Goal: Task Accomplishment & Management: Use online tool/utility

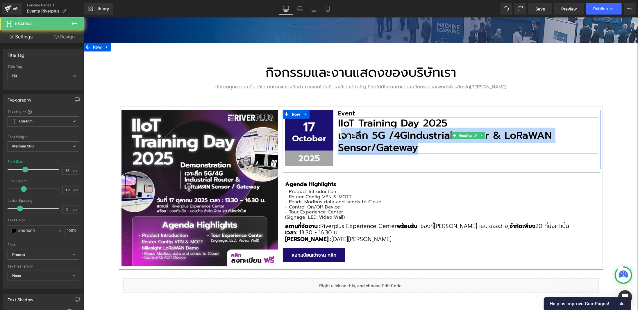
drag, startPoint x: 337, startPoint y: 136, endPoint x: 423, endPoint y: 144, distance: 85.9
click at [423, 144] on h3 "เจาะลึก 5G /4G Industrial Router & LoRaWAN Sensor/Gateway" at bounding box center [468, 141] width 260 height 24
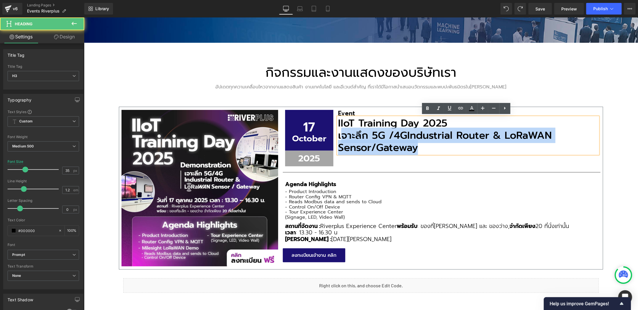
click at [423, 147] on h3 "เจาะลึก 5G /4G Industrial Router & LoRaWAN Sensor/Gateway" at bounding box center [468, 141] width 260 height 24
drag, startPoint x: 421, startPoint y: 149, endPoint x: 336, endPoint y: 133, distance: 86.4
click at [338, 133] on h3 "เจาะลึก 5G /4G Industrial Router & LoRaWAN Sensor/Gateway" at bounding box center [468, 141] width 260 height 24
copy h3 "เจาะลึก 5G /4G Industrial Router & LoRaWAN Sensor/Gateway"
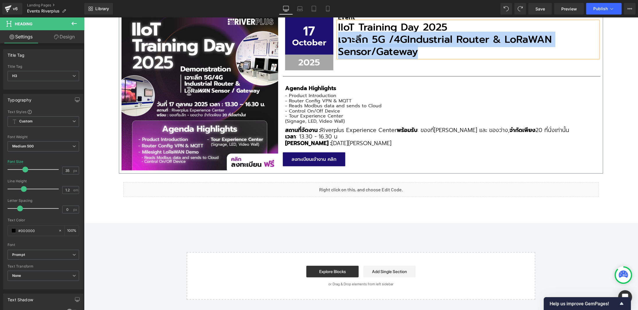
scroll to position [253, 0]
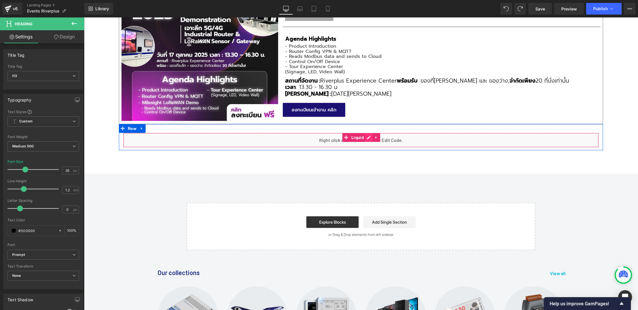
click at [364, 138] on div "Liquid" at bounding box center [361, 140] width 476 height 15
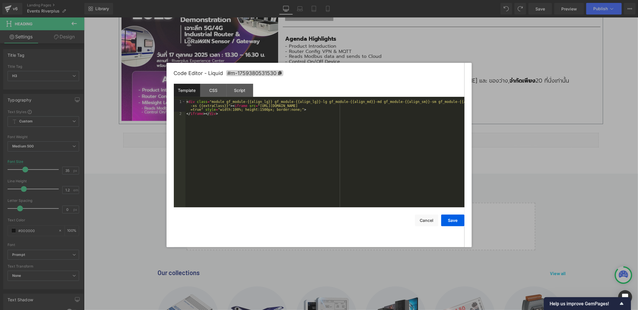
click at [315, 121] on div "< div class = "module gf_module-{{align_lg}} gf_module-{{align_lg}}-lg gf_modul…" at bounding box center [325, 162] width 279 height 124
drag, startPoint x: 446, startPoint y: 102, endPoint x: 450, endPoint y: 103, distance: 4.7
click at [450, 103] on div "< iframe src = "[URL][DOMAIN_NAME]" width = "640" height = "1437" frameborder =…" at bounding box center [325, 162] width 279 height 124
drag, startPoint x: 205, startPoint y: 107, endPoint x: 213, endPoint y: 106, distance: 7.6
click at [213, 106] on div "< iframe src = "[URL][DOMAIN_NAME]" width = "100%" height = "1437" frameborder …" at bounding box center [325, 162] width 279 height 124
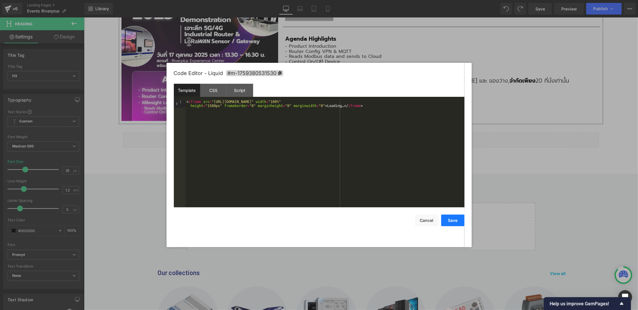
click at [451, 226] on button "Save" at bounding box center [452, 221] width 23 height 12
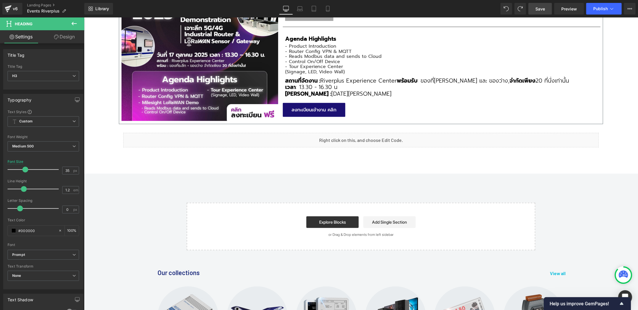
click at [537, 8] on span "Save" at bounding box center [541, 9] width 10 height 6
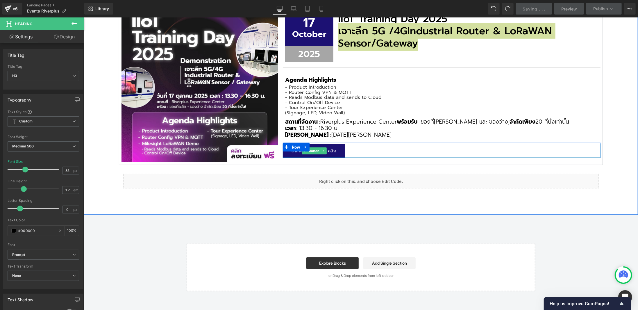
scroll to position [108, 0]
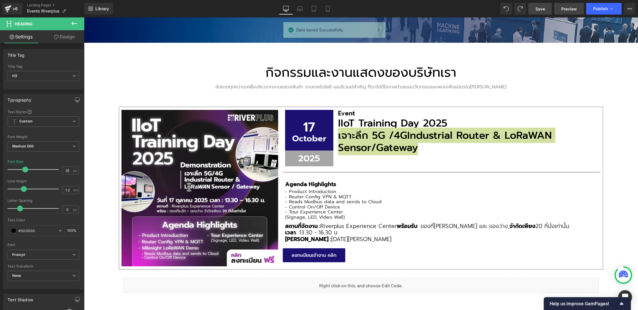
click at [570, 13] on link "Preview" at bounding box center [570, 9] width 30 height 12
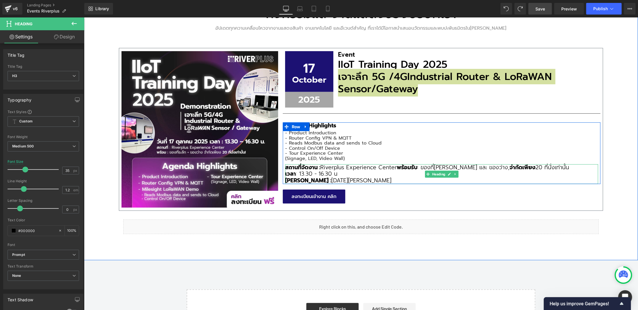
scroll to position [253, 0]
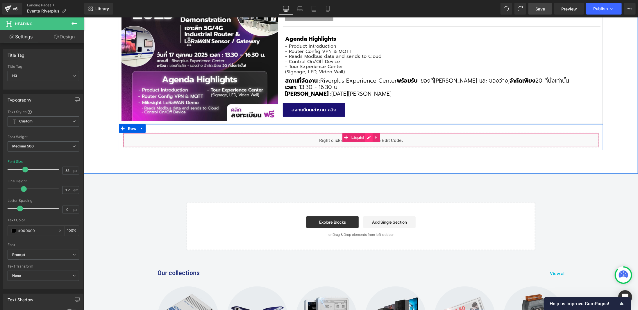
click at [365, 136] on div "Liquid" at bounding box center [361, 140] width 476 height 15
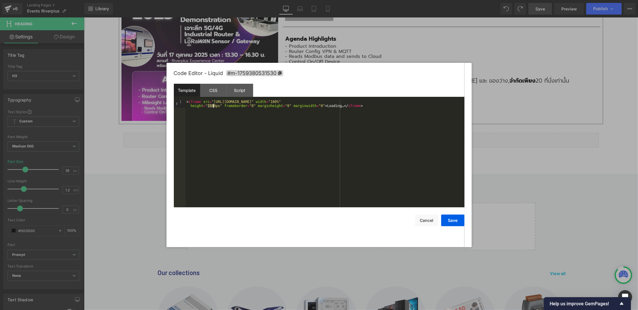
drag, startPoint x: 208, startPoint y: 107, endPoint x: 213, endPoint y: 107, distance: 5.3
click at [213, 107] on div "< iframe src = "[URL][DOMAIN_NAME]" width = "100%" height = "1500px" frameborde…" at bounding box center [325, 162] width 279 height 124
click at [459, 221] on button "Save" at bounding box center [452, 221] width 23 height 12
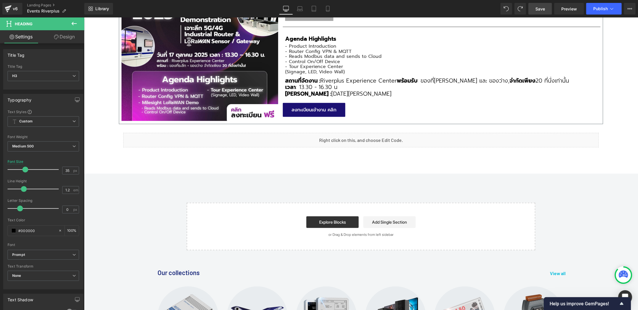
click at [547, 10] on link "Save" at bounding box center [541, 9] width 24 height 12
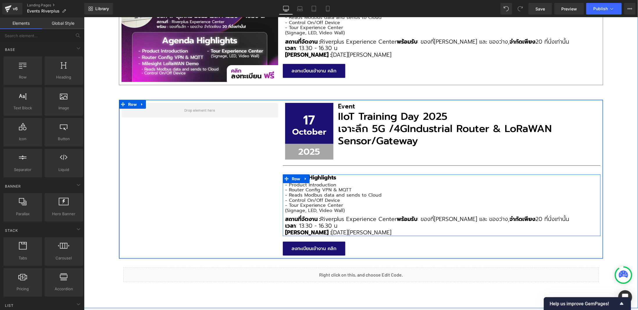
scroll to position [234, 0]
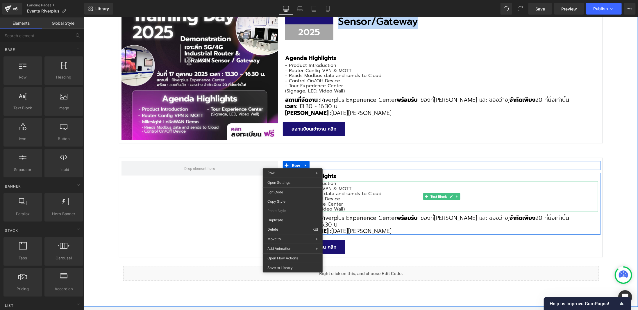
click at [380, 187] on p "- Router Config VPN & MQTT" at bounding box center [441, 188] width 313 height 5
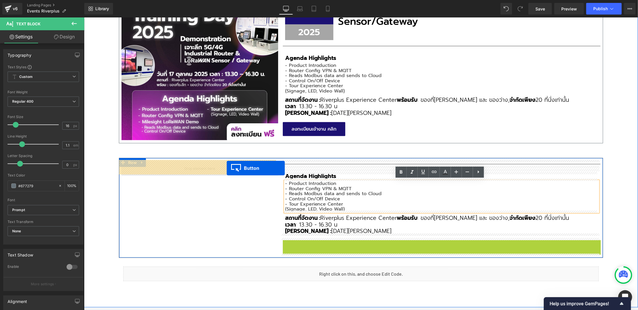
drag, startPoint x: 313, startPoint y: 245, endPoint x: 227, endPoint y: 168, distance: 116.4
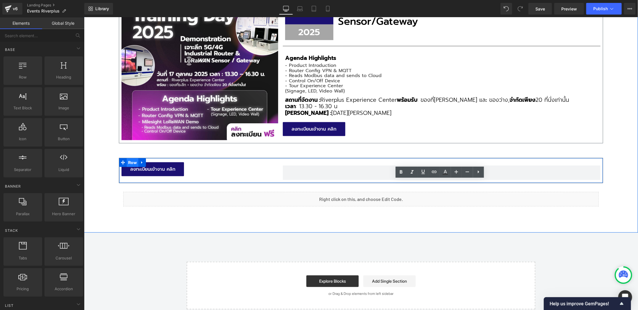
click at [132, 160] on span "Row" at bounding box center [132, 162] width 12 height 9
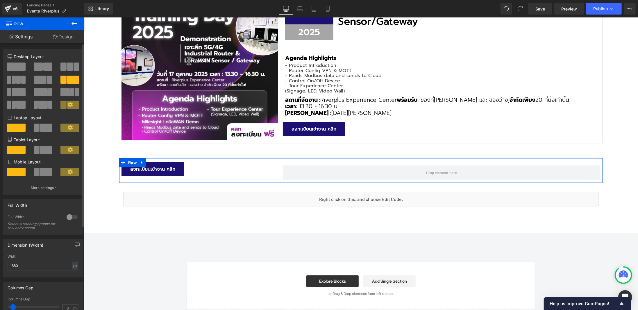
click at [43, 67] on span at bounding box center [47, 67] width 9 height 8
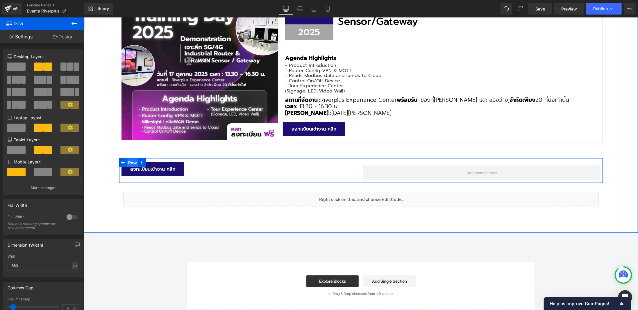
click at [129, 162] on span "Row" at bounding box center [132, 162] width 12 height 9
click at [154, 169] on span "Button" at bounding box center [152, 168] width 13 height 7
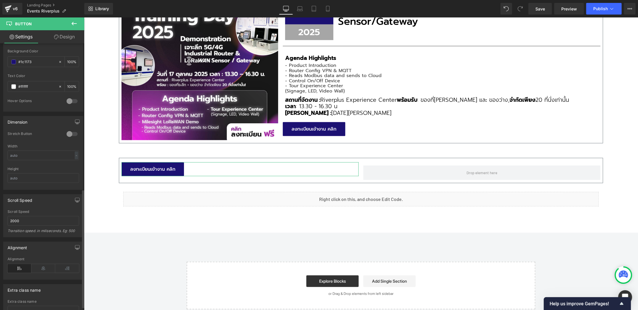
scroll to position [334, 0]
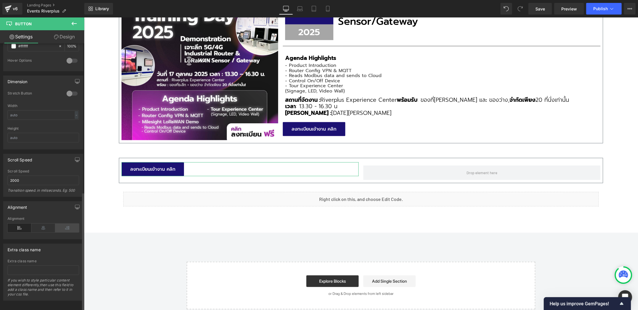
click at [58, 224] on icon at bounding box center [67, 228] width 24 height 9
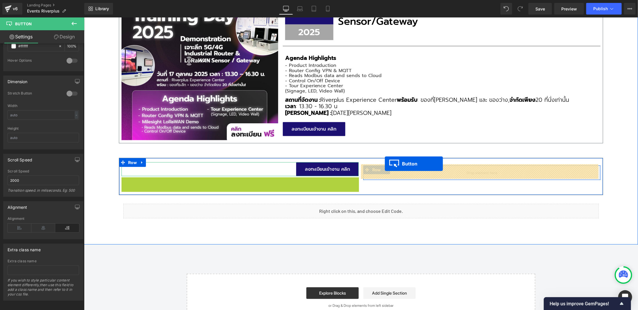
drag, startPoint x: 323, startPoint y: 183, endPoint x: 385, endPoint y: 163, distance: 64.3
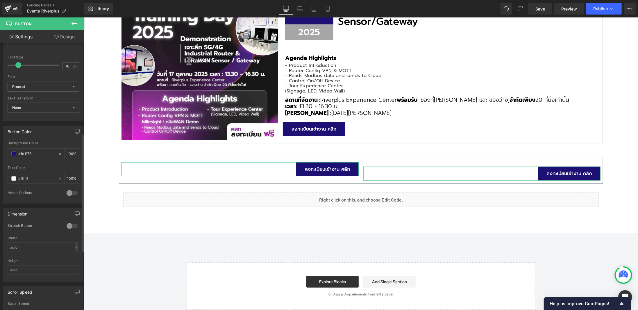
scroll to position [262, 0]
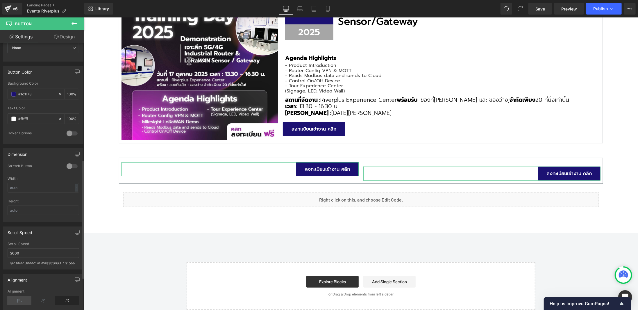
click at [27, 297] on icon at bounding box center [20, 300] width 24 height 9
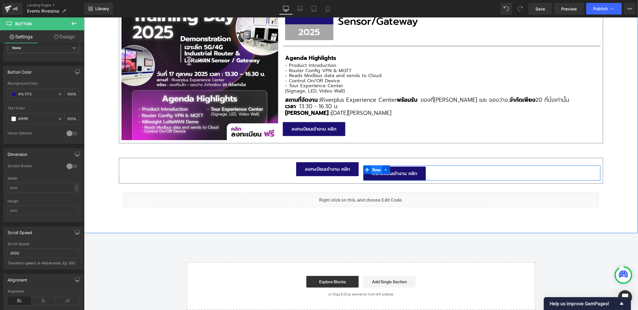
click at [374, 166] on span "Row" at bounding box center [377, 169] width 12 height 9
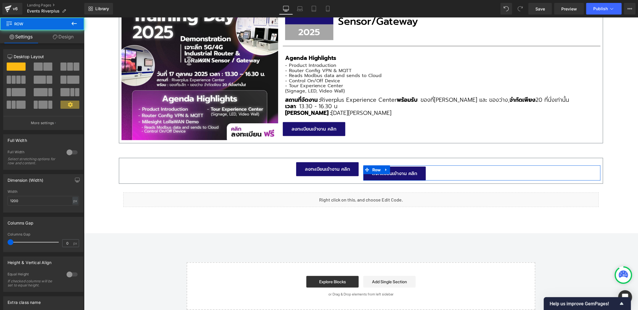
click at [70, 40] on link "Design" at bounding box center [63, 36] width 42 height 13
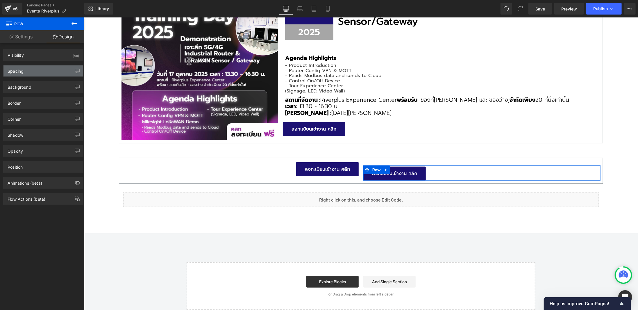
click at [30, 71] on div "Spacing" at bounding box center [43, 70] width 80 height 11
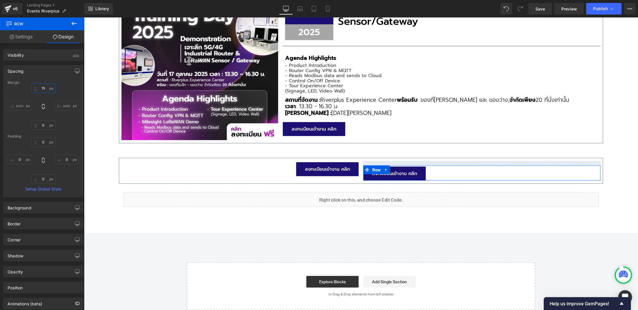
click at [37, 90] on input "15" at bounding box center [43, 88] width 24 height 10
type input "0"
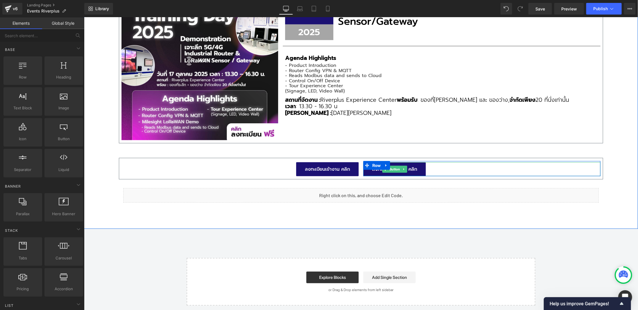
scroll to position [176, 0]
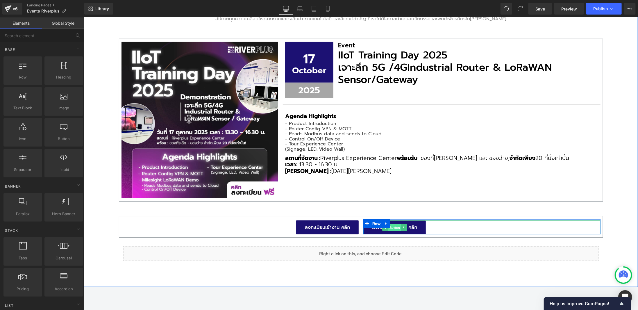
click at [396, 227] on span "Button" at bounding box center [394, 227] width 13 height 7
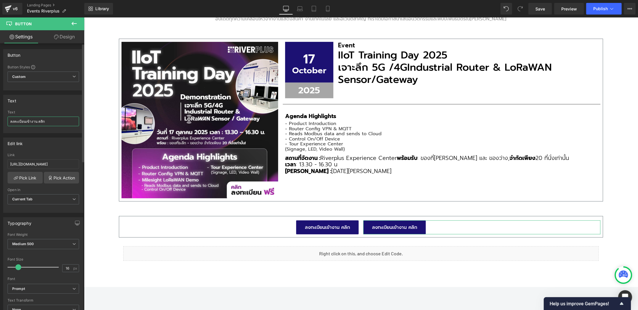
drag, startPoint x: 54, startPoint y: 122, endPoint x: 0, endPoint y: 123, distance: 53.5
click at [0, 124] on div "Text ลงทะเบียนเข้างาน คลิก Text ลงทะเบียนเข้างาน คลิก" at bounding box center [43, 111] width 87 height 43
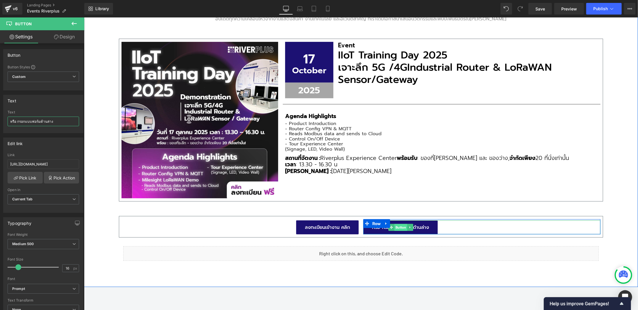
click at [399, 227] on span "Button" at bounding box center [400, 227] width 13 height 7
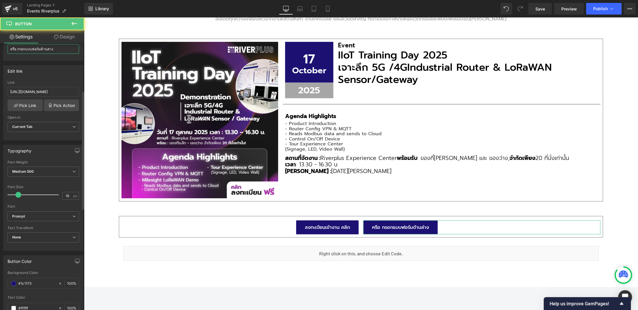
scroll to position [116, 0]
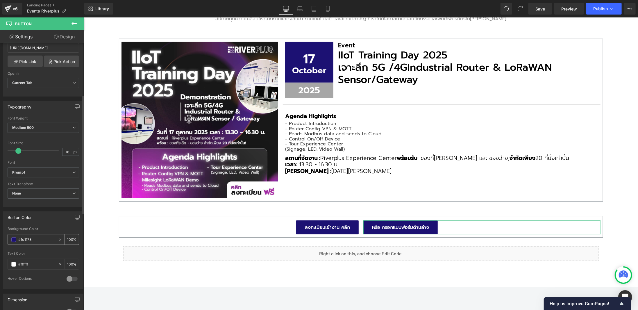
type input "หรือ กรอกแบบฟอร์มด้านล่าง"
click at [15, 238] on div "#1c1173" at bounding box center [33, 239] width 50 height 10
click at [14, 238] on span at bounding box center [13, 239] width 5 height 5
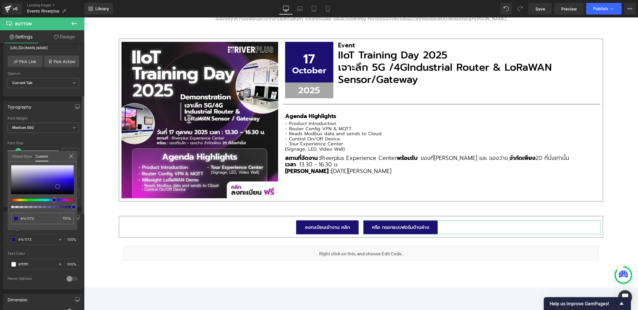
type input "#1b0f75"
type input "#180c72"
type input "#170b6e"
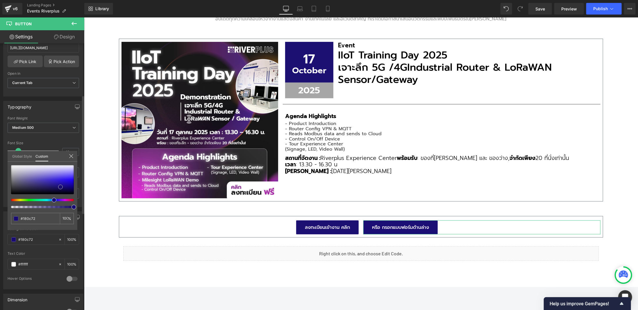
type input "#170b6e"
type input "#170b74"
type input "#2712c8"
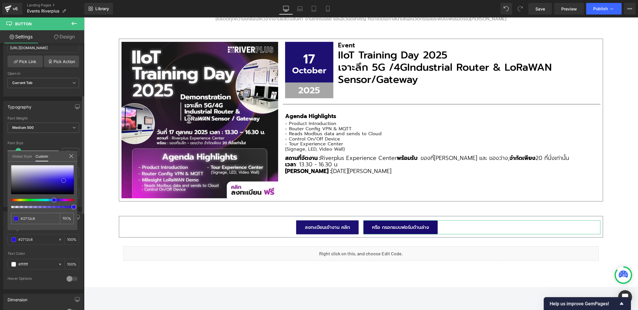
type input "#2a13dc"
drag, startPoint x: 58, startPoint y: 187, endPoint x: 64, endPoint y: 181, distance: 8.6
click at [64, 181] on span at bounding box center [63, 180] width 5 height 5
type input "#2912d7"
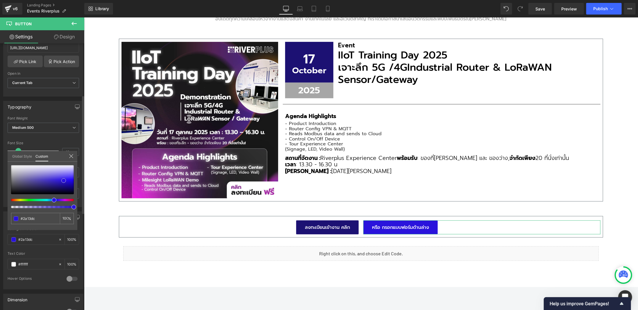
type input "#2912d7"
type input "#240fc1"
click at [64, 183] on span at bounding box center [63, 182] width 5 height 5
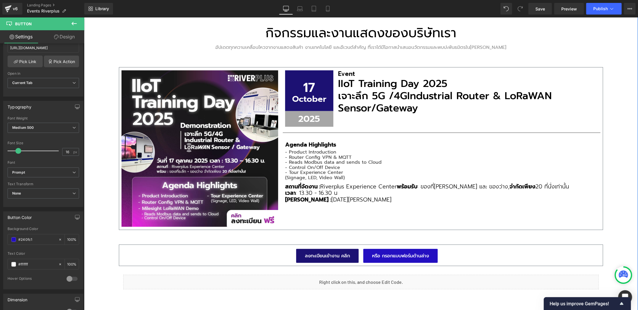
scroll to position [176, 0]
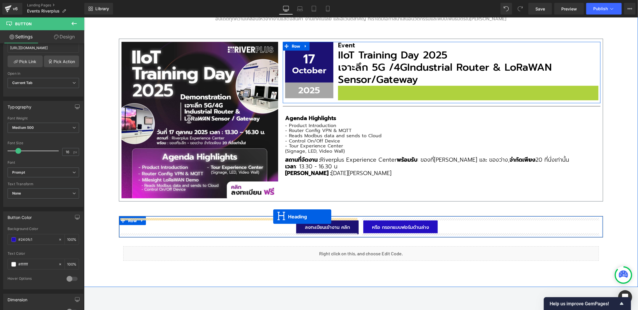
drag, startPoint x: 457, startPoint y: 102, endPoint x: 276, endPoint y: 212, distance: 211.5
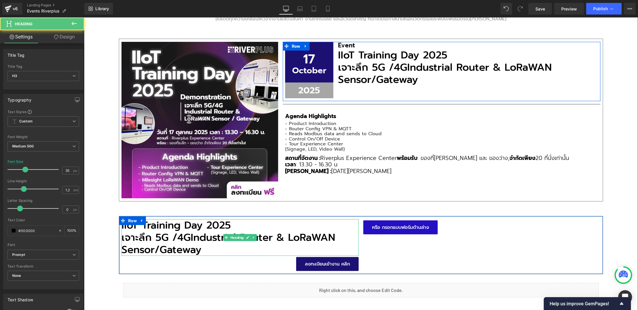
click at [205, 229] on span "Industrial Router & LoRaWAN Sensor/Gateway" at bounding box center [228, 243] width 214 height 28
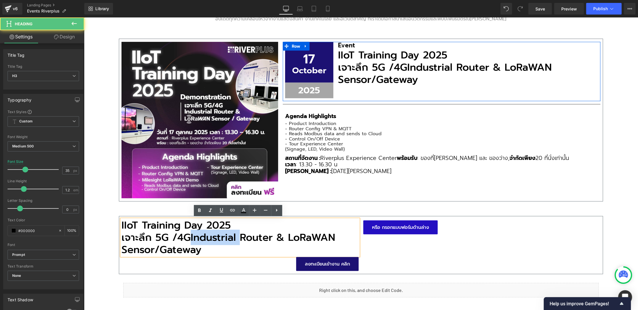
click at [204, 229] on span "Industrial Router & LoRaWAN Sensor/Gateway" at bounding box center [228, 243] width 214 height 28
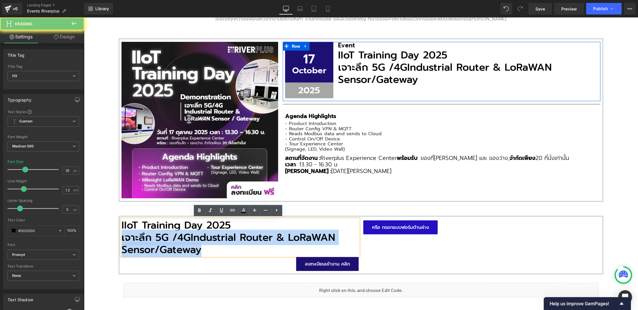
click at [204, 229] on span "Industrial Router & LoRaWAN Sensor/Gateway" at bounding box center [228, 243] width 214 height 28
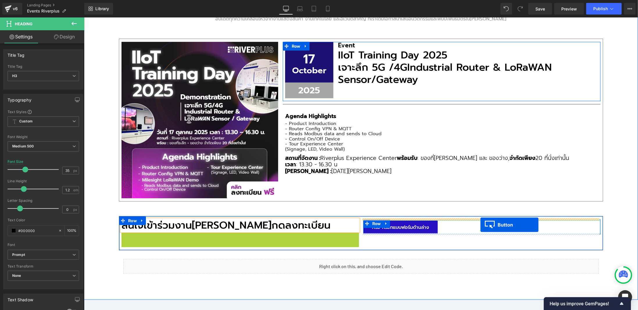
drag, startPoint x: 324, startPoint y: 238, endPoint x: 480, endPoint y: 224, distance: 157.0
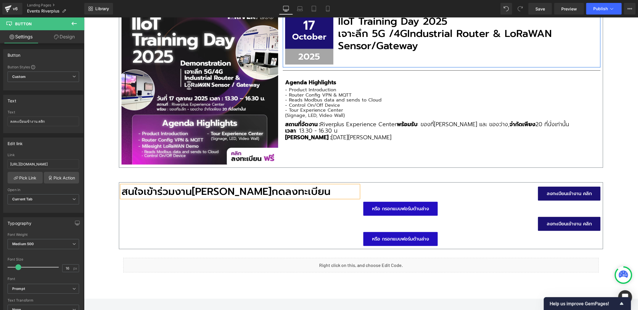
scroll to position [209, 0]
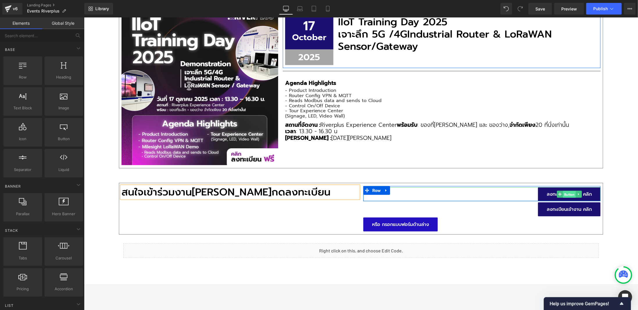
click at [567, 193] on span "Button" at bounding box center [569, 194] width 13 height 7
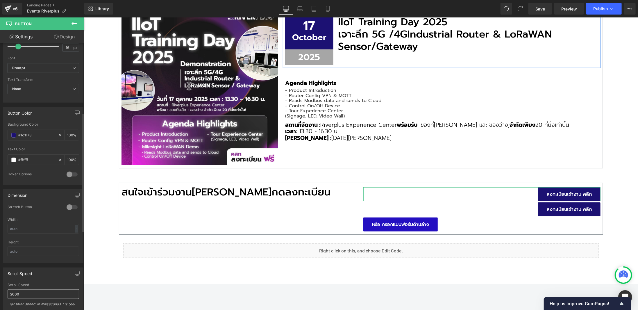
scroll to position [262, 0]
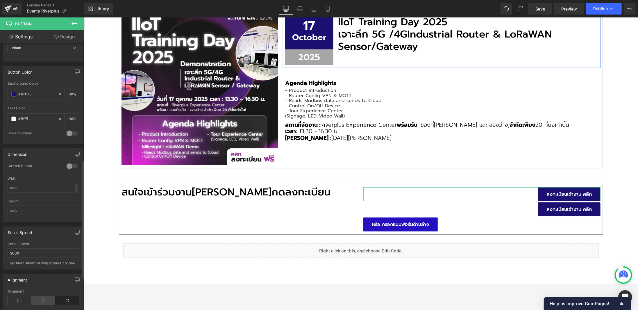
click at [34, 296] on icon at bounding box center [43, 300] width 24 height 9
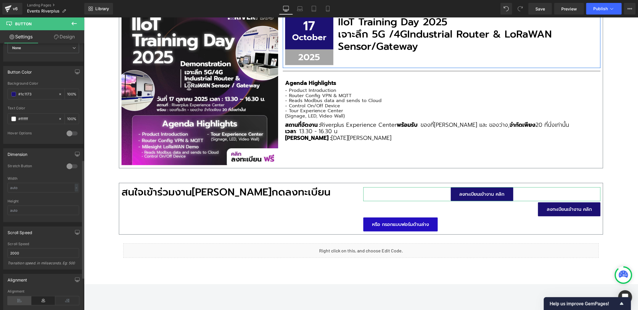
click at [22, 296] on icon at bounding box center [20, 300] width 24 height 9
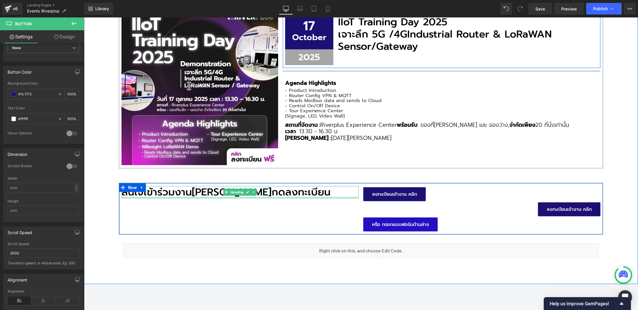
click at [178, 197] on div at bounding box center [239, 197] width 237 height 1
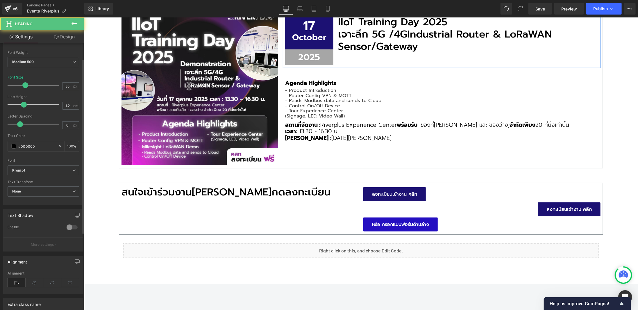
scroll to position [87, 0]
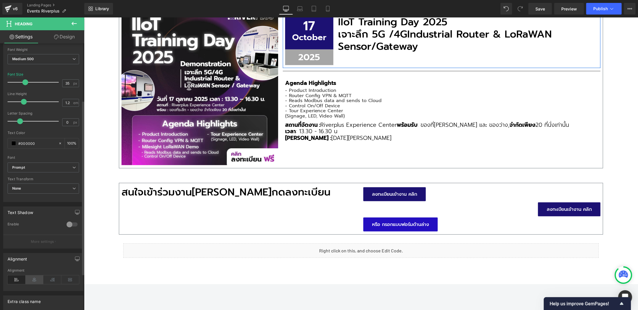
click at [35, 275] on icon at bounding box center [35, 279] width 18 height 9
click at [51, 278] on icon at bounding box center [52, 279] width 18 height 9
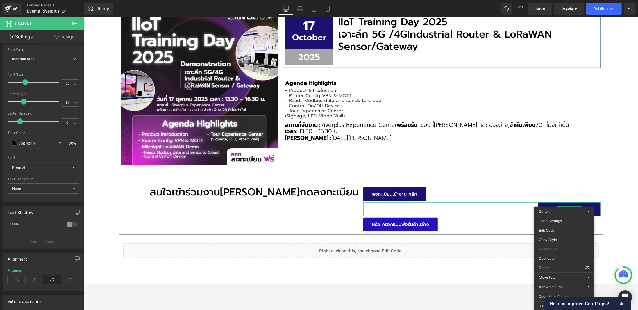
drag, startPoint x: 639, startPoint y: 284, endPoint x: 555, endPoint y: 263, distance: 87.0
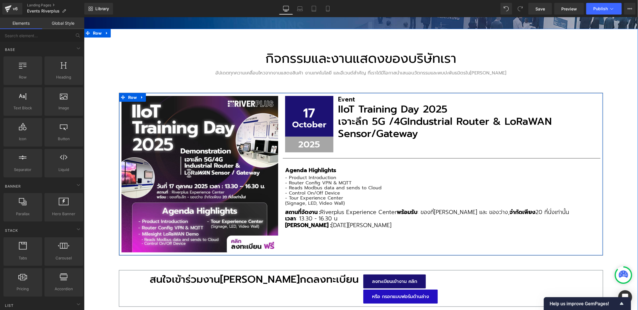
scroll to position [180, 0]
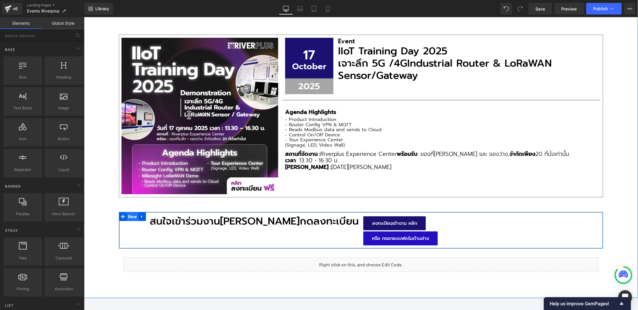
click at [132, 216] on span "Row" at bounding box center [132, 216] width 12 height 9
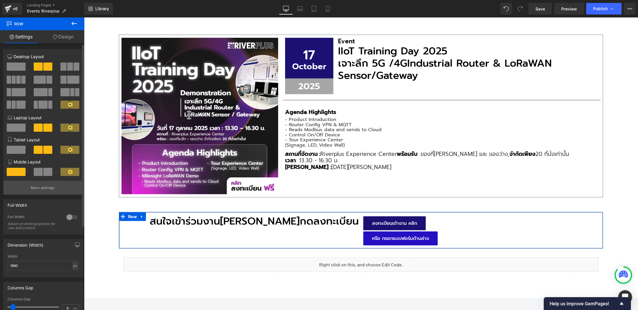
click at [38, 193] on button "More settings" at bounding box center [43, 188] width 80 height 14
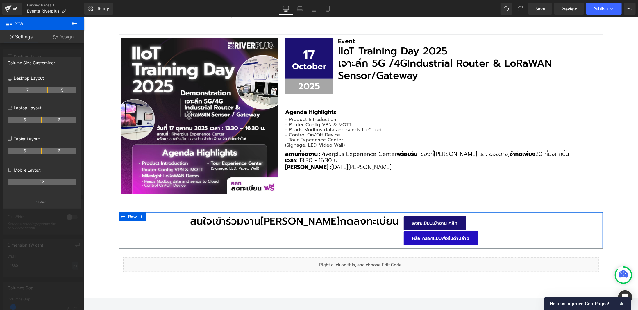
drag, startPoint x: 41, startPoint y: 90, endPoint x: 47, endPoint y: 90, distance: 5.8
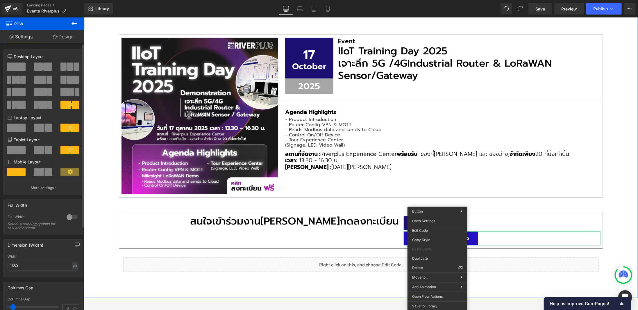
click at [614, 205] on div "กิจกรรมและงานแสดงของบริษัทเรา Heading อัปเดตทุกความเคลื่อนไหวจากงานแสดงสินค้า ง…" at bounding box center [361, 134] width 554 height 328
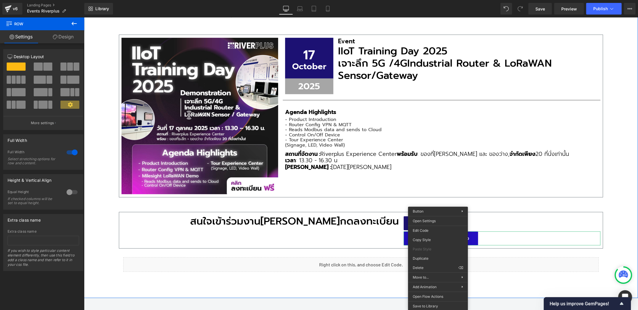
click at [626, 210] on div "กิจกรรมและงานแสดงของบริษัทเรา Heading อัปเดตทุกความเคลื่อนไหวจากงานแสดงสินค้า ง…" at bounding box center [361, 134] width 554 height 328
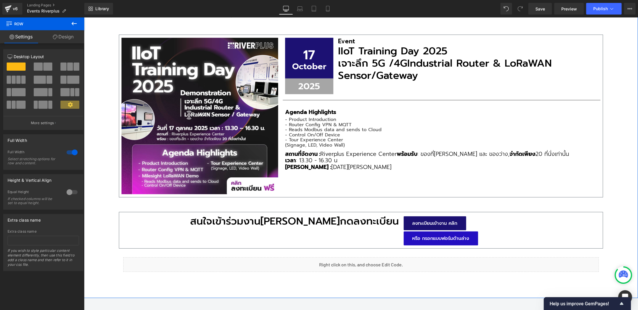
click at [624, 183] on div "กิจกรรมและงานแสดงของบริษัทเรา Heading อัปเดตทุกความเคลื่อนไหวจากงานแสดงสินค้า ง…" at bounding box center [361, 134] width 554 height 328
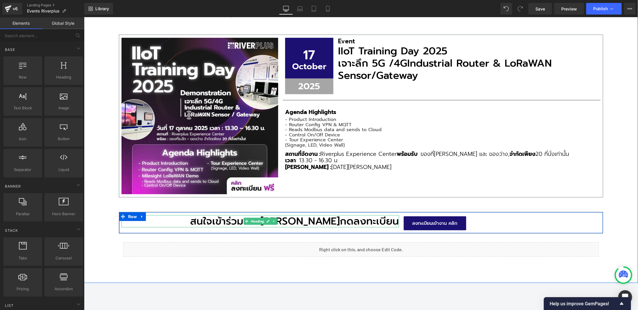
click at [283, 215] on h3 "สนใจเข้าร่วมงาน[PERSON_NAME]กดลงทะเบียน" at bounding box center [260, 221] width 278 height 12
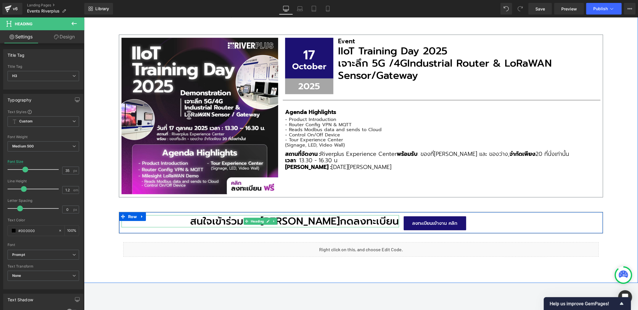
click at [303, 219] on h3 "สนใจเข้าร่วมงาน[PERSON_NAME]กดลงทะเบียน" at bounding box center [260, 221] width 278 height 12
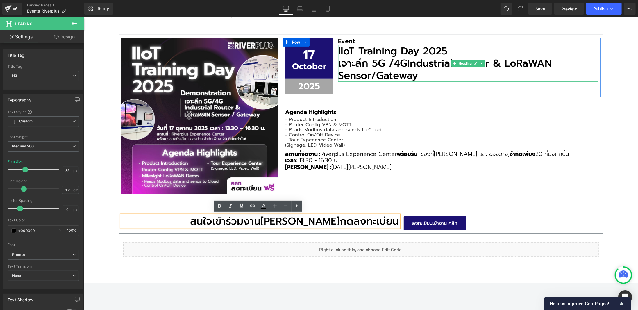
click at [338, 50] on div "IIoT Training Day 2025 เจาะลึก 5G /4G Industrial Router & LoRaWAN Sensor/Gatewa…" at bounding box center [468, 63] width 260 height 37
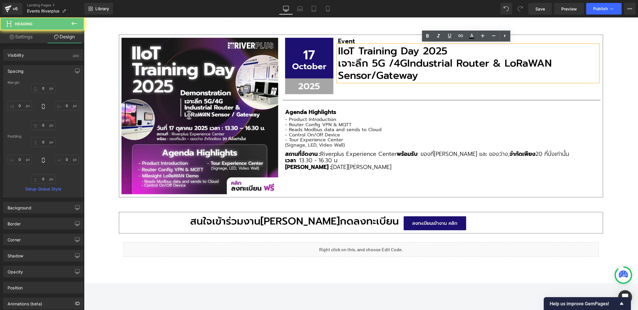
click at [343, 49] on h3 "IIoT Training Day 2025" at bounding box center [468, 51] width 260 height 12
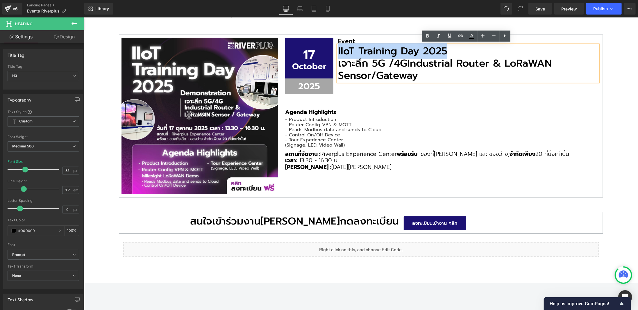
drag, startPoint x: 336, startPoint y: 51, endPoint x: 446, endPoint y: 49, distance: 109.9
click at [446, 49] on h3 "IIoT Training Day 2025" at bounding box center [468, 51] width 260 height 12
copy h3 "IIoT Training Day 2025"
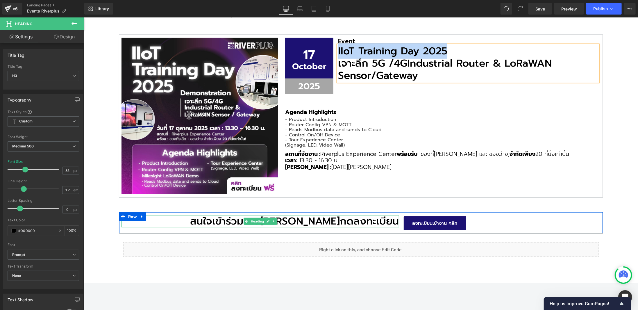
click at [304, 221] on h3 "สนใจเข้าร่วมงาน[PERSON_NAME]กดลงทะเบียน" at bounding box center [260, 221] width 278 height 12
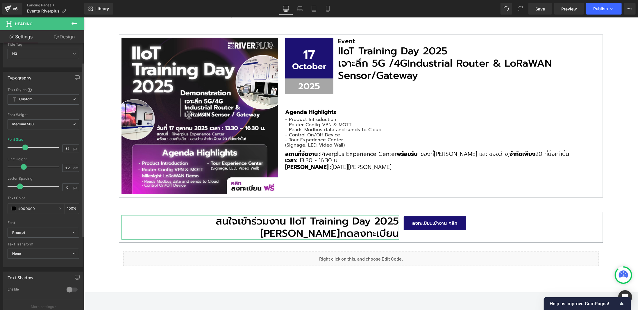
scroll to position [29, 0]
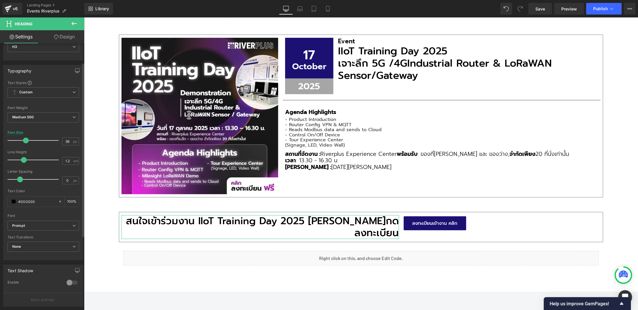
type input "38"
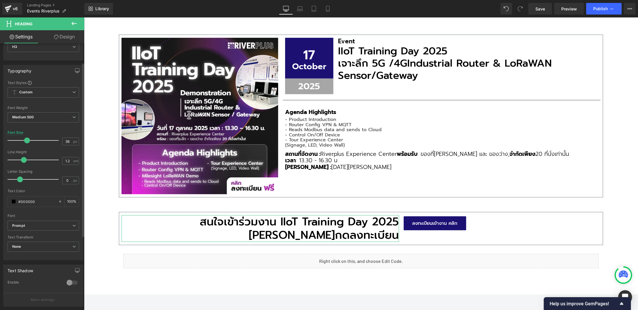
click at [25, 140] on span at bounding box center [27, 141] width 6 height 6
click at [73, 25] on icon at bounding box center [74, 23] width 7 height 7
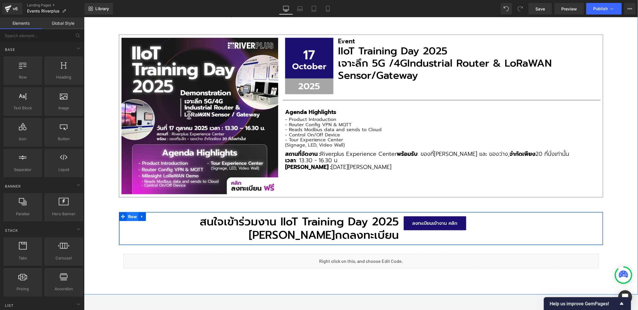
click at [132, 217] on span "Row" at bounding box center [132, 216] width 12 height 9
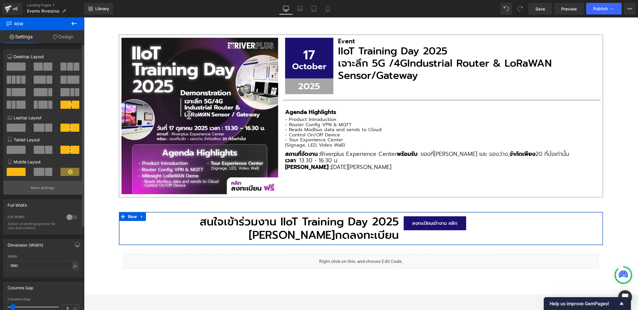
click at [33, 186] on p "More settings" at bounding box center [42, 187] width 23 height 5
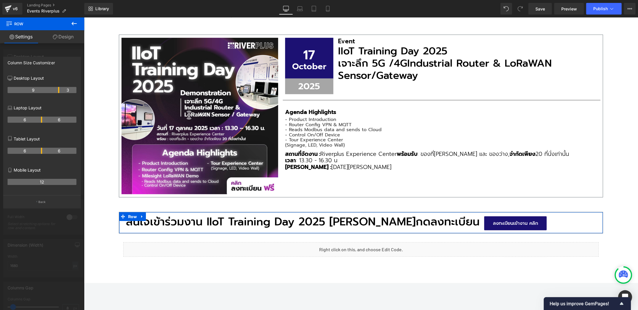
drag, startPoint x: 47, startPoint y: 90, endPoint x: 343, endPoint y: 160, distance: 304.0
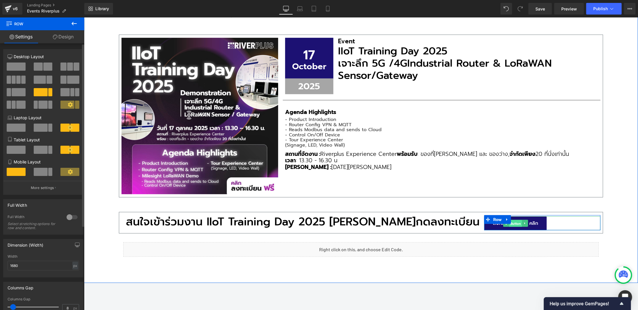
click at [515, 223] on span "Button" at bounding box center [515, 223] width 13 height 7
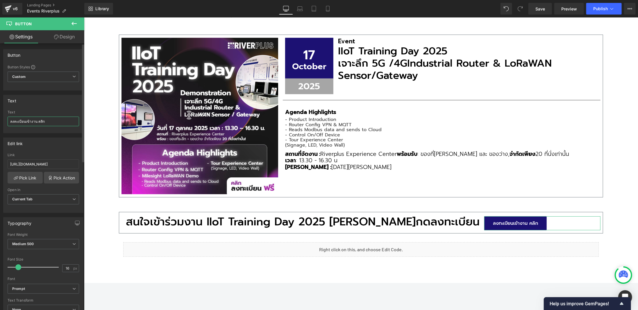
drag, startPoint x: 56, startPoint y: 123, endPoint x: 0, endPoint y: 126, distance: 55.9
click at [0, 126] on div "Text ลงทะเบียนเข้างาน คลิก Text ลงทะเบียนเข้างาน คลิก" at bounding box center [43, 111] width 87 height 43
click at [42, 120] on input "ลงทะเบียนเข้างาน คลิก" at bounding box center [44, 122] width 72 height 10
click at [625, 177] on div "กิจกรรมและงานแสดงของบริษัทเรา Heading อัปเดตทุกความเคลื่อนไหวจากงานแสดงสินค้า ง…" at bounding box center [361, 126] width 554 height 313
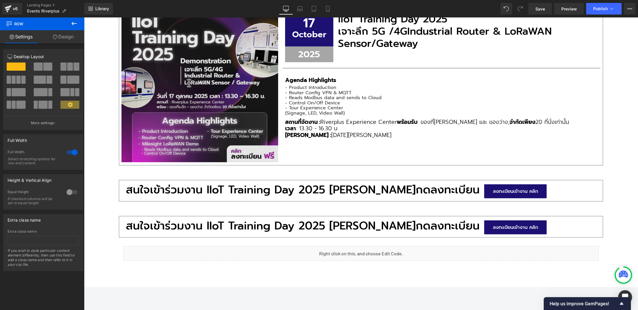
scroll to position [211, 0]
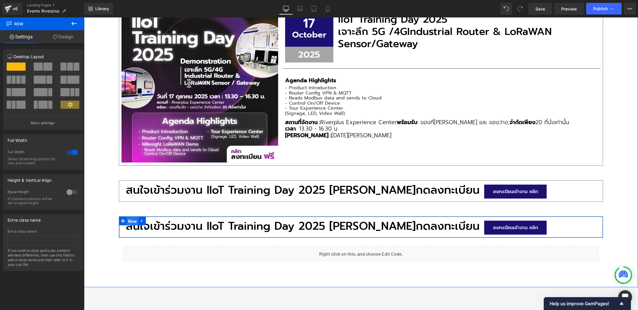
click at [130, 218] on span "Row" at bounding box center [132, 221] width 12 height 9
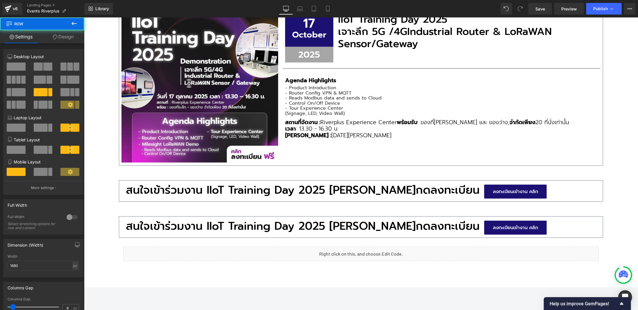
click at [72, 25] on icon at bounding box center [74, 23] width 7 height 7
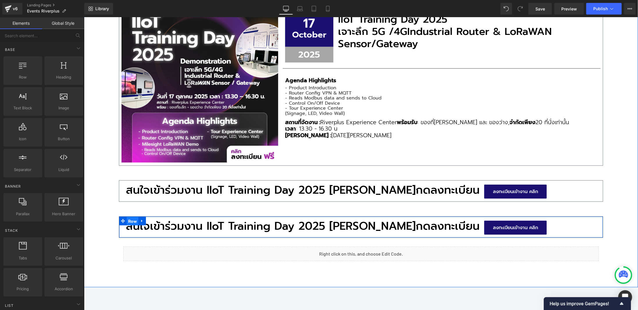
click at [134, 217] on span "Row" at bounding box center [132, 221] width 12 height 9
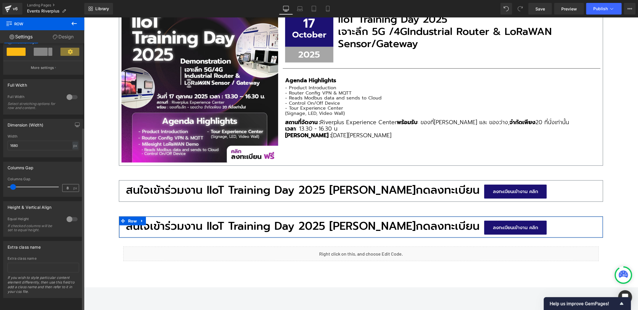
scroll to position [0, 0]
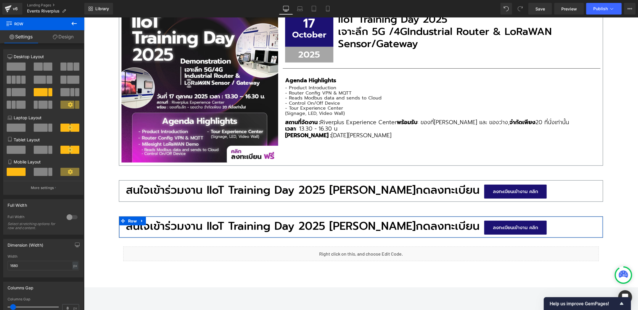
click at [67, 33] on link "Design" at bounding box center [63, 36] width 42 height 13
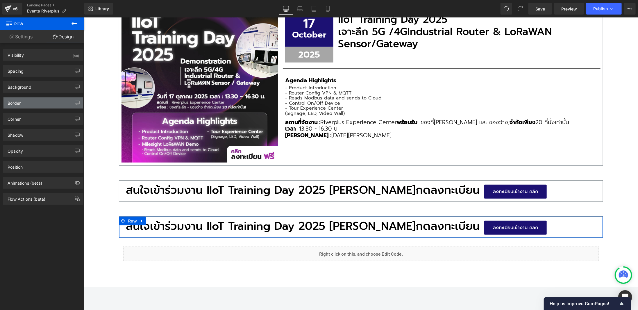
type input "#677279"
type input "100"
type input "0.57"
click at [46, 100] on div "Border" at bounding box center [43, 102] width 80 height 11
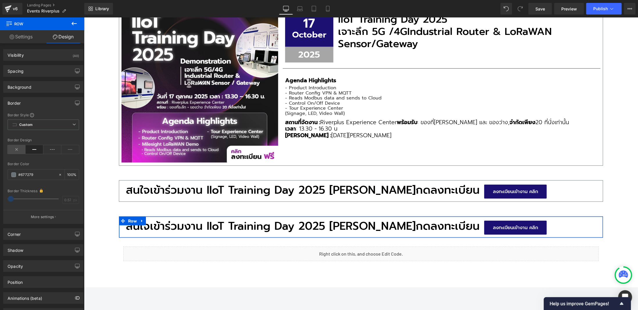
click at [18, 146] on icon at bounding box center [17, 149] width 18 height 9
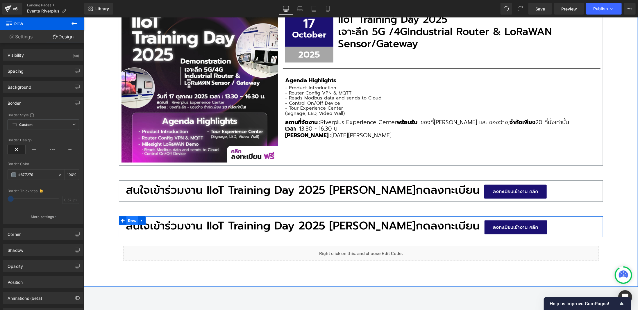
click at [131, 222] on span "Row" at bounding box center [132, 220] width 12 height 9
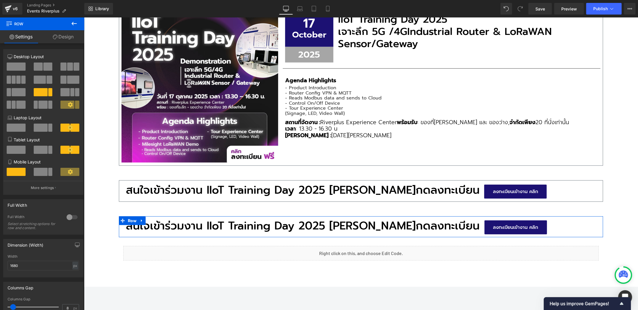
drag, startPoint x: 22, startPoint y: 69, endPoint x: 222, endPoint y: 135, distance: 210.2
click at [22, 69] on span at bounding box center [16, 67] width 19 height 8
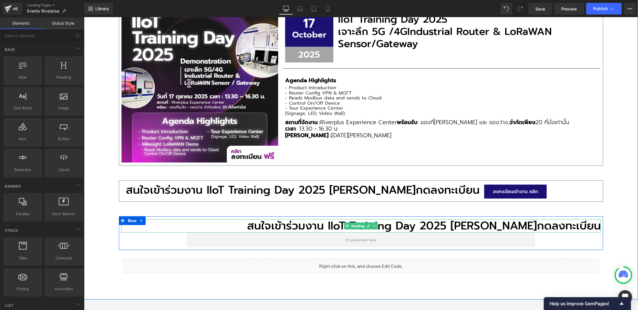
click at [313, 228] on h3 "สนใจเข้าร่วมงาน IIoT Training Day 2025 [PERSON_NAME]กดลงทะเบียน" at bounding box center [361, 225] width 480 height 13
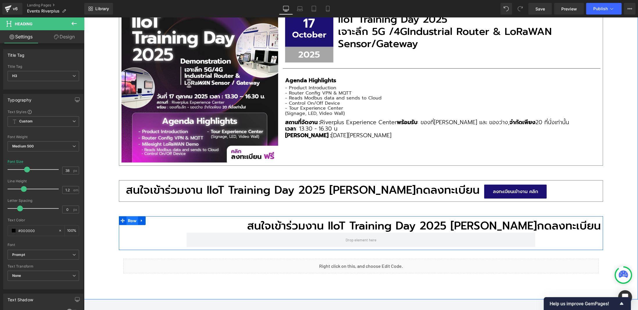
click at [131, 218] on span "Row" at bounding box center [132, 220] width 12 height 9
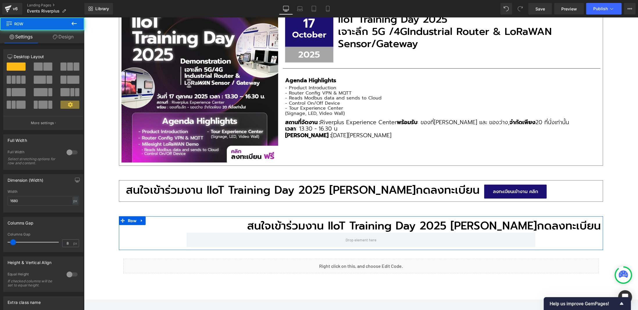
click at [69, 39] on link "Design" at bounding box center [63, 36] width 42 height 13
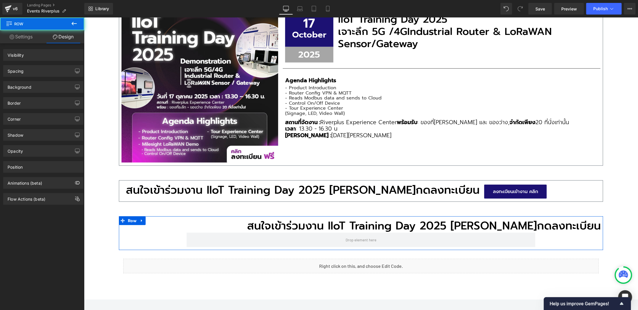
click at [47, 72] on div "Spacing" at bounding box center [43, 70] width 80 height 11
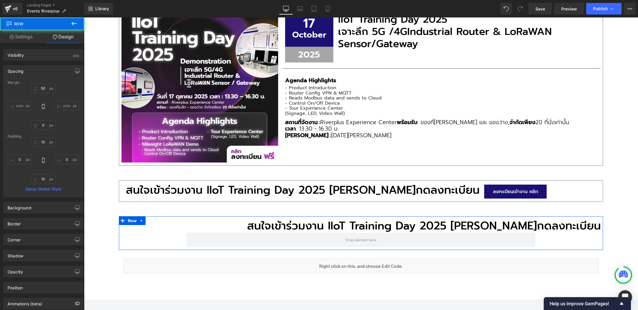
type input "50"
type input "0"
type input "10"
type input "0"
type input "10"
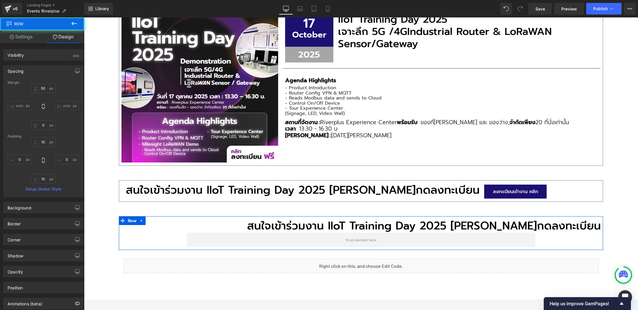
type input "0"
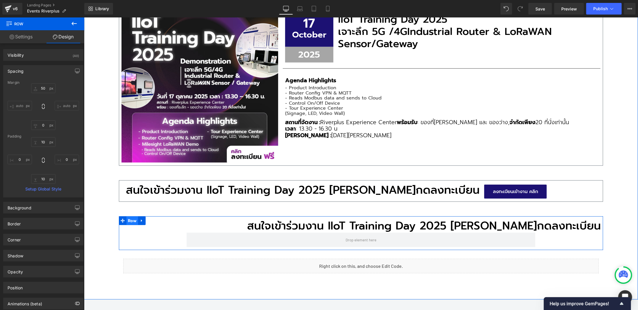
click at [128, 220] on span "Row" at bounding box center [132, 220] width 12 height 9
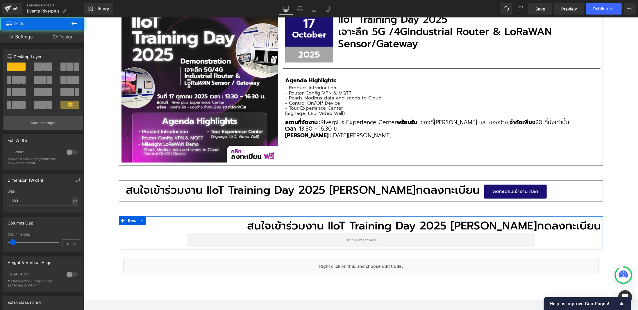
click at [37, 123] on p "More settings" at bounding box center [42, 122] width 23 height 5
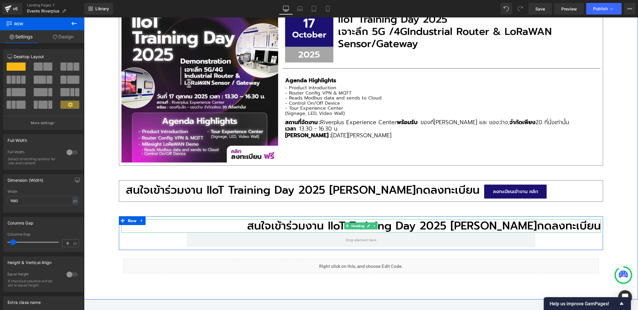
click at [280, 220] on h3 "สนใจเข้าร่วมงาน IIoT Training Day 2025 [PERSON_NAME]กดลงทะเบียน" at bounding box center [361, 225] width 480 height 13
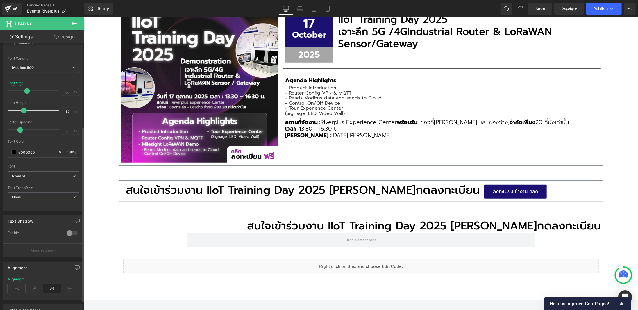
scroll to position [142, 0]
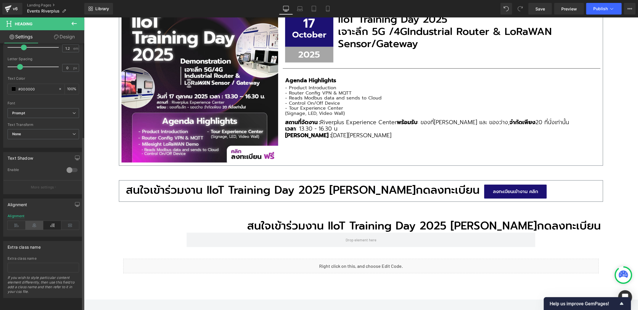
click at [35, 221] on icon at bounding box center [35, 225] width 18 height 9
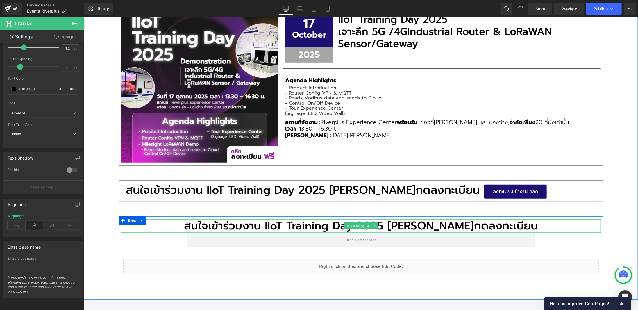
click at [411, 223] on h3 "สนใจเข้าร่วมงาน IIoT Training Day 2025 [PERSON_NAME]กดลงทะเบียน" at bounding box center [361, 225] width 480 height 13
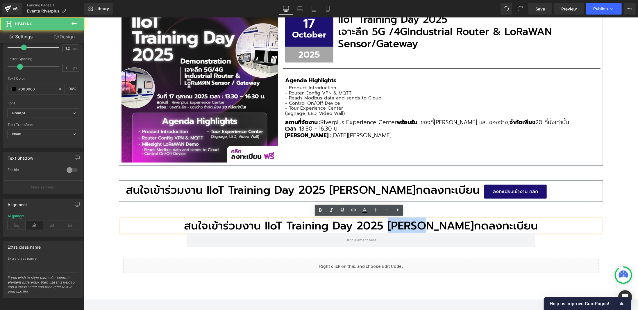
click at [411, 223] on h3 "สนใจเข้าร่วมงาน IIoT Training Day 2025 [PERSON_NAME]กดลงทะเบียน" at bounding box center [361, 225] width 480 height 13
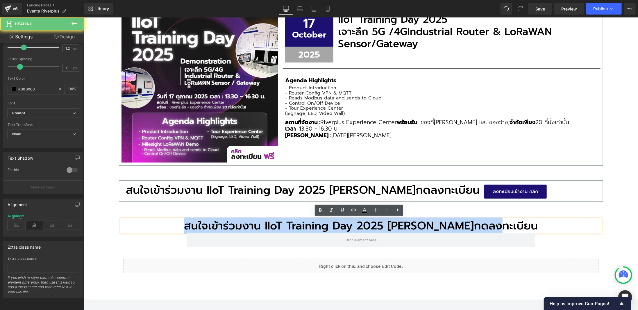
click at [411, 223] on h3 "สนใจเข้าร่วมงาน IIoT Training Day 2025 [PERSON_NAME]กดลงทะเบียน" at bounding box center [361, 225] width 480 height 13
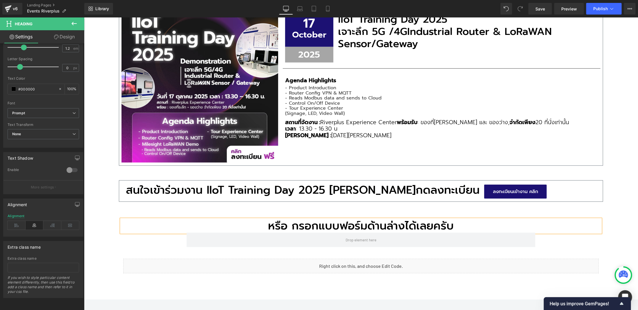
click at [109, 244] on div "กิจกรรมและงานแสดงของบริษัทเรา Heading อัปเดตทุกความเคลื่อนไหวจากงานแสดงสินค้า ง…" at bounding box center [361, 119] width 554 height 361
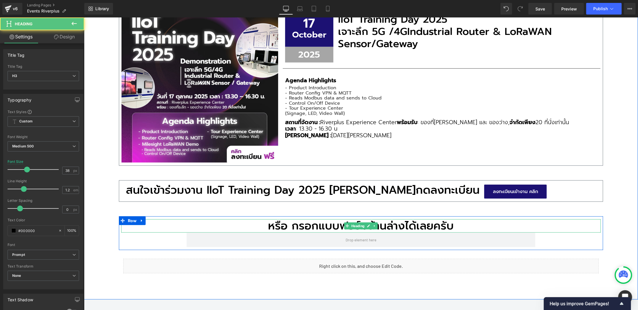
drag, startPoint x: 433, startPoint y: 224, endPoint x: 463, endPoint y: 223, distance: 30.3
click at [463, 223] on h3 "หรือ กรอกแบบฟอร์มด้านล่างได้เลยครับ" at bounding box center [361, 225] width 480 height 13
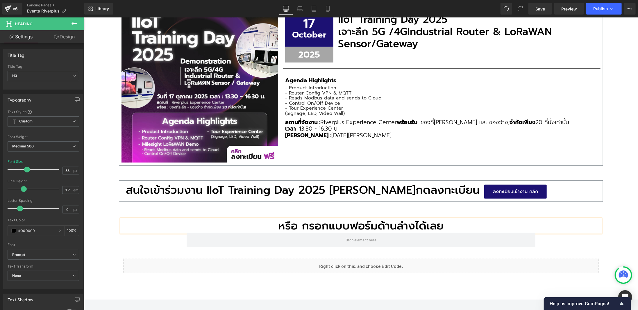
click at [95, 231] on div "กิจกรรมและงานแสดงของบริษัทเรา Heading อัปเดตทุกความเคลื่อนไหวจากงานแสดงสินค้า ง…" at bounding box center [361, 119] width 554 height 361
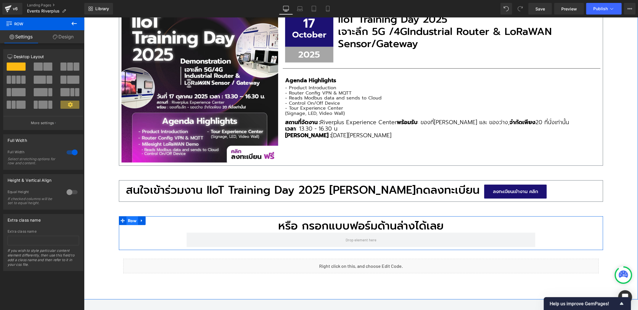
click at [126, 222] on span "Row" at bounding box center [132, 220] width 12 height 9
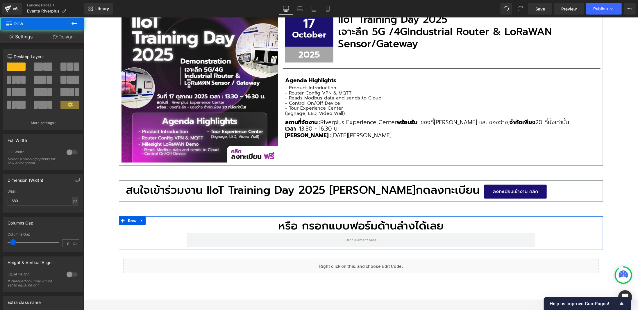
click at [67, 43] on link "Design" at bounding box center [63, 36] width 42 height 13
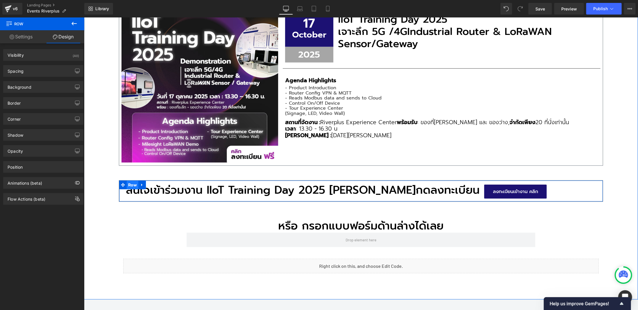
click at [130, 185] on span "Row" at bounding box center [132, 184] width 12 height 9
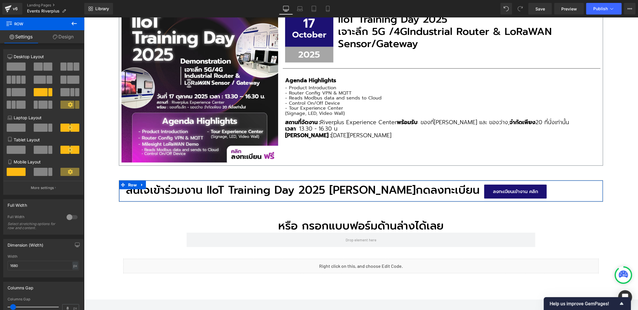
click at [68, 39] on link "Design" at bounding box center [63, 36] width 42 height 13
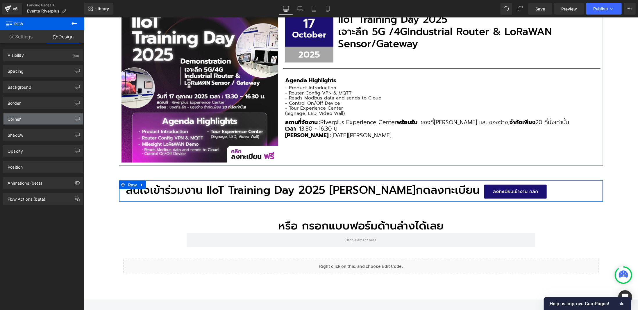
type input "#677279"
type input "100"
type input "0.57"
click at [46, 104] on div "Border" at bounding box center [43, 102] width 80 height 11
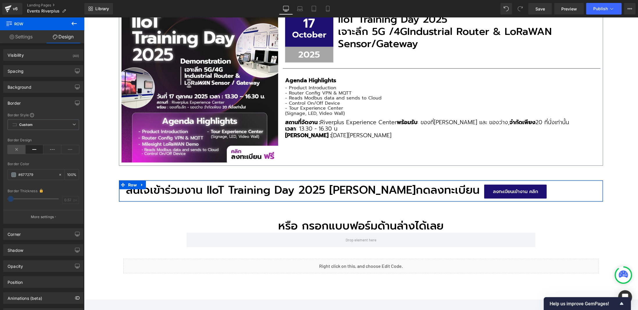
click at [13, 148] on icon at bounding box center [17, 149] width 18 height 9
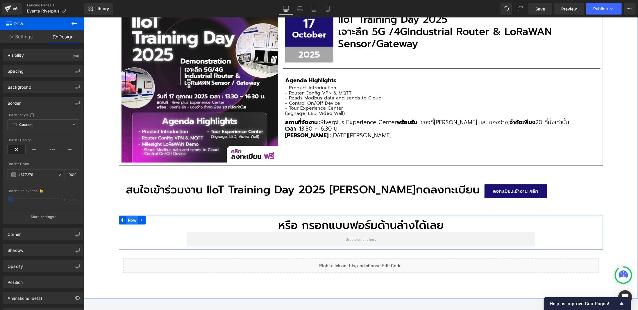
click at [130, 220] on span "Row" at bounding box center [132, 219] width 12 height 9
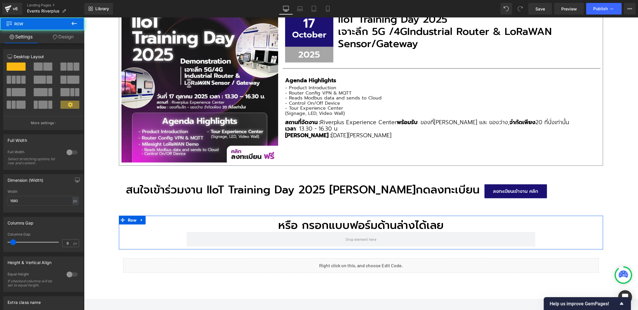
click at [61, 43] on link "Design" at bounding box center [63, 36] width 42 height 13
click at [0, 0] on div "Spacing" at bounding box center [0, 0] width 0 height 0
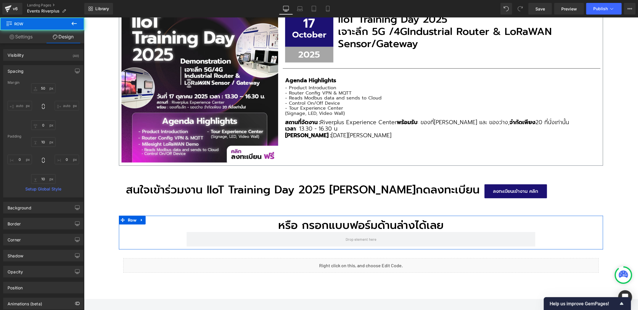
type input "50"
type input "0"
type input "10"
type input "0"
type input "10"
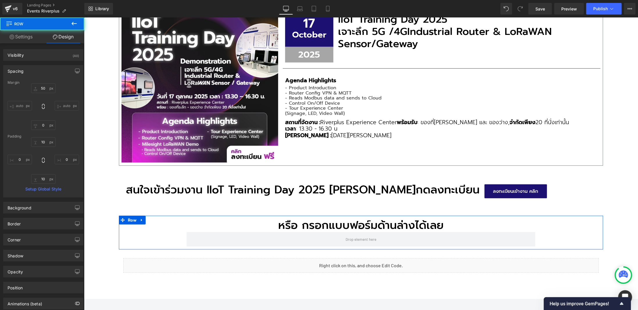
type input "0"
click at [40, 85] on input "50" at bounding box center [43, 88] width 24 height 10
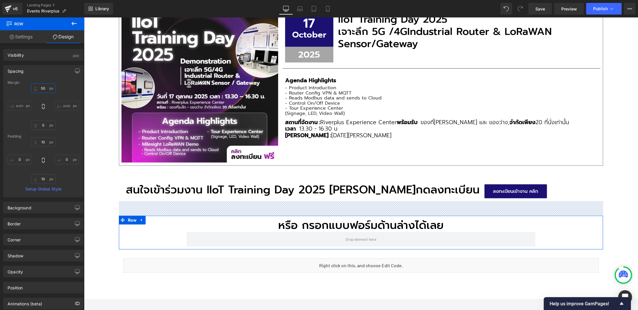
type input "0"
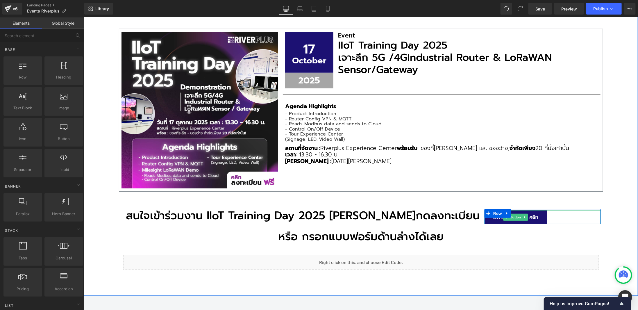
scroll to position [124, 0]
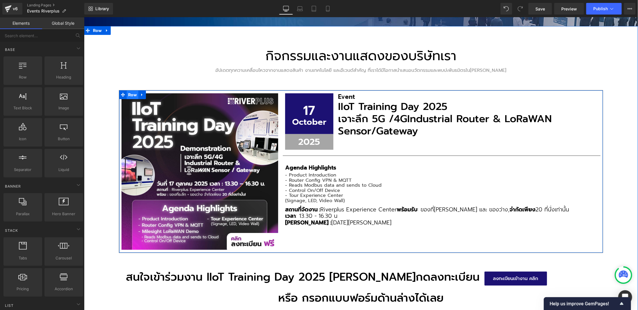
click at [131, 90] on span "Row" at bounding box center [132, 94] width 12 height 9
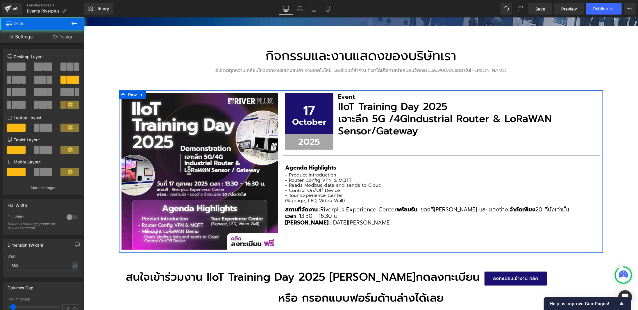
click at [56, 36] on icon at bounding box center [55, 37] width 5 height 5
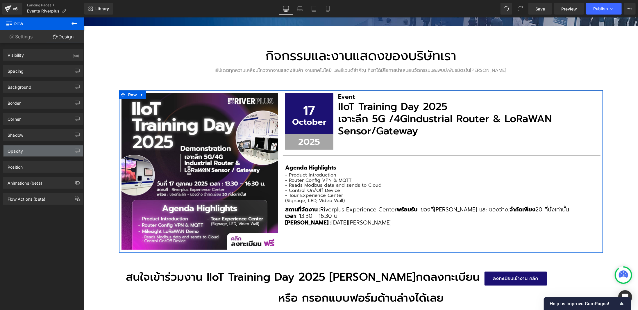
type input "#677279"
type input "100"
type input "0.57"
click at [43, 104] on div "Border" at bounding box center [43, 102] width 80 height 11
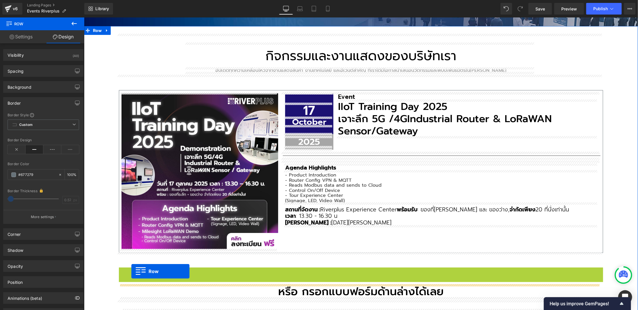
drag, startPoint x: 126, startPoint y: 270, endPoint x: 131, endPoint y: 271, distance: 4.8
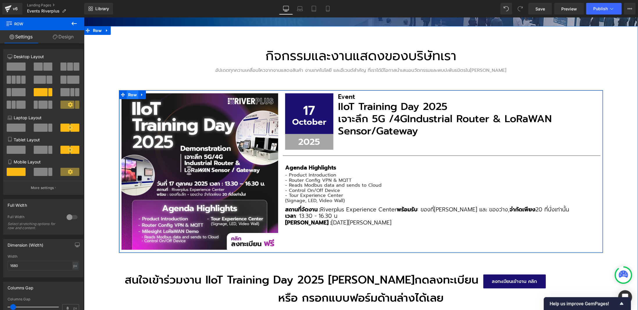
click at [129, 92] on span "Row" at bounding box center [132, 94] width 12 height 9
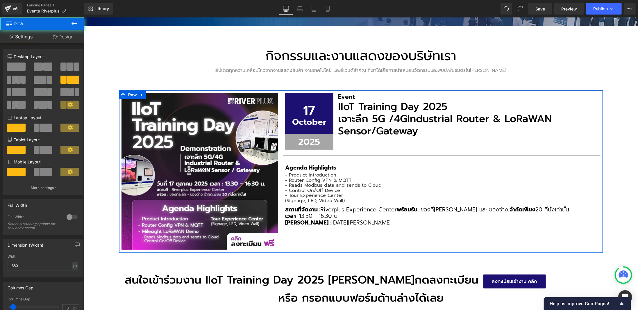
click at [63, 40] on link "Design" at bounding box center [63, 36] width 42 height 13
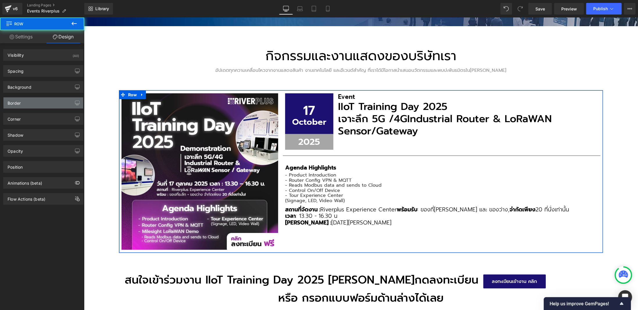
click at [37, 101] on div "Border" at bounding box center [43, 102] width 80 height 11
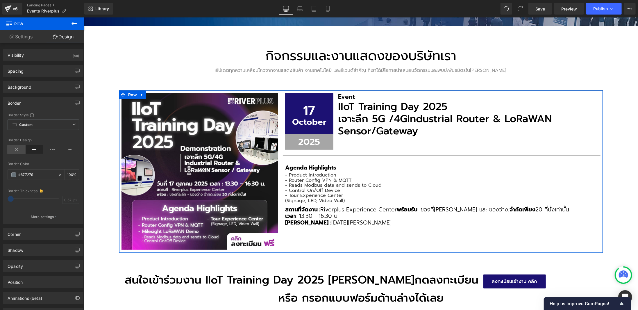
click at [17, 151] on icon at bounding box center [17, 149] width 18 height 9
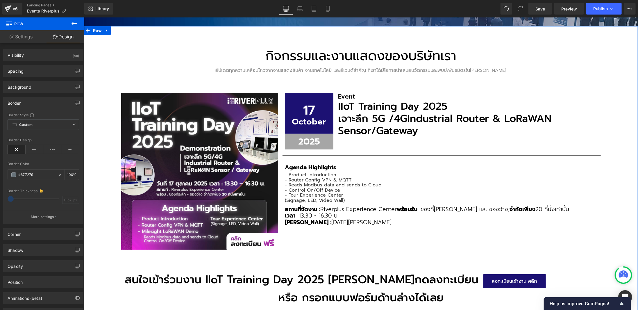
click at [626, 118] on div "กิจกรรมและงานแสดงของบริษัทเรา Heading อัปเดตทุกความเคลื่อนไหวจากงานแสดงสินค้า ง…" at bounding box center [361, 191] width 554 height 331
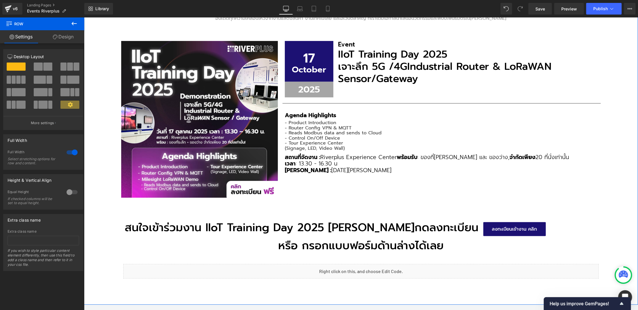
scroll to position [153, 0]
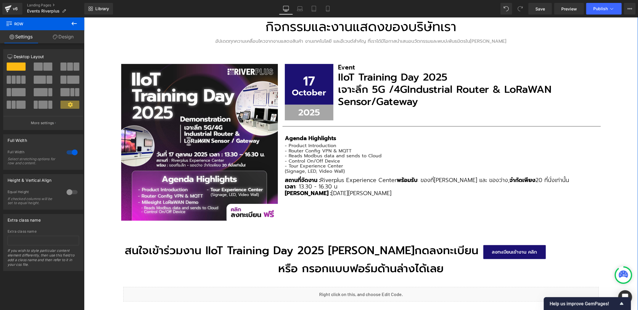
click at [300, 153] on span "- Reads Modbus data and sends to Cloud" at bounding box center [333, 155] width 97 height 7
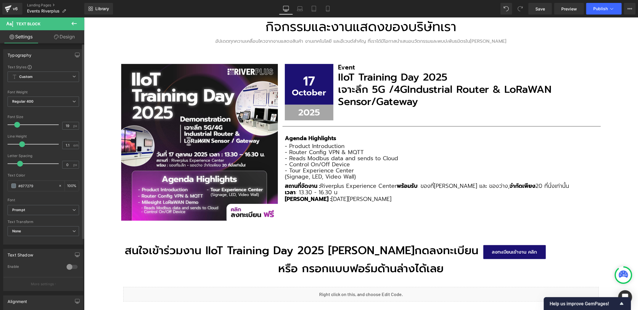
click at [19, 125] on span at bounding box center [17, 125] width 6 height 6
click at [63, 125] on input "19" at bounding box center [68, 125] width 10 height 7
type input "22"
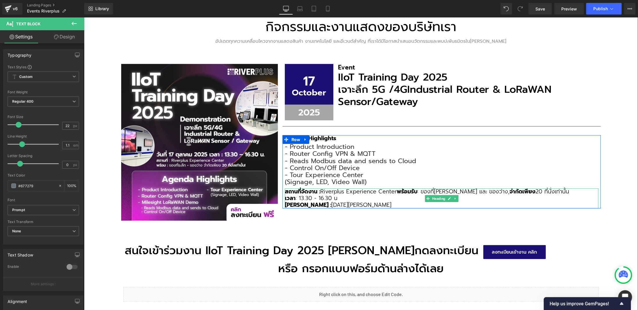
click at [300, 190] on span "สถานที่จัดงาน :" at bounding box center [302, 191] width 35 height 8
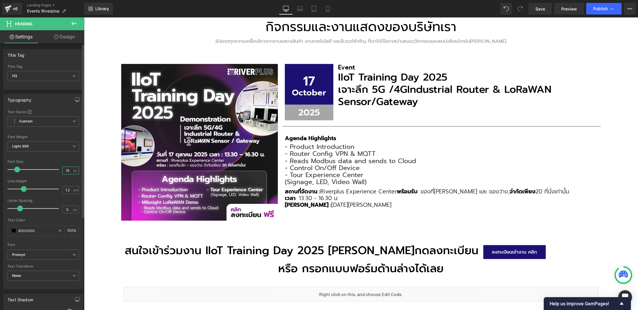
click at [65, 170] on input "19" at bounding box center [68, 170] width 10 height 7
type input "22"
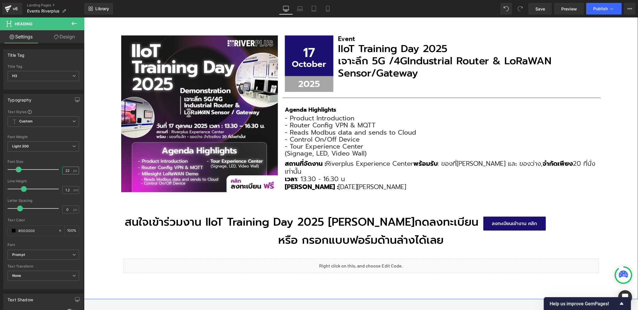
scroll to position [211, 0]
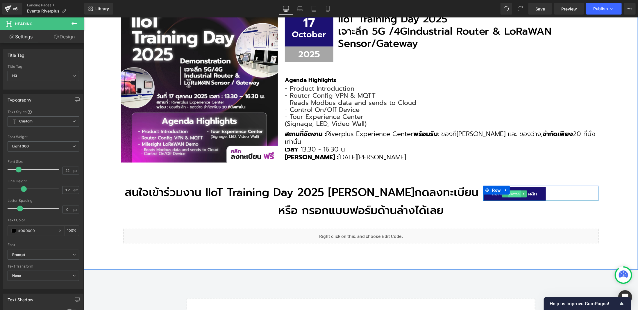
click at [509, 194] on span "Button" at bounding box center [514, 193] width 13 height 7
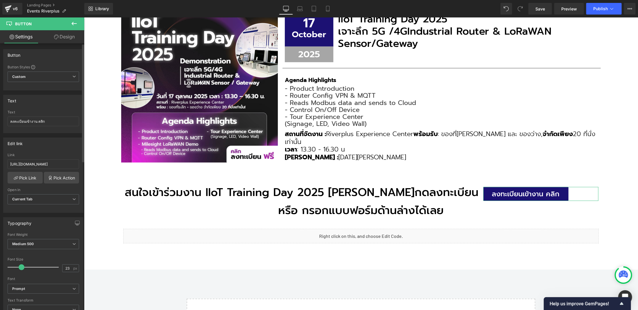
type input "22"
drag, startPoint x: 19, startPoint y: 264, endPoint x: 22, endPoint y: 264, distance: 2.9
click at [22, 264] on span at bounding box center [21, 267] width 6 height 6
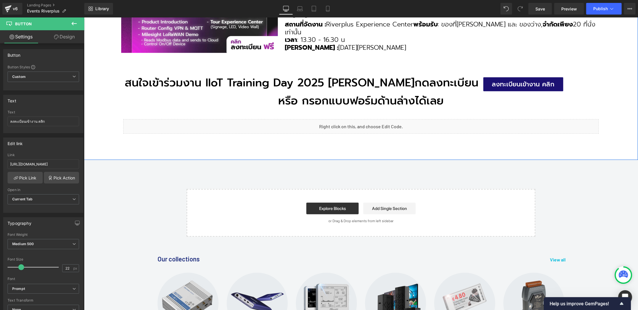
scroll to position [328, 0]
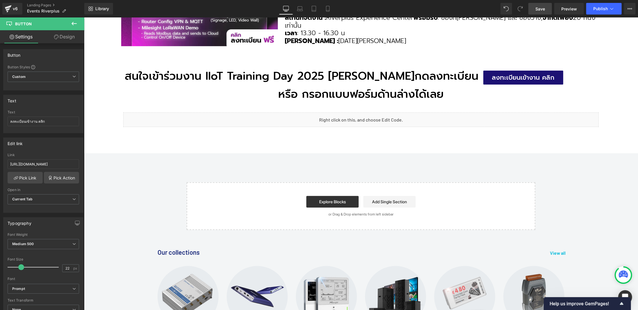
click at [536, 10] on span "Save" at bounding box center [541, 9] width 10 height 6
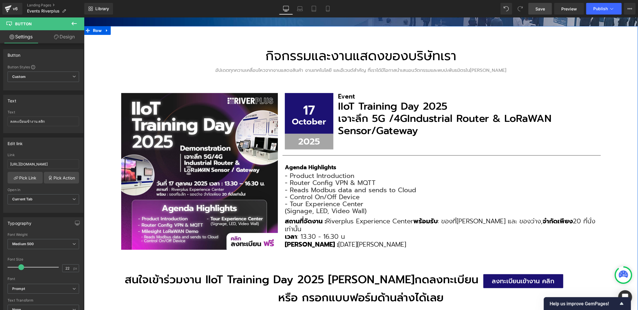
scroll to position [299, 0]
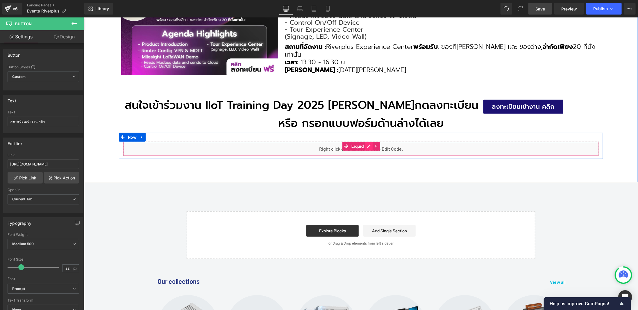
click at [365, 146] on div "Liquid" at bounding box center [361, 148] width 476 height 15
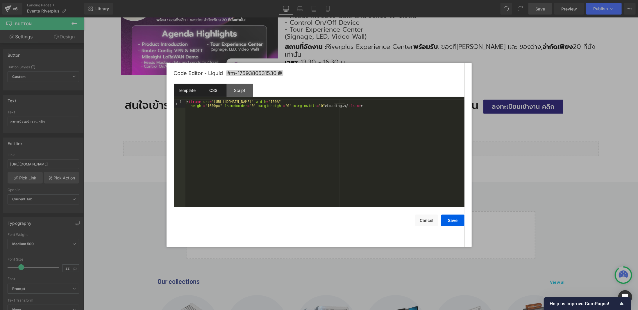
click at [215, 95] on div "CSS" at bounding box center [213, 90] width 26 height 13
click at [188, 93] on div "Template" at bounding box center [187, 90] width 26 height 13
drag, startPoint x: 207, startPoint y: 107, endPoint x: 213, endPoint y: 106, distance: 5.6
click at [213, 106] on div "< iframe src = "[URL][DOMAIN_NAME]" width = "100%" height = "1600px" frameborde…" at bounding box center [325, 162] width 279 height 124
click at [457, 223] on button "Save" at bounding box center [452, 221] width 23 height 12
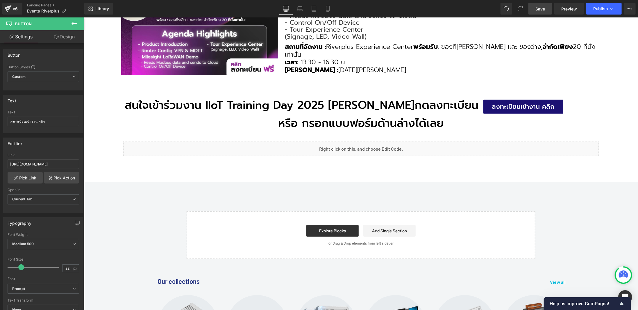
click at [544, 9] on span "Save" at bounding box center [541, 9] width 10 height 6
click at [564, 9] on span "Preview" at bounding box center [570, 9] width 16 height 6
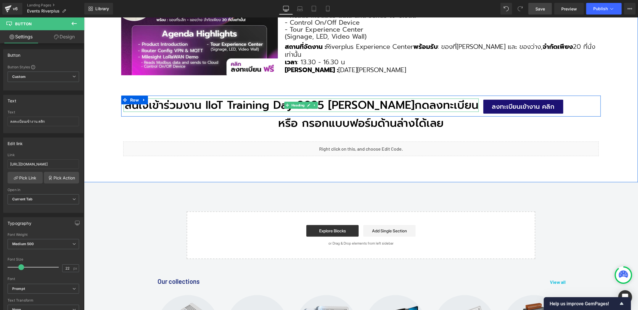
click at [394, 101] on h3 "สนใจเข้าร่วมงาน IIoT Training Day 2025 [PERSON_NAME]กดลงทะเบียน" at bounding box center [300, 104] width 355 height 13
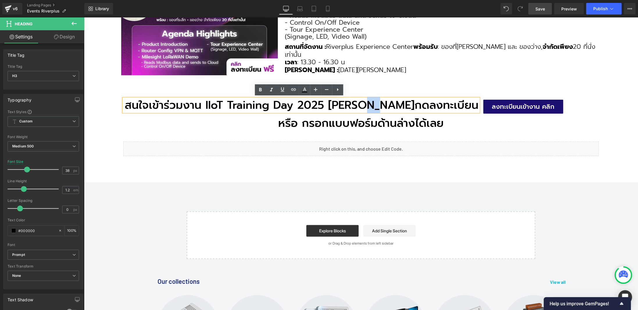
drag, startPoint x: 411, startPoint y: 103, endPoint x: 427, endPoint y: 105, distance: 16.1
click at [427, 105] on h3 "สนใจเข้าร่วมงาน IIoT Training Day 2025 [PERSON_NAME]กดลงทะเบียน" at bounding box center [300, 104] width 355 height 13
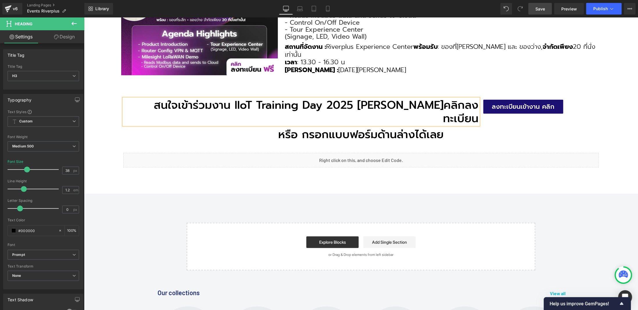
click at [537, 8] on span "Save" at bounding box center [541, 9] width 10 height 6
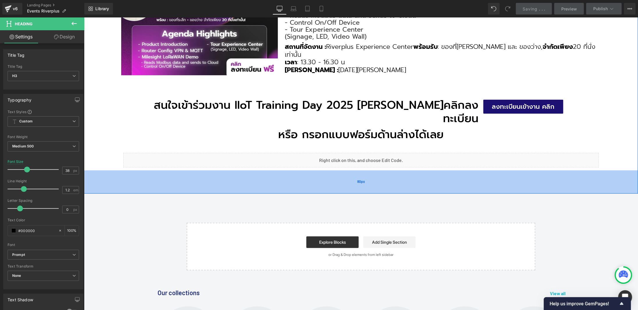
scroll to position [124, 0]
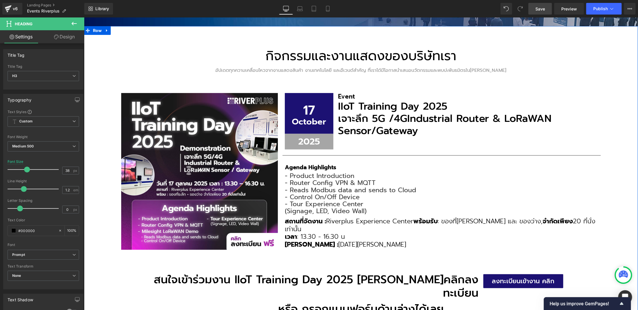
click at [272, 81] on div "กิจกรรมและงานแสดงของบริษัทเรา Heading อัปเดตทุกความเคลื่อนไหวจากงานแสดงสินค้า ง…" at bounding box center [361, 190] width 484 height 310
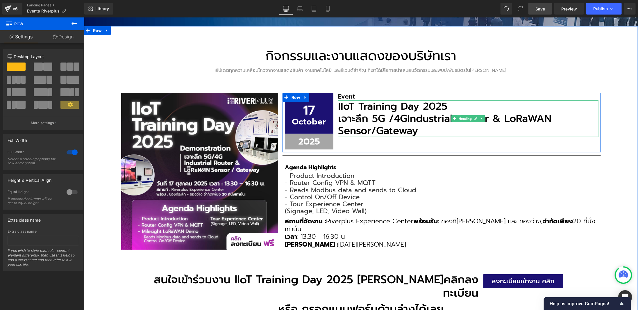
click at [354, 106] on h3 "IIoT Training Day 2025" at bounding box center [468, 106] width 261 height 12
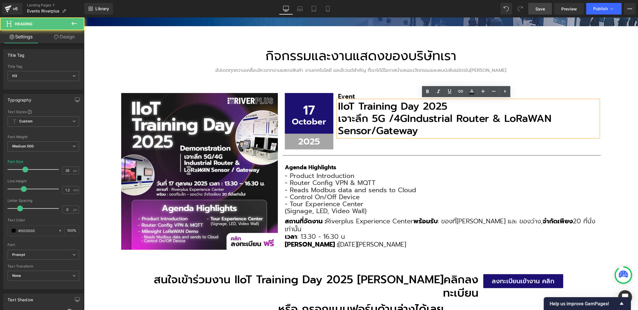
click at [369, 102] on h3 "IIoT Training Day 2025" at bounding box center [468, 106] width 261 height 12
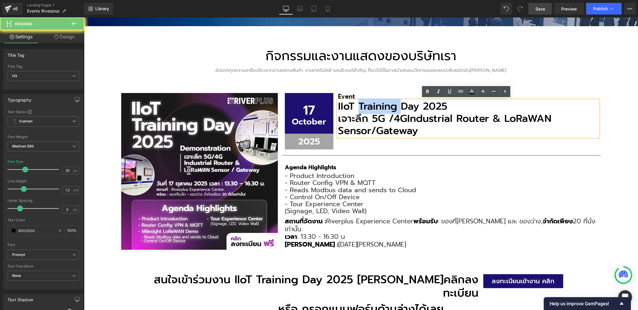
click at [369, 102] on h3 "IIoT Training Day 2025" at bounding box center [468, 106] width 261 height 12
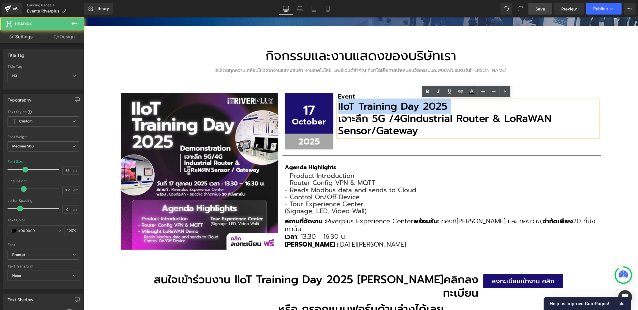
click at [369, 102] on h3 "IIoT Training Day 2025" at bounding box center [468, 106] width 261 height 12
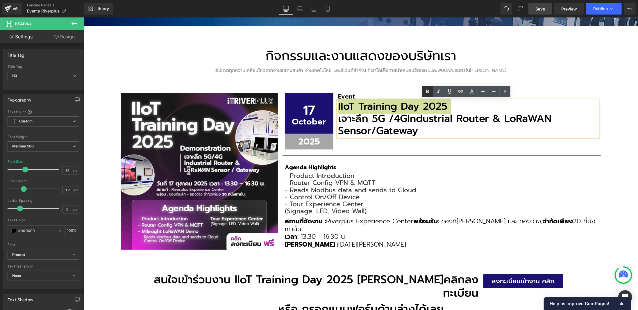
click at [426, 91] on icon at bounding box center [427, 91] width 7 height 7
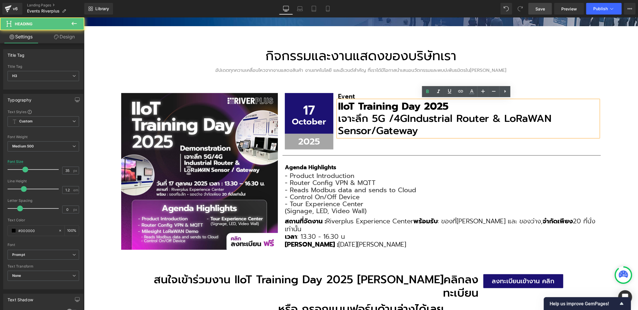
click at [417, 118] on span "Industrial Router & LoRaWAN Sensor/Gateway" at bounding box center [445, 125] width 214 height 28
click at [620, 97] on div "กิจกรรมและงานแสดงของบริษัทเรา Heading อัปเดตทุกความเคลื่อนไหวจากงานแสดงสินค้า ง…" at bounding box center [361, 197] width 554 height 342
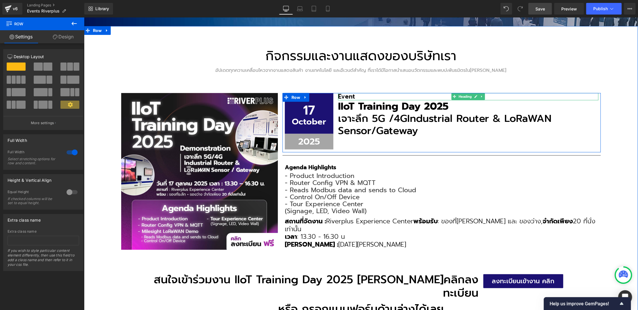
click at [348, 96] on h3 "Event" at bounding box center [468, 96] width 261 height 7
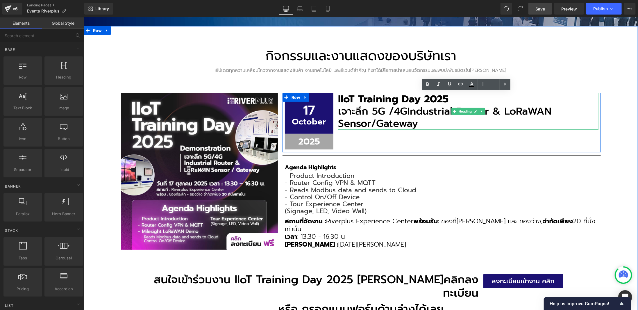
click at [401, 99] on strong "IIoT Training Day 2025" at bounding box center [393, 98] width 111 height 15
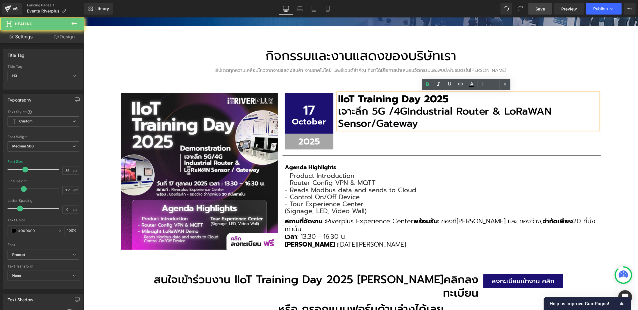
click at [401, 99] on strong "IIoT Training Day 2025" at bounding box center [393, 98] width 111 height 15
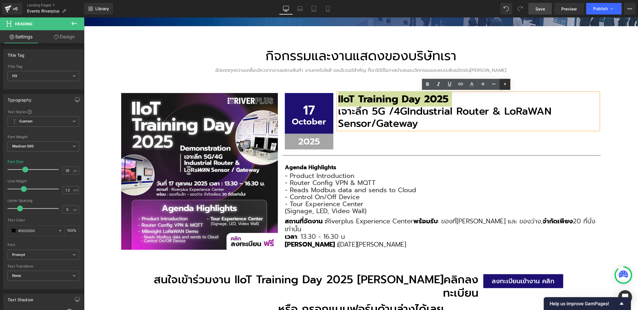
click at [504, 81] on icon at bounding box center [505, 84] width 7 height 7
click at [469, 86] on icon at bounding box center [472, 84] width 7 height 7
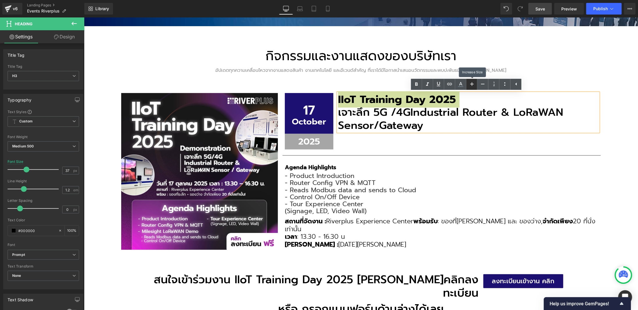
click at [469, 86] on icon at bounding box center [472, 84] width 7 height 7
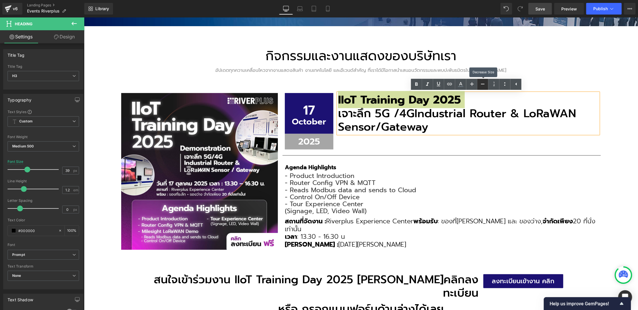
click at [482, 85] on icon at bounding box center [483, 84] width 7 height 7
type input "37"
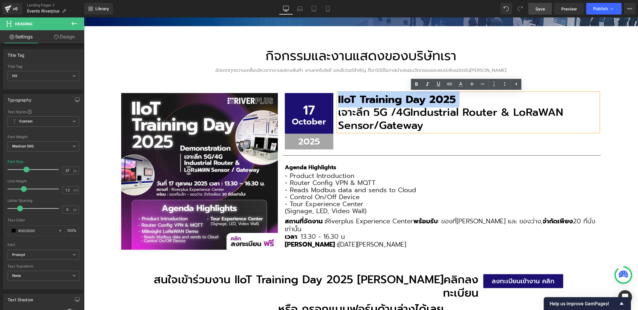
click at [604, 105] on div "กิจกรรมและงานแสดงของบริษัทเรา Heading อัปเดตทุกความเคลื่อนไหวจากงานแสดงสินค้า ง…" at bounding box center [361, 197] width 554 height 342
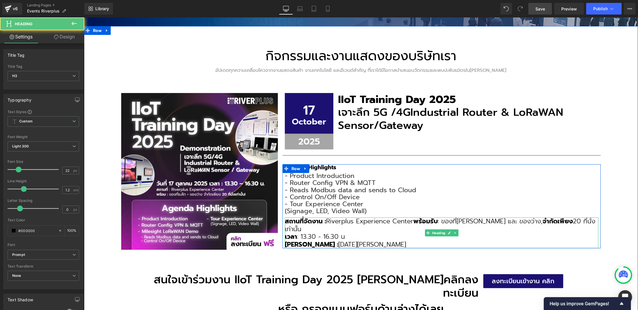
drag, startPoint x: 352, startPoint y: 234, endPoint x: 297, endPoint y: 235, distance: 55.3
click at [297, 240] on h3 "[PERSON_NAME] : [DATE][PERSON_NAME]" at bounding box center [442, 244] width 314 height 8
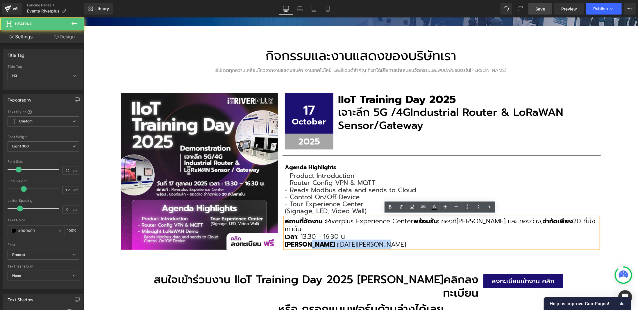
click at [297, 239] on strong "[PERSON_NAME] :" at bounding box center [312, 244] width 54 height 10
drag, startPoint x: 283, startPoint y: 236, endPoint x: 366, endPoint y: 234, distance: 82.6
click at [366, 240] on h3 "[PERSON_NAME] : [DATE][PERSON_NAME]" at bounding box center [442, 244] width 314 height 8
copy h3 "[PERSON_NAME] : [DATE][PERSON_NAME]"
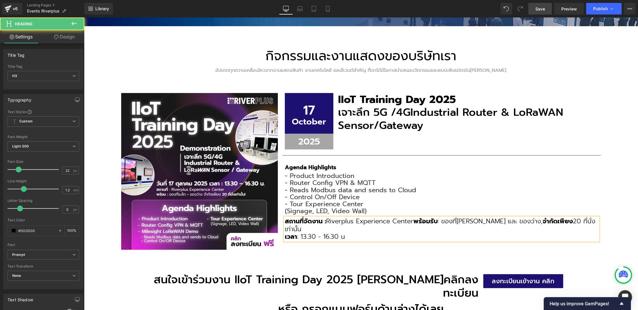
click at [587, 219] on span "พร้อมรับ : ของที่[PERSON_NAME] และ ของว่าง, จำกัดเพียง 20 ที่นั่งเท่านั้น" at bounding box center [440, 224] width 311 height 17
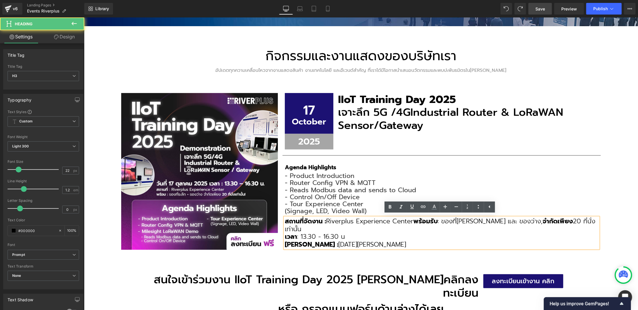
click at [285, 239] on strong "[PERSON_NAME] :" at bounding box center [312, 244] width 54 height 10
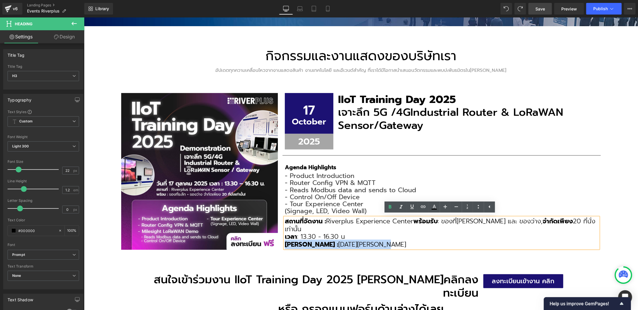
drag, startPoint x: 284, startPoint y: 236, endPoint x: 358, endPoint y: 236, distance: 74.2
click at [358, 240] on h3 "[PERSON_NAME] : [DATE][PERSON_NAME]" at bounding box center [442, 244] width 314 height 8
copy h3 "[PERSON_NAME] : [DATE][PERSON_NAME]"
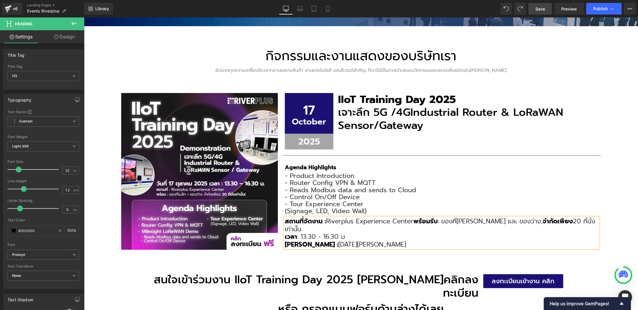
click at [352, 233] on h3 "เวลา : 13.30 - 16.30 น" at bounding box center [442, 237] width 314 height 8
drag, startPoint x: 347, startPoint y: 228, endPoint x: 283, endPoint y: 229, distance: 64.6
click at [285, 231] on span "เวลา : 13.30 - 16.30 น [PERSON_NAME] : [DATE][PERSON_NAME]" at bounding box center [377, 236] width 185 height 10
drag, startPoint x: 349, startPoint y: 236, endPoint x: 282, endPoint y: 235, distance: 66.9
click at [285, 240] on h3 "[PERSON_NAME] : [DATE][PERSON_NAME]" at bounding box center [442, 244] width 314 height 8
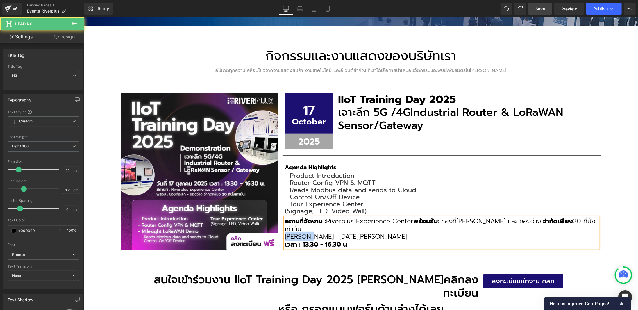
drag, startPoint x: 298, startPoint y: 228, endPoint x: 284, endPoint y: 229, distance: 14.3
click at [285, 231] on span "[PERSON_NAME] : [DATE][PERSON_NAME]" at bounding box center [346, 236] width 122 height 10
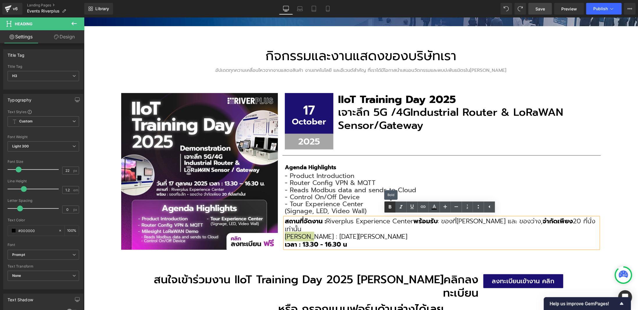
click at [387, 205] on icon at bounding box center [390, 207] width 7 height 7
click at [611, 187] on div "กิจกรรมและงานแสดงของบริษัทเรา Heading อัปเดตทุกความเคลื่อนไหวจากงานแสดงสินค้า ง…" at bounding box center [361, 197] width 554 height 342
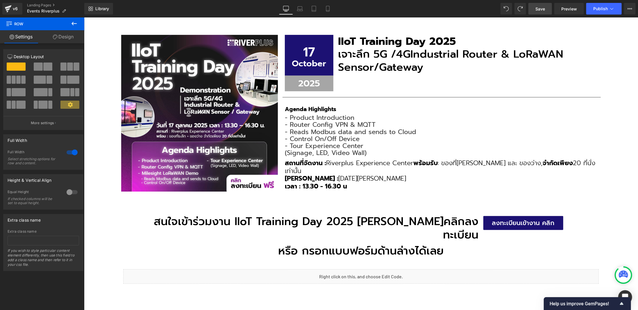
scroll to position [153, 0]
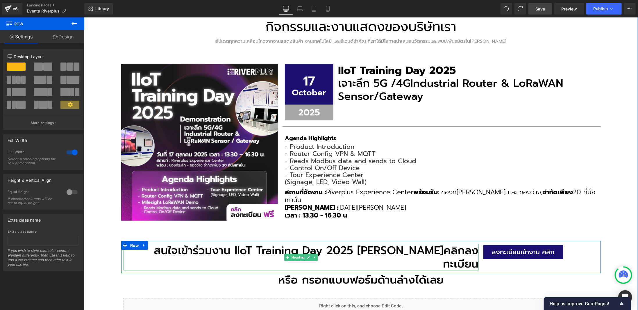
click at [254, 247] on h3 "สนใจเข้าร่วมงาน IIoT Training Day 2025 [PERSON_NAME]คลิกลงทะเบียน" at bounding box center [300, 257] width 355 height 26
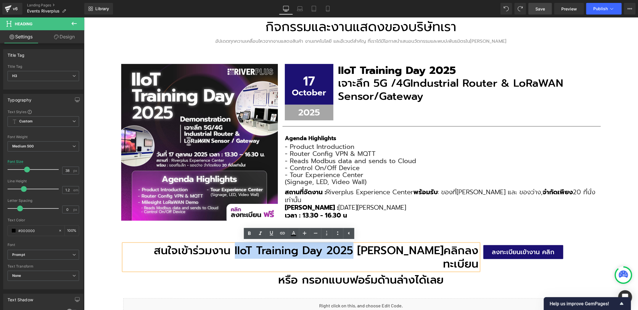
drag, startPoint x: 247, startPoint y: 250, endPoint x: 363, endPoint y: 244, distance: 116.2
click at [363, 244] on h3 "สนใจเข้าร่วมงาน IIoT Training Day 2025 [PERSON_NAME]คลิกลงทะเบียน" at bounding box center [300, 257] width 355 height 26
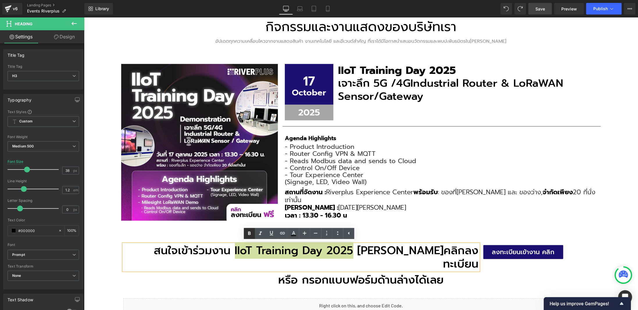
click at [249, 233] on icon at bounding box center [249, 233] width 3 height 3
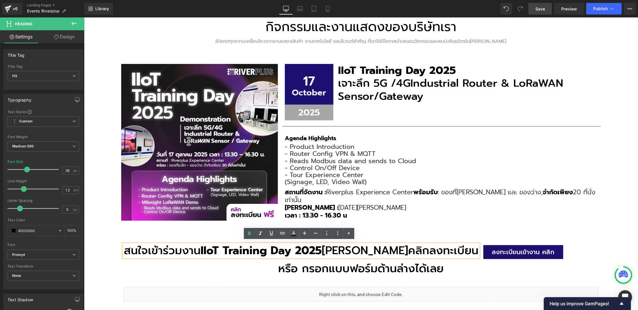
click at [632, 195] on div "กิจกรรมและงานแสดงของบริษัทเรา Heading อัปเดตทุกความเคลื่อนไหวจากงานแสดงสินค้า ง…" at bounding box center [361, 162] width 554 height 331
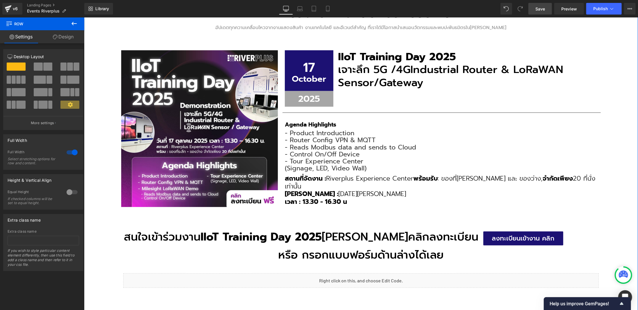
scroll to position [240, 0]
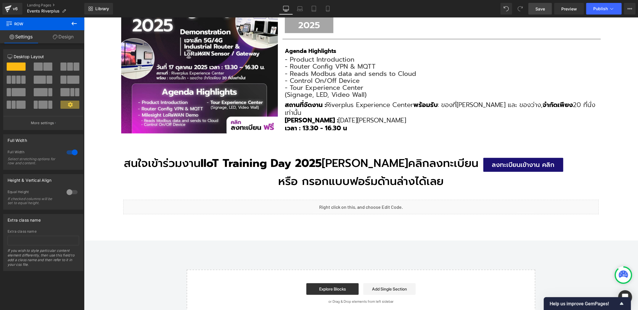
click at [544, 12] on span "Save" at bounding box center [541, 9] width 10 height 6
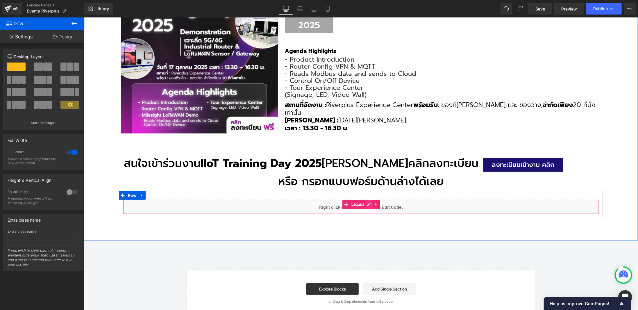
click at [368, 203] on icon at bounding box center [369, 204] width 4 height 4
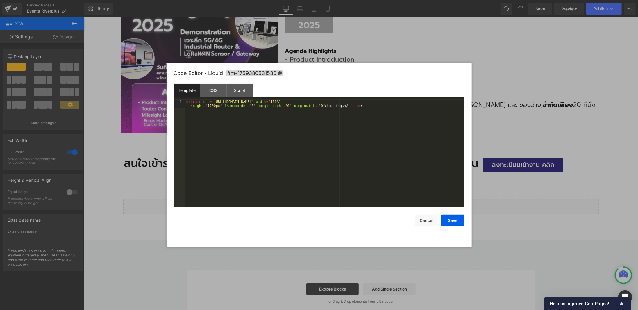
click at [251, 141] on div "< iframe src = "[URL][DOMAIN_NAME]" width = "100%" height = "1700px" frameborde…" at bounding box center [325, 162] width 279 height 124
drag, startPoint x: 445, startPoint y: 101, endPoint x: 452, endPoint y: 101, distance: 6.7
click at [452, 101] on div "< iframe src = "[URL][DOMAIN_NAME]" width = "640" height = "1700" frameborder =…" at bounding box center [325, 162] width 279 height 124
click at [461, 219] on button "Save" at bounding box center [452, 221] width 23 height 12
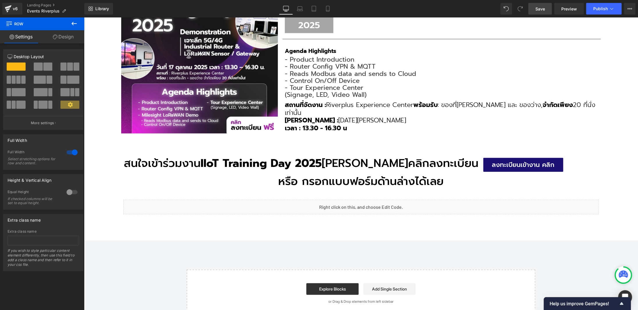
click at [541, 10] on span "Save" at bounding box center [541, 9] width 10 height 6
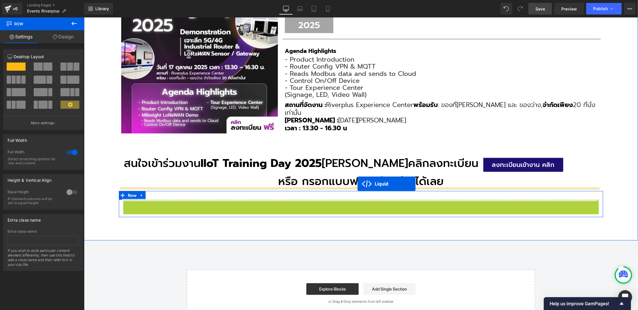
drag, startPoint x: 356, startPoint y: 203, endPoint x: 357, endPoint y: 183, distance: 20.1
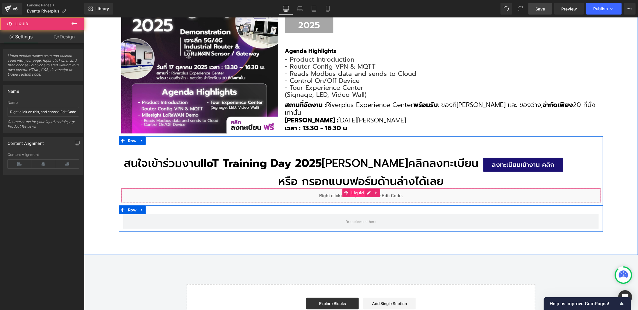
click at [356, 193] on span "Liquid" at bounding box center [357, 192] width 15 height 9
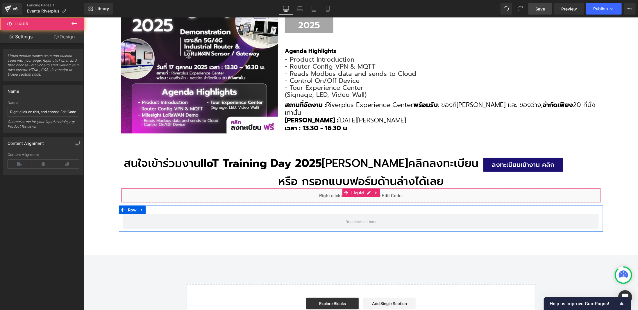
click at [63, 38] on link "Design" at bounding box center [64, 36] width 42 height 13
click at [0, 0] on div "Spacing" at bounding box center [0, 0] width 0 height 0
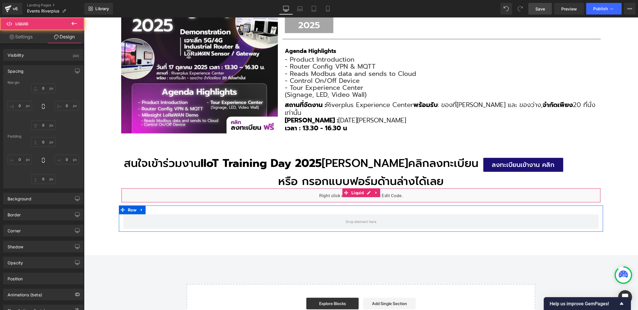
type input "0"
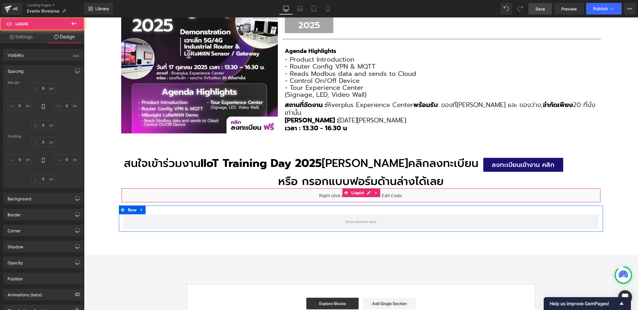
type input "0"
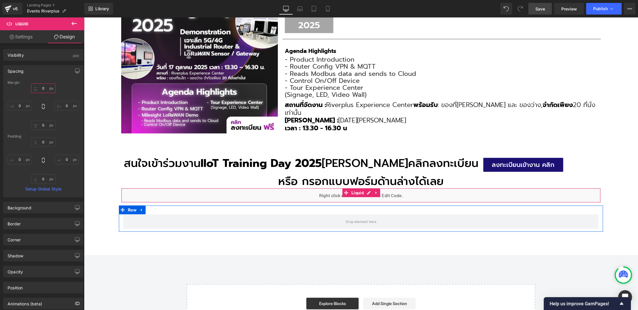
click at [42, 91] on input "0" at bounding box center [43, 88] width 24 height 10
type input "35"
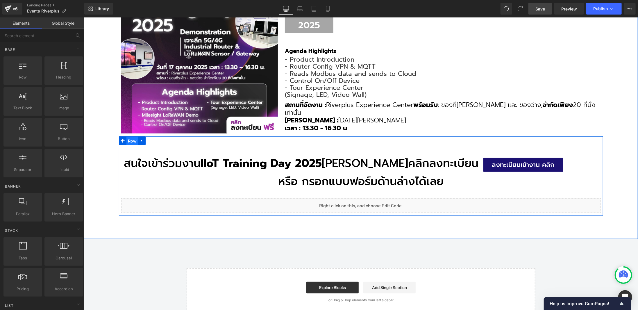
click at [127, 141] on span "Row" at bounding box center [132, 140] width 12 height 9
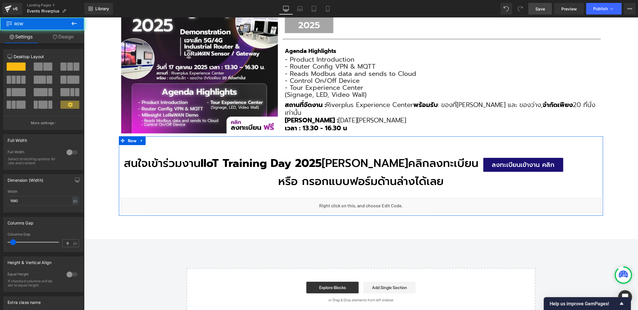
click at [60, 36] on link "Design" at bounding box center [63, 36] width 42 height 13
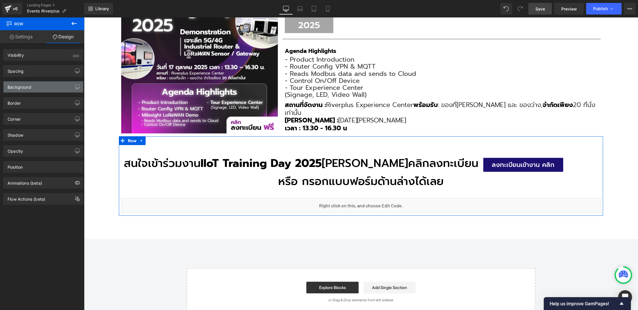
click at [42, 87] on div "Background" at bounding box center [43, 86] width 80 height 11
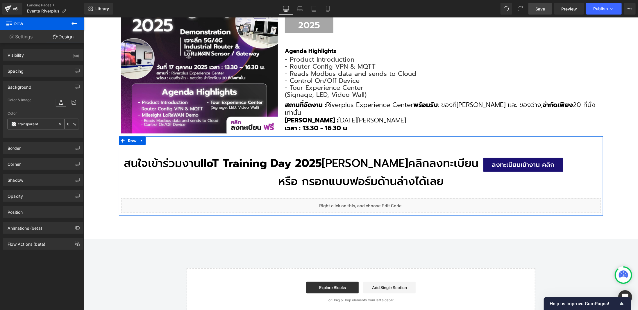
click at [12, 124] on span at bounding box center [13, 124] width 5 height 5
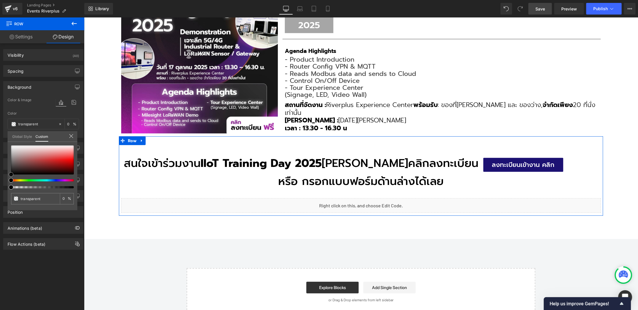
type input "#b9abab"
type input "100"
type input "#b9abab"
type input "100"
type input "#b9b0b0"
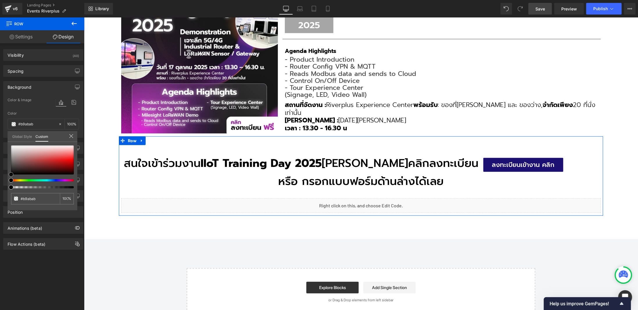
type input "#b9b0b0"
type input "#cac3c3"
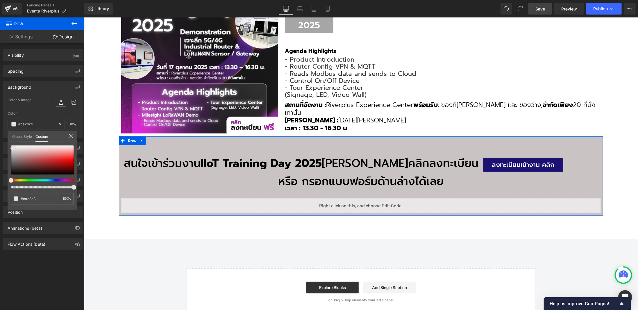
type input "#e6e4e4"
type input "#eaeaea"
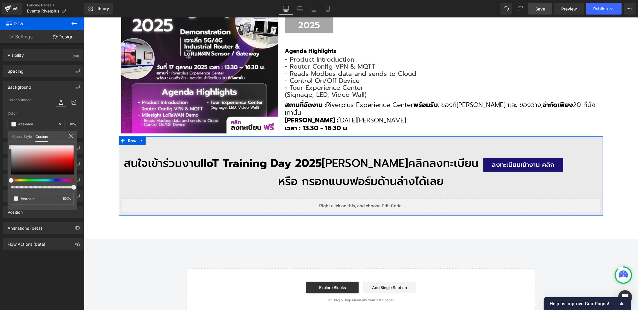
type input "#efefef"
type input "#f2f2f2"
type input "#f9f9f9"
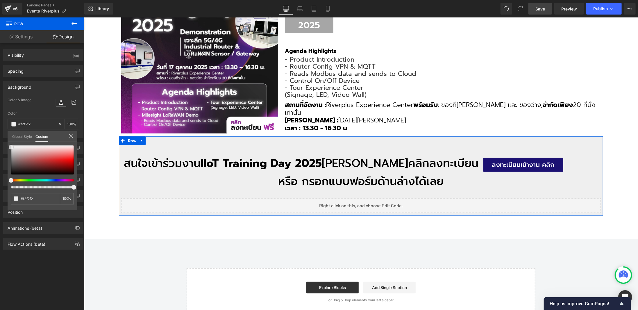
type input "#f9f9f9"
type input "#ffffff"
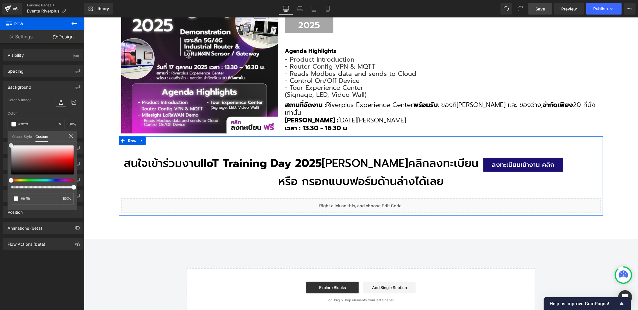
drag, startPoint x: 15, startPoint y: 153, endPoint x: 9, endPoint y: 144, distance: 11.2
click at [11, 145] on div at bounding box center [42, 159] width 63 height 29
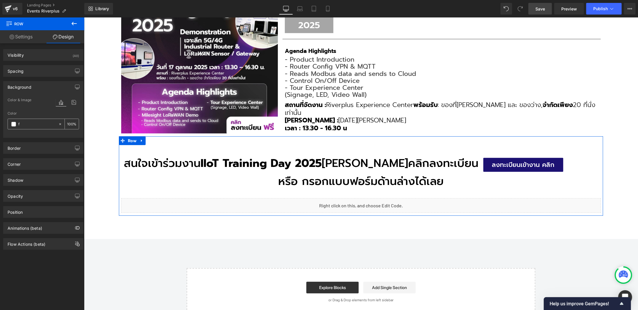
type input "f4"
type input "0"
type input "f4f4"
type input "100"
type input "f4f4f"
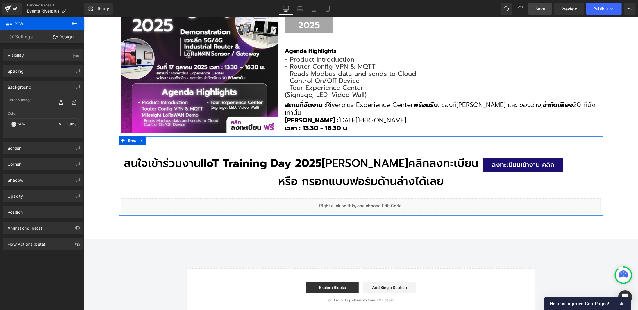
type input "27"
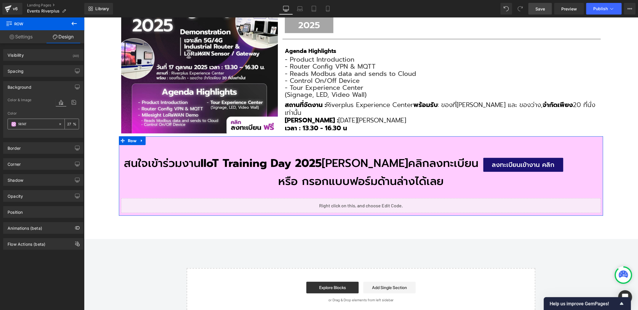
type input "f4f4f4"
type input "100"
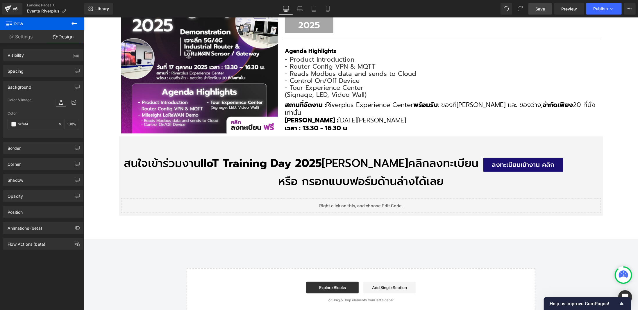
type input "#f4f4f4"
click at [621, 128] on body "Skip to content Close Newsletter ต้องการรับอีเมลจาก River Plus Co., Ltd. พร้อมข…" at bounding box center [361, 307] width 554 height 1060
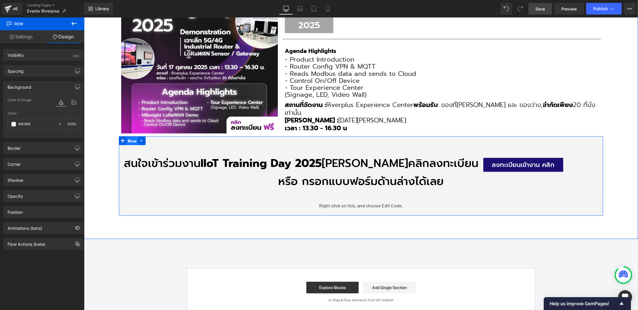
click at [130, 140] on span "Row" at bounding box center [132, 140] width 12 height 9
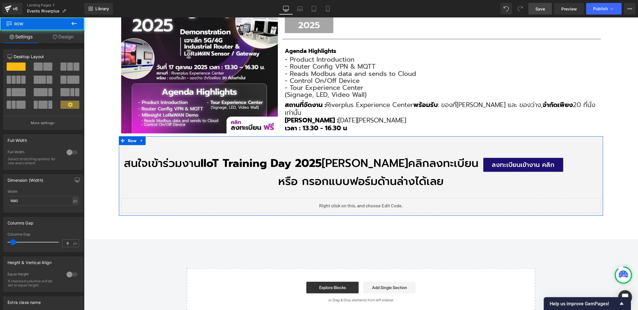
click at [57, 40] on link "Design" at bounding box center [63, 36] width 42 height 13
click at [0, 0] on div "Background" at bounding box center [0, 0] width 0 height 0
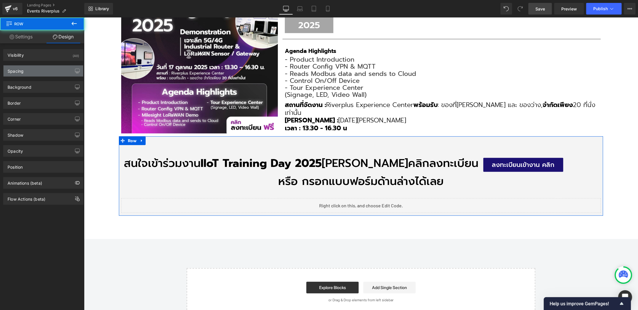
click at [47, 74] on div "Spacing" at bounding box center [43, 70] width 80 height 11
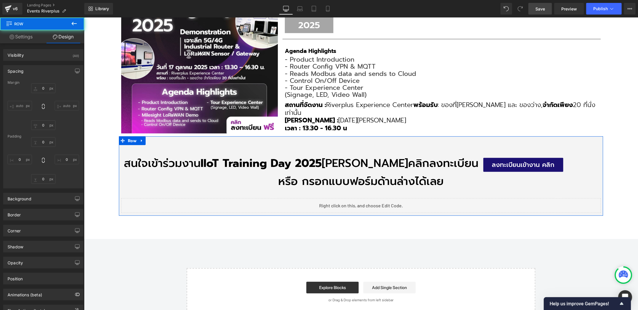
type input "0"
type input "10"
type input "0"
type input "10"
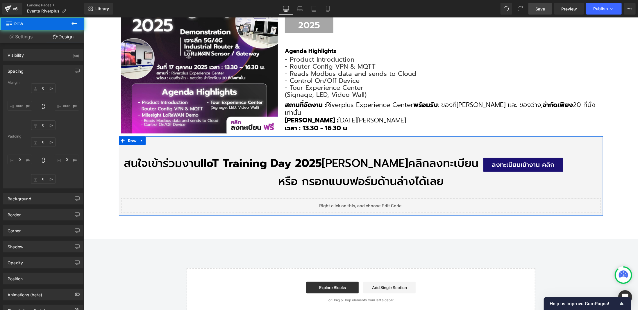
type input "0"
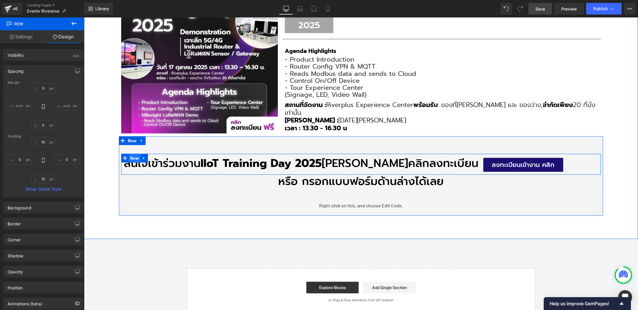
click at [132, 156] on span "Row" at bounding box center [135, 158] width 12 height 9
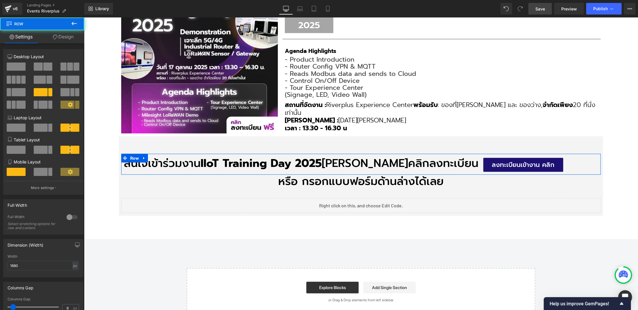
click at [64, 36] on link "Design" at bounding box center [63, 36] width 42 height 13
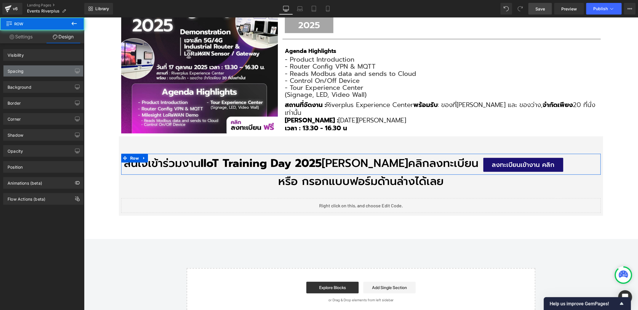
click at [46, 72] on div "Spacing" at bounding box center [43, 70] width 80 height 11
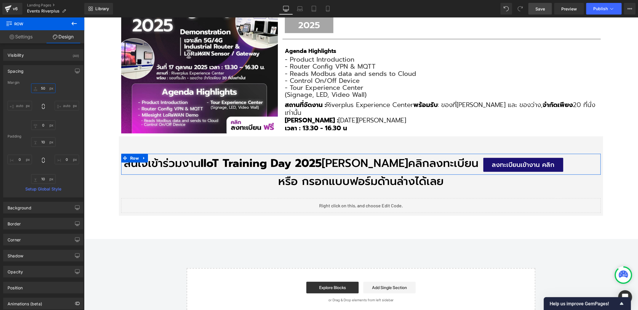
click at [40, 88] on input "50" at bounding box center [43, 88] width 24 height 10
type input "35"
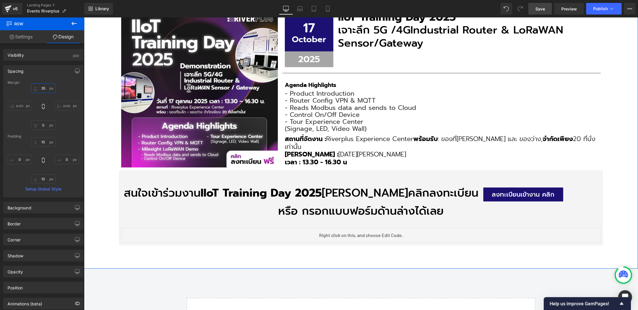
scroll to position [182, 0]
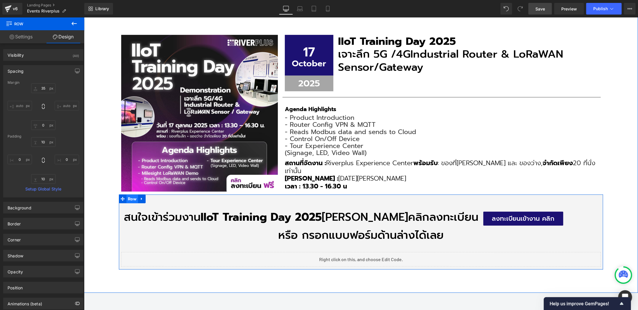
click at [135, 201] on span "Row" at bounding box center [132, 198] width 12 height 9
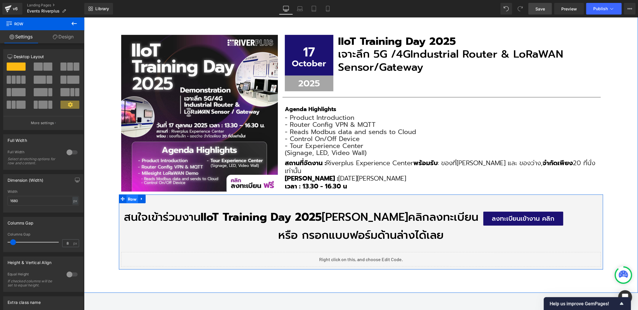
click at [130, 197] on span "Row" at bounding box center [132, 199] width 12 height 9
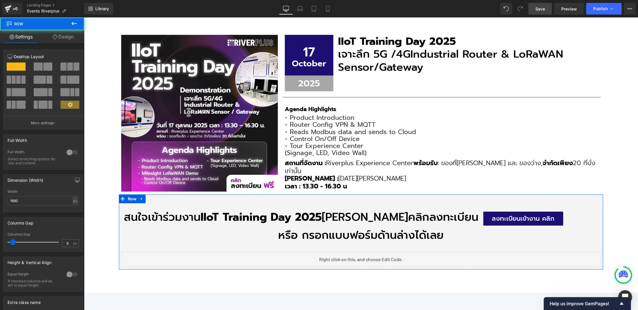
click at [67, 35] on link "Design" at bounding box center [63, 36] width 42 height 13
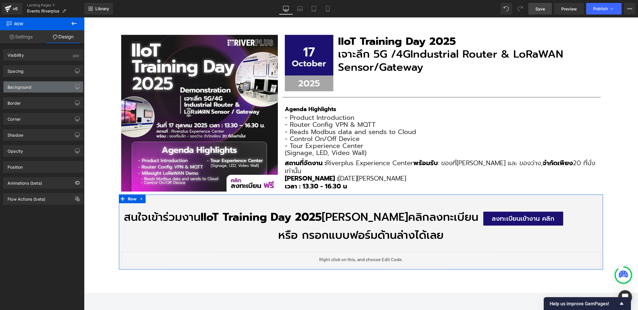
click at [29, 88] on div "Background" at bounding box center [20, 85] width 24 height 8
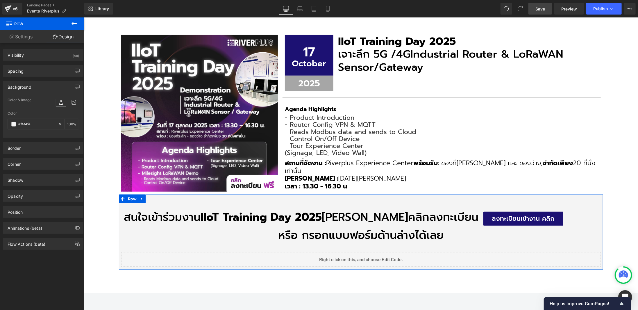
type input "#f4f4f4"
type input "100"
click at [13, 123] on span at bounding box center [13, 124] width 5 height 5
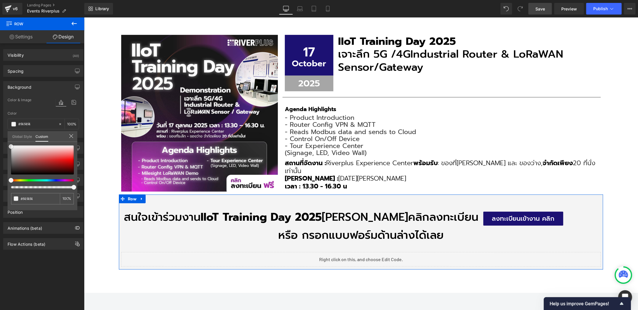
type input "#f7f7f7"
type input "#f9f9f9"
type input "#fcfcfc"
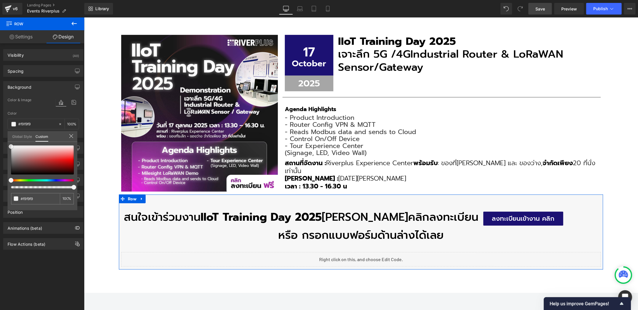
type input "#fcfcfc"
click at [8, 145] on div "#fcfcfc 100 %" at bounding box center [43, 177] width 70 height 65
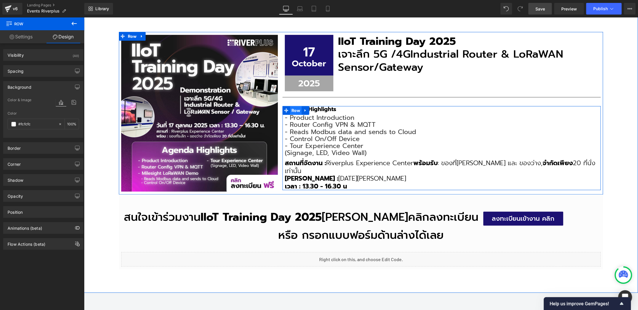
click at [291, 109] on span "Row" at bounding box center [296, 110] width 12 height 9
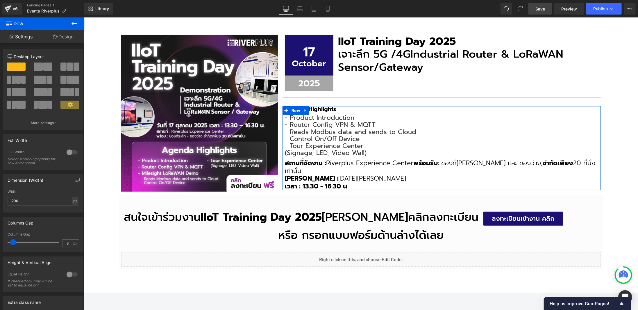
click at [63, 38] on link "Design" at bounding box center [63, 36] width 42 height 13
click at [0, 0] on div "Spacing" at bounding box center [0, 0] width 0 height 0
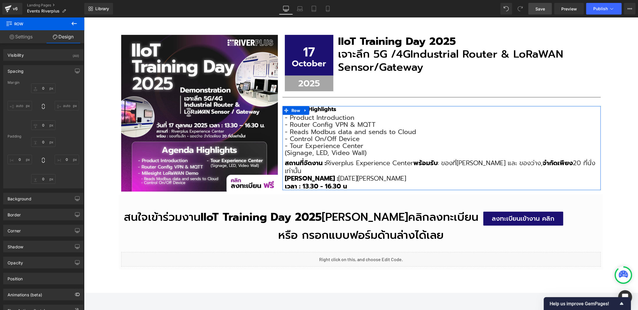
type input "10"
type input "0"
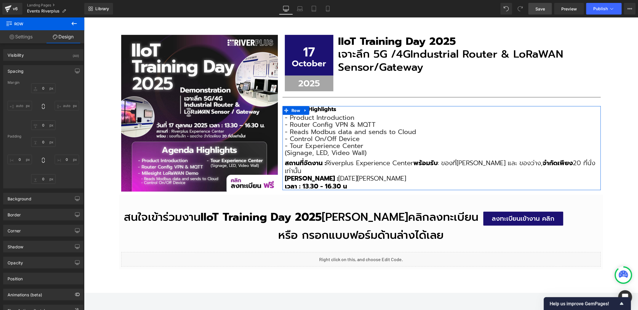
type input "0"
click at [44, 86] on input "10" at bounding box center [43, 88] width 24 height 10
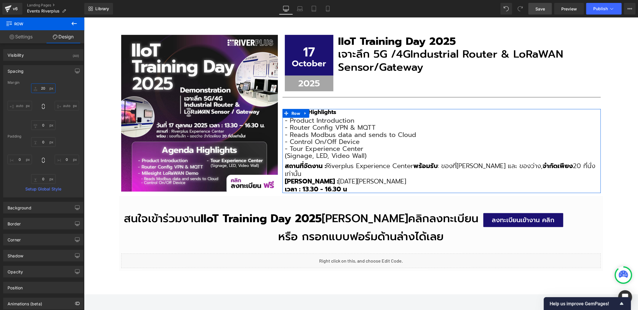
type input "2"
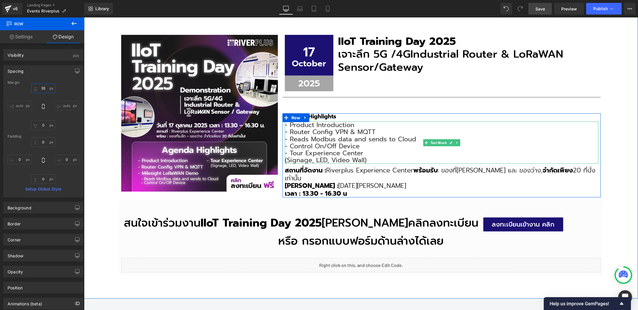
type input "3"
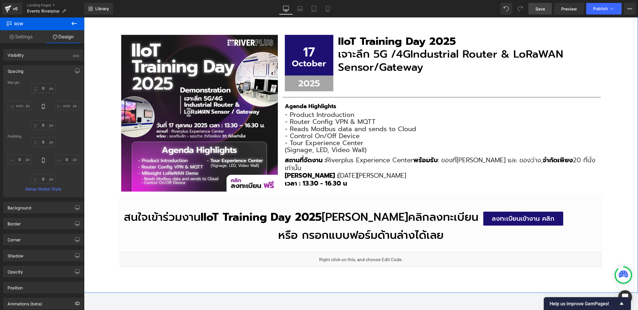
click at [619, 174] on div "กิจกรรมและงานแสดงของบริษัทเรา Heading อัปเดตทุกความเคลื่อนไหวจากงานแสดงสินค้า ง…" at bounding box center [361, 130] width 554 height 325
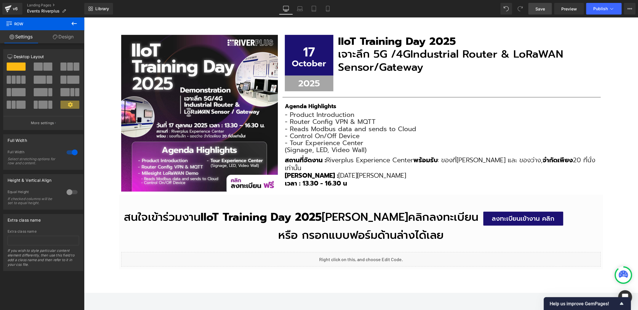
click at [542, 8] on span "Save" at bounding box center [541, 9] width 10 height 6
click at [564, 12] on link "Preview" at bounding box center [570, 9] width 30 height 12
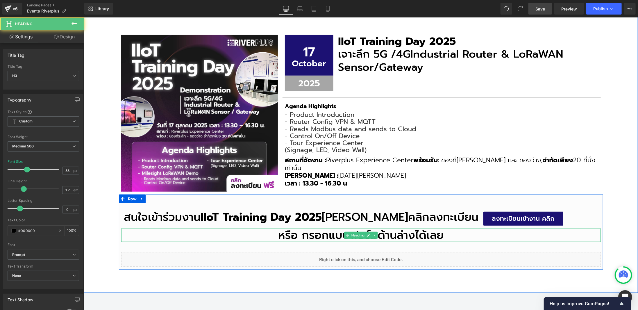
click at [279, 234] on h3 "หรือ กรอกแบบฟอร์มด้านล่างได้เลย" at bounding box center [361, 234] width 480 height 13
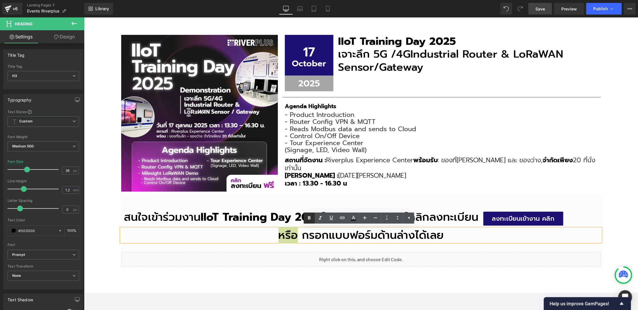
click at [309, 220] on icon at bounding box center [309, 218] width 7 height 7
click at [621, 199] on div "กิจกรรมและงานแสดงของบริษัทเรา Heading อัปเดตทุกความเคลื่อนไหวจากงานแสดงสินค้า ง…" at bounding box center [361, 130] width 554 height 325
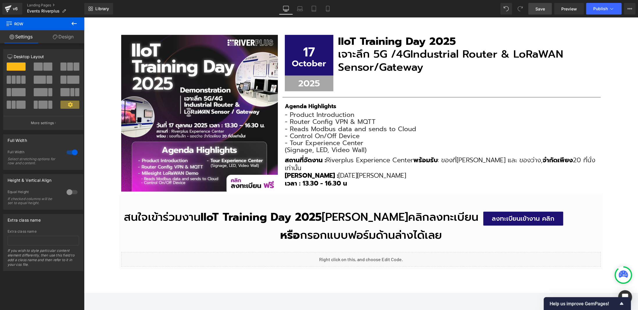
click at [545, 10] on span "Save" at bounding box center [541, 9] width 10 height 6
click at [607, 11] on span "Publish" at bounding box center [601, 8] width 15 height 5
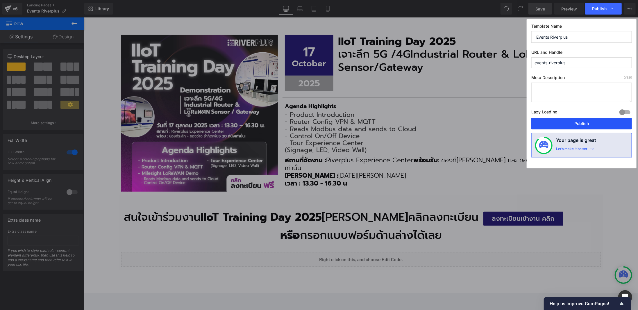
click at [589, 121] on button "Publish" at bounding box center [582, 124] width 101 height 12
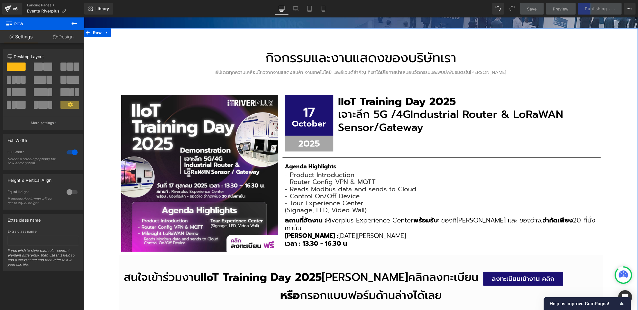
scroll to position [37, 0]
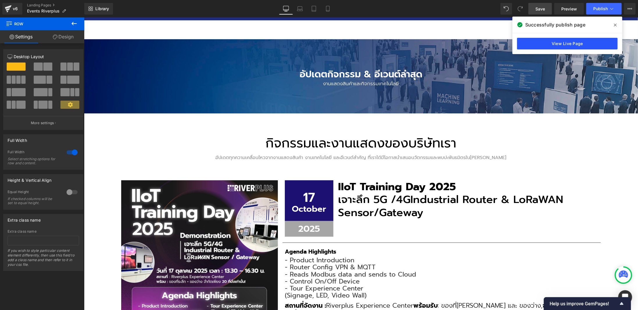
click at [575, 41] on link "View Live Page" at bounding box center [567, 44] width 101 height 12
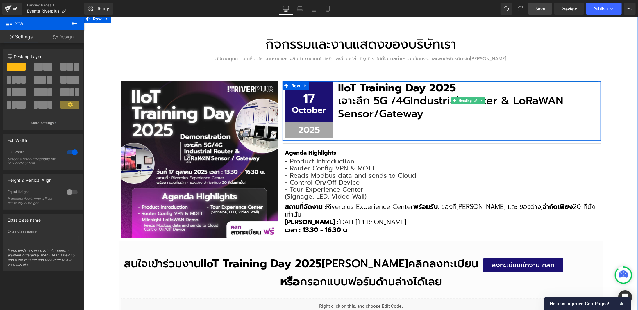
scroll to position [182, 0]
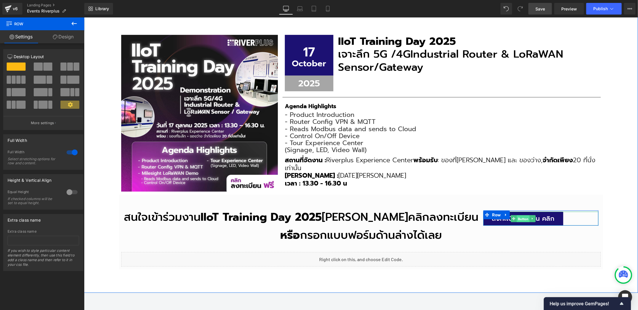
click at [523, 218] on span "Button" at bounding box center [523, 218] width 13 height 7
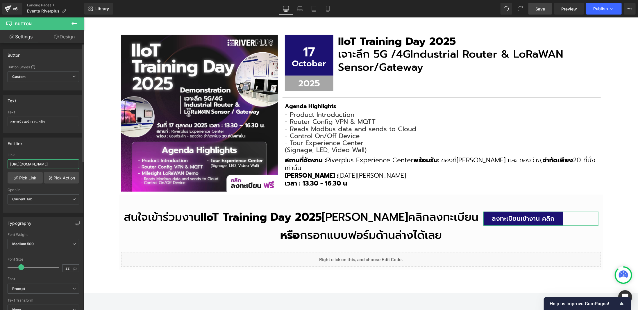
click at [44, 164] on input "[URL][DOMAIN_NAME]" at bounding box center [44, 164] width 72 height 10
paste input "[DOMAIN_NAME][URL]"
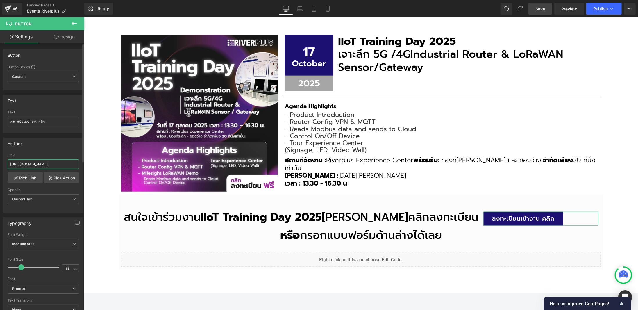
type input "[URL][DOMAIN_NAME]"
click at [56, 143] on div "Edit link" at bounding box center [43, 143] width 80 height 11
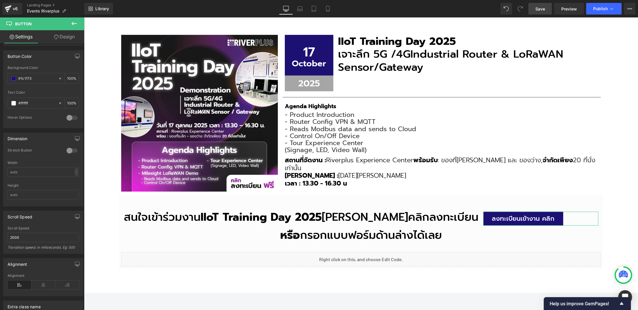
scroll to position [334, 0]
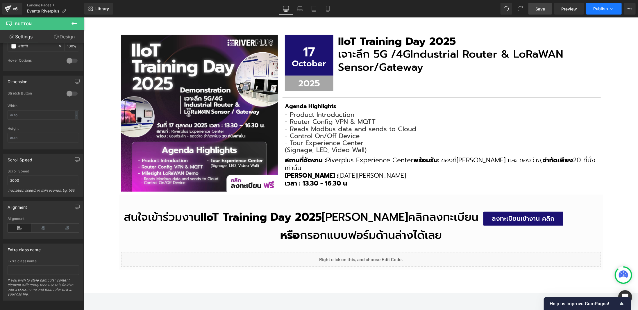
click at [608, 9] on button "Publish" at bounding box center [604, 9] width 35 height 12
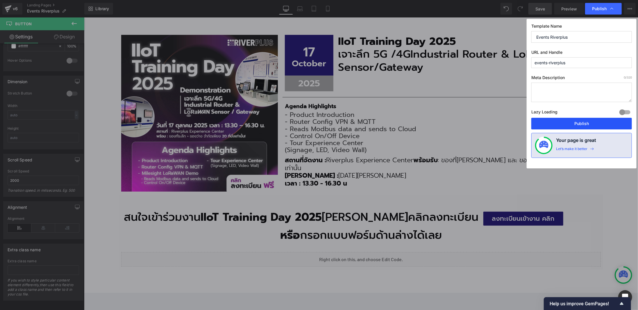
click at [585, 123] on button "Publish" at bounding box center [582, 124] width 101 height 12
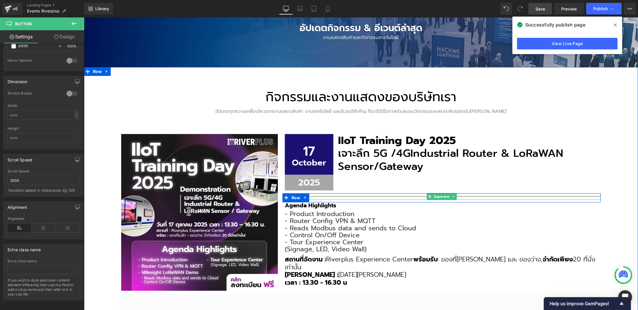
scroll to position [87, 0]
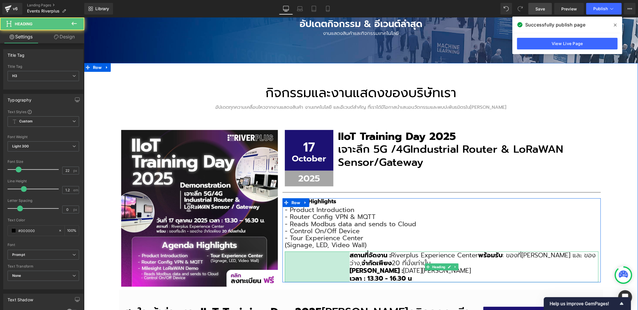
drag, startPoint x: 284, startPoint y: 262, endPoint x: 349, endPoint y: 265, distance: 64.6
click at [349, 265] on div "สถานที่จัดงาน : Riverplus Experience Center พร้อมรับ : ของที่[PERSON_NAME] และ …" at bounding box center [442, 266] width 314 height 31
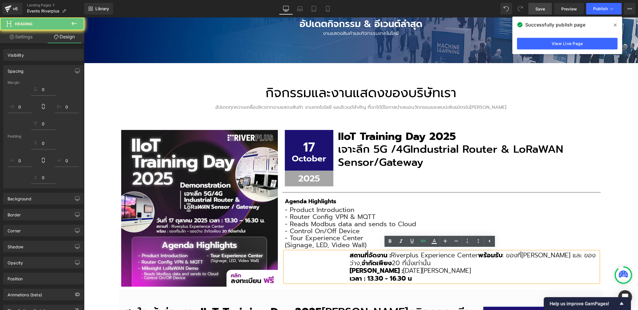
click at [522, 205] on div "Agenda Highlights Heading - Product Introduction - Router Config VPN & MQTT - R…" at bounding box center [441, 240] width 318 height 84
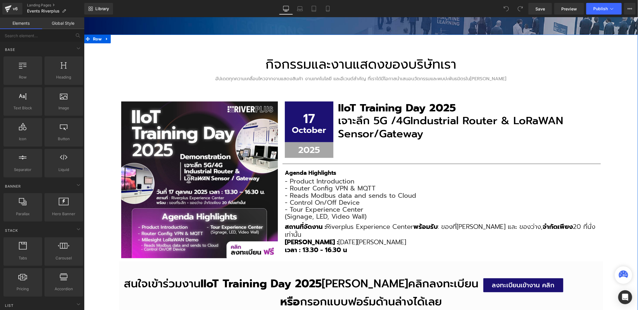
scroll to position [145, 0]
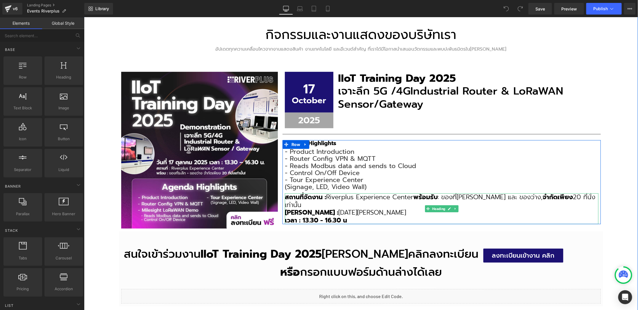
click at [285, 197] on span "สถานที่จัดงาน :" at bounding box center [305, 197] width 41 height 10
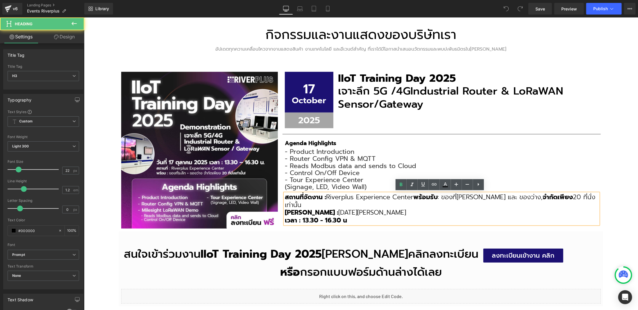
drag, startPoint x: 284, startPoint y: 196, endPoint x: 354, endPoint y: 208, distance: 70.2
click at [354, 208] on div "สถานที่จัดงาน : Riverplus Experience Center พร้อมรับ : ของที่[PERSON_NAME] และ …" at bounding box center [442, 208] width 314 height 31
copy div "สถานที่จัดงาน : Riverplus Experience Center พร้อมรับ : ของที่[PERSON_NAME] และ …"
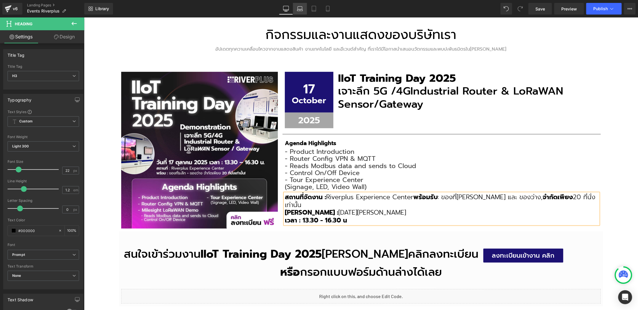
click at [300, 9] on icon at bounding box center [300, 10] width 6 height 2
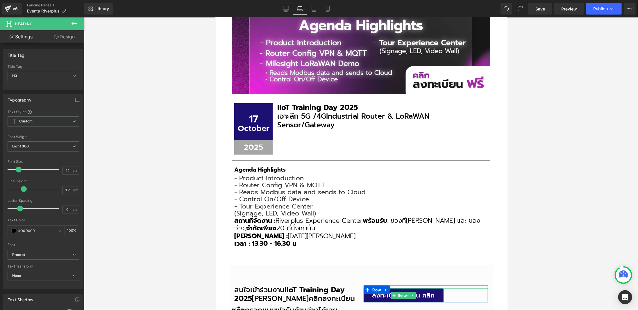
scroll to position [279, 0]
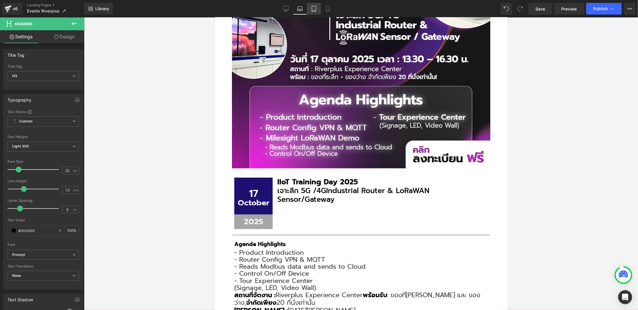
click at [315, 10] on icon at bounding box center [314, 10] width 4 height 0
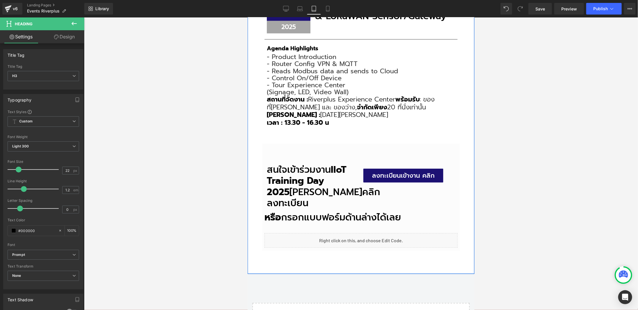
scroll to position [350, 0]
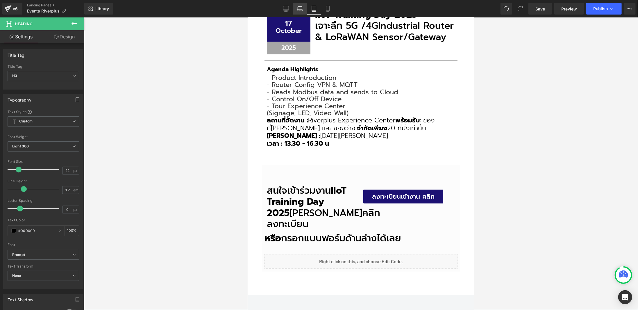
click at [302, 10] on icon at bounding box center [300, 9] width 6 height 6
type input "100"
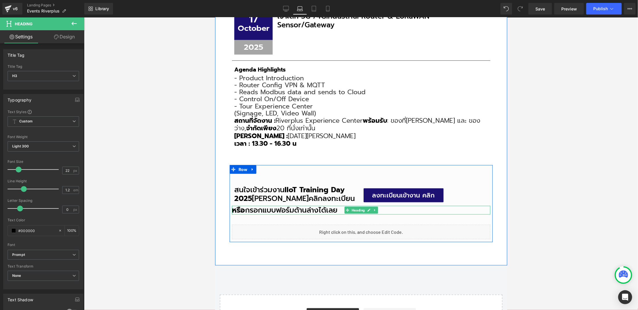
click at [269, 210] on h3 "หรือ กรอกแบบฟอร์มด้านล่างได้เลย" at bounding box center [361, 210] width 259 height 9
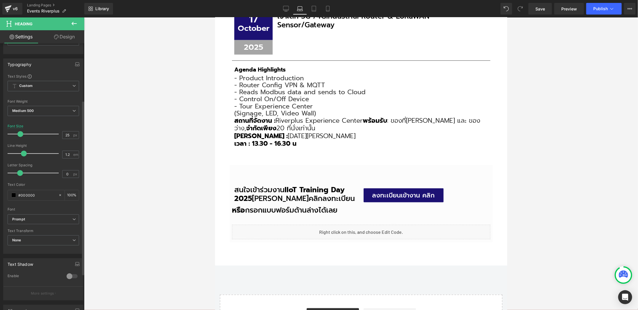
scroll to position [87, 0]
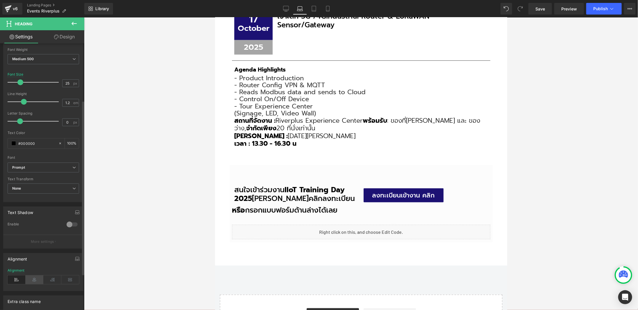
click at [35, 275] on icon at bounding box center [35, 279] width 18 height 9
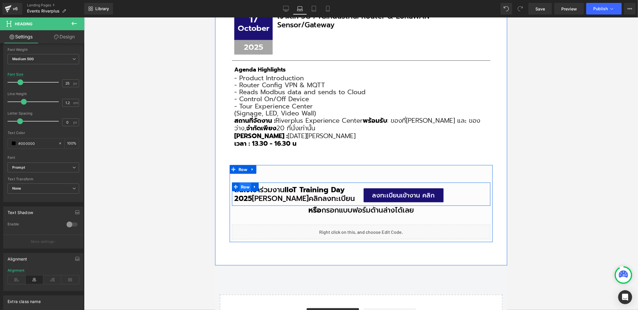
click at [241, 189] on span "Row" at bounding box center [245, 186] width 12 height 9
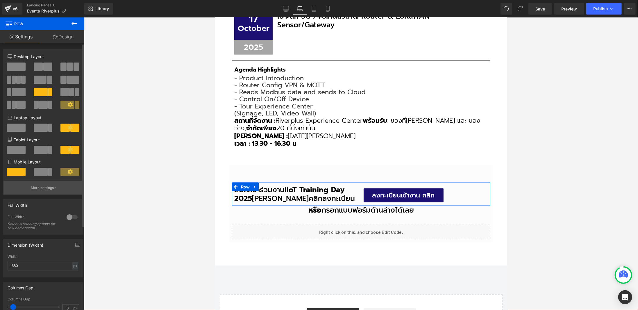
click at [48, 188] on p "More settings" at bounding box center [42, 187] width 23 height 5
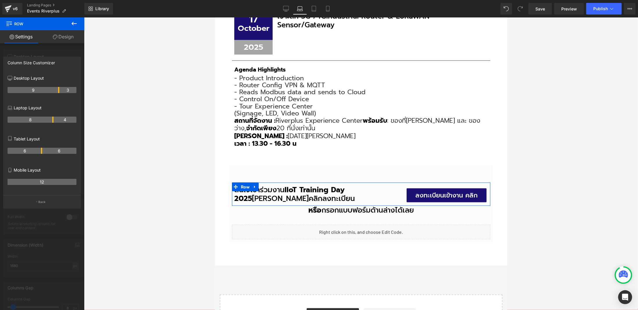
drag, startPoint x: 41, startPoint y: 120, endPoint x: 54, endPoint y: 119, distance: 12.3
click at [54, 119] on tr "8 4" at bounding box center [42, 120] width 69 height 6
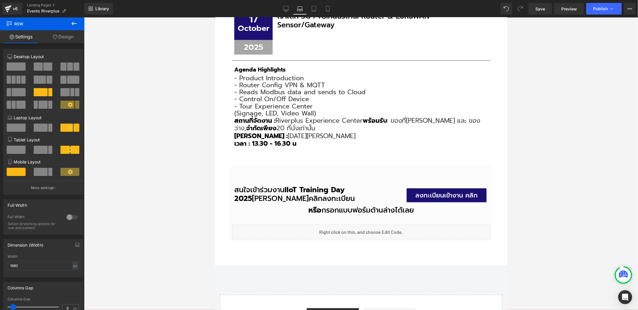
click at [314, 186] on body "Skip to content Close Newsletter ต้องการรับอีเมลจาก River Plus Co., Ltd. พร้อมข…" at bounding box center [361, 267] width 292 height 1409
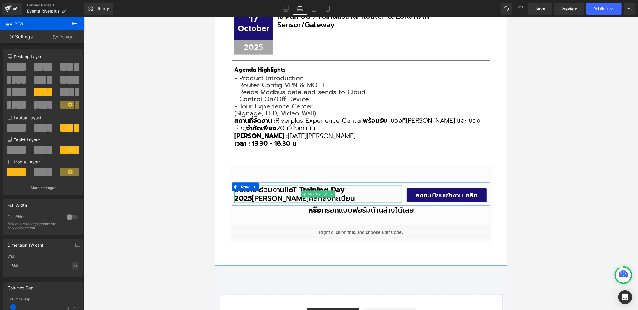
click at [298, 188] on strong "IIoT Training Day 2025" at bounding box center [289, 194] width 111 height 20
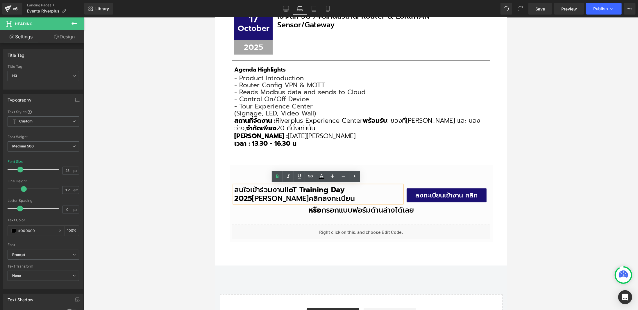
click at [266, 193] on h3 "สนใจเข้าร่วมงาน IIoT Training Day 2025 สามารถคลิกลงทะเบียน" at bounding box center [318, 193] width 168 height 17
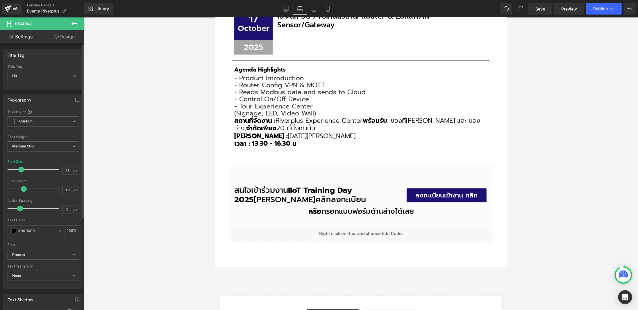
type input "29"
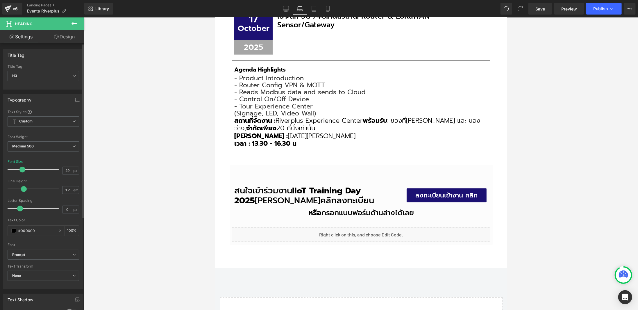
click at [20, 170] on span at bounding box center [22, 170] width 6 height 6
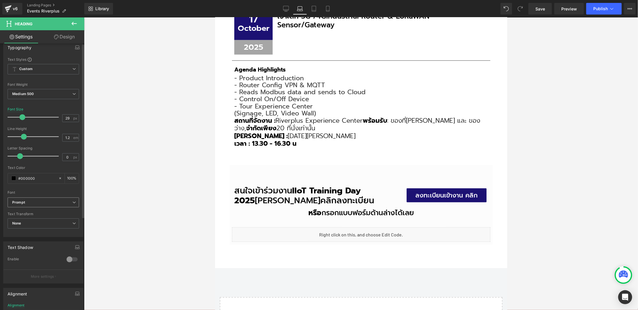
scroll to position [142, 0]
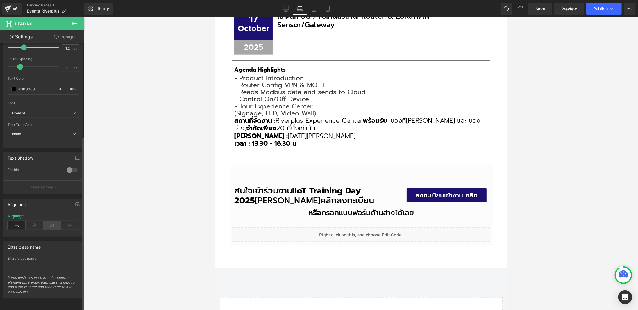
click at [51, 222] on icon at bounding box center [52, 225] width 18 height 9
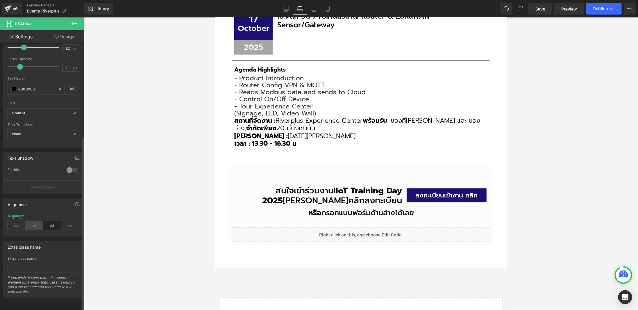
click at [32, 221] on icon at bounding box center [35, 225] width 18 height 9
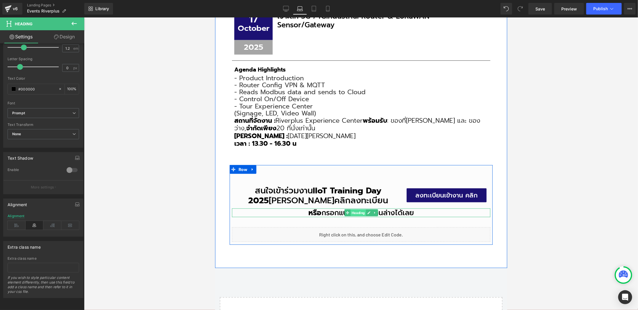
click at [351, 213] on span "Heading" at bounding box center [357, 212] width 15 height 7
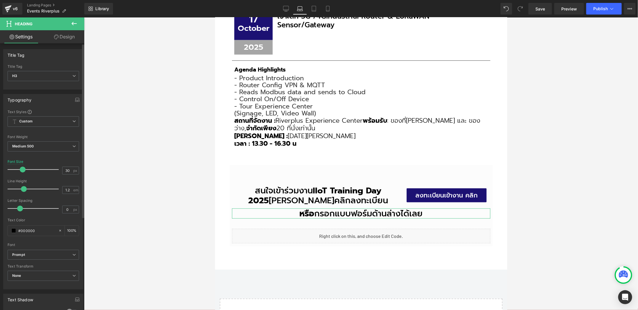
type input "31"
drag, startPoint x: 20, startPoint y: 170, endPoint x: 23, endPoint y: 169, distance: 3.0
click at [23, 169] on span at bounding box center [23, 170] width 6 height 6
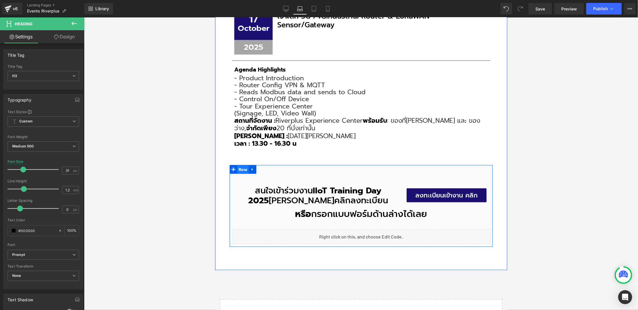
click at [240, 168] on span "Row" at bounding box center [243, 169] width 12 height 9
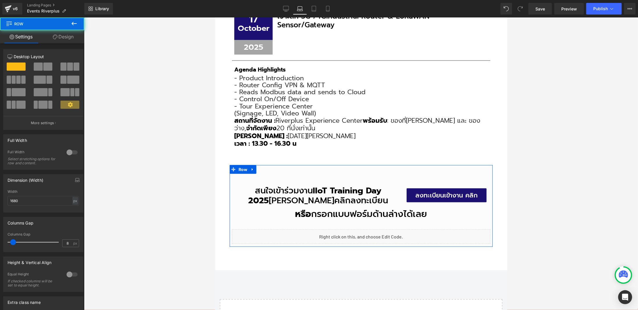
click at [60, 32] on link "Design" at bounding box center [63, 36] width 42 height 13
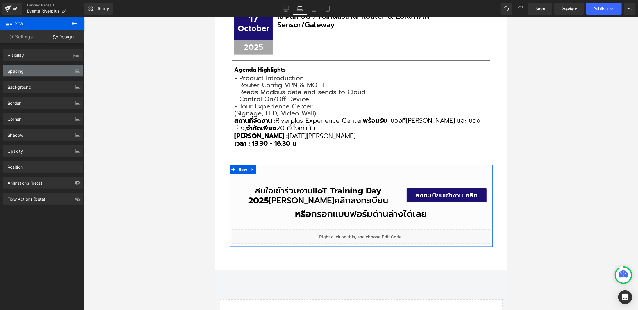
click at [32, 71] on div "Spacing" at bounding box center [43, 70] width 80 height 11
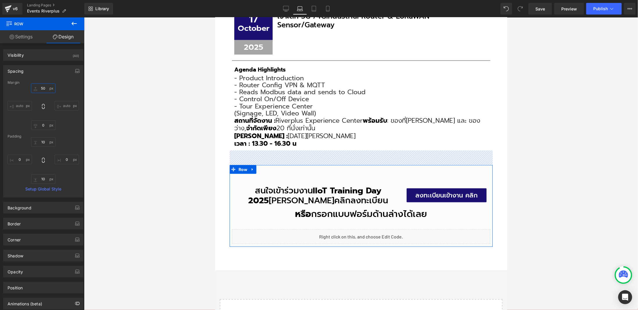
click at [35, 87] on input "50" at bounding box center [43, 88] width 24 height 10
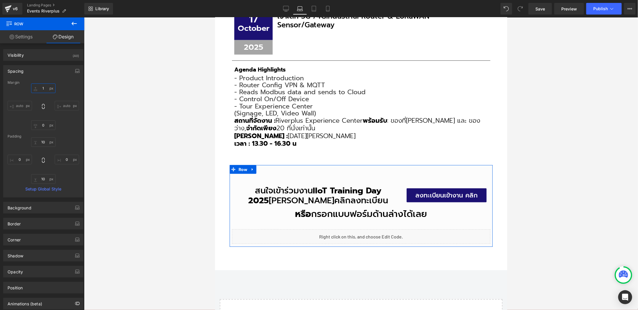
type input "15"
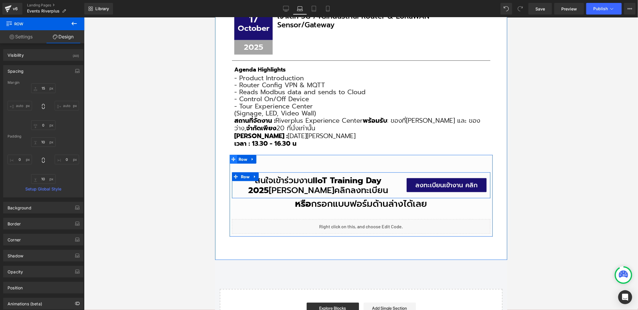
click at [245, 176] on span "Row" at bounding box center [245, 176] width 12 height 9
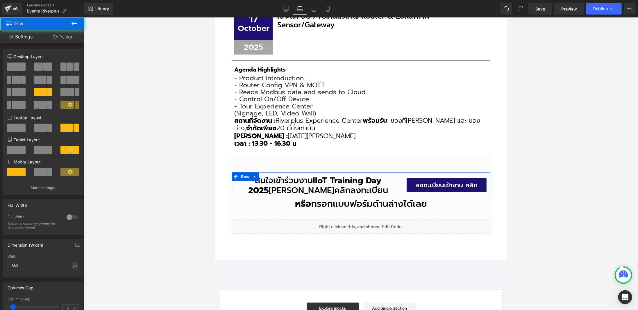
click at [51, 32] on link "Design" at bounding box center [63, 36] width 42 height 13
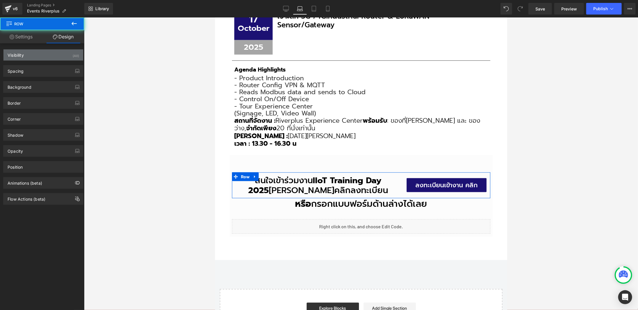
type input "50"
type input "0"
type input "10"
type input "0"
type input "10"
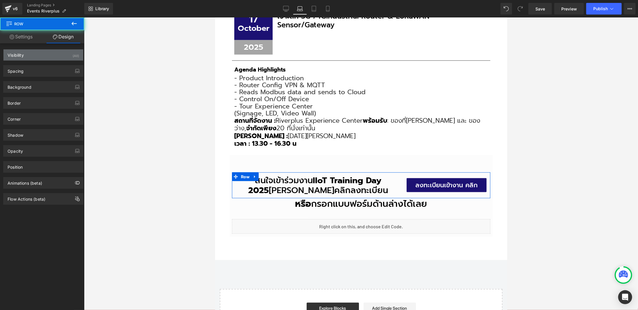
type input "0"
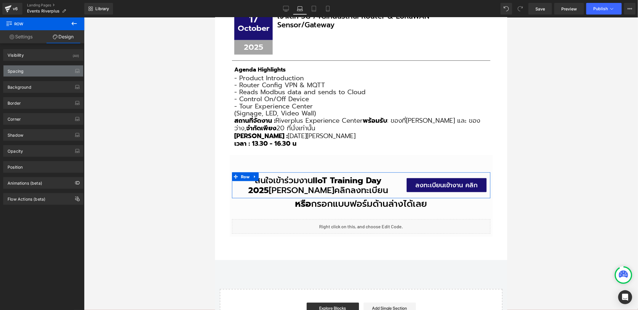
click at [41, 70] on div "Spacing" at bounding box center [43, 70] width 80 height 11
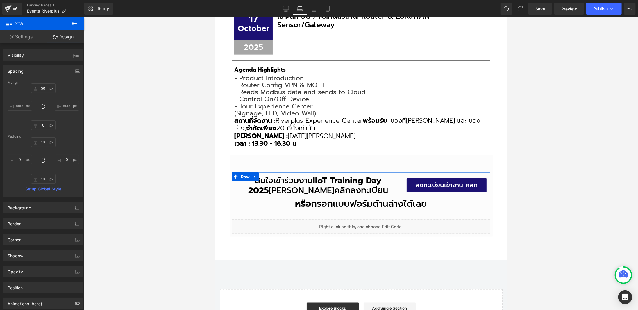
click at [43, 83] on div "Margin" at bounding box center [44, 83] width 72 height 4
click at [43, 84] on input "50" at bounding box center [43, 88] width 24 height 10
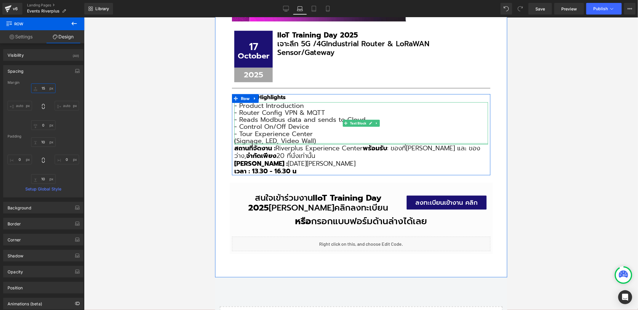
scroll to position [396, 0]
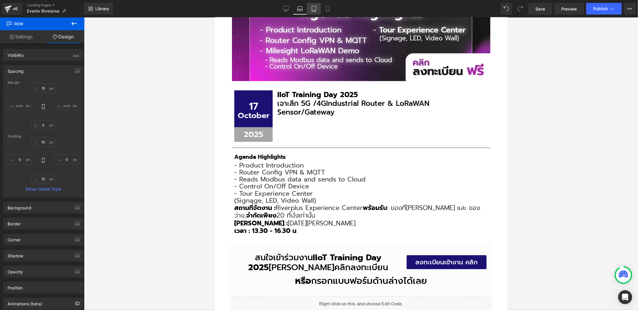
click at [316, 6] on icon at bounding box center [314, 9] width 4 height 6
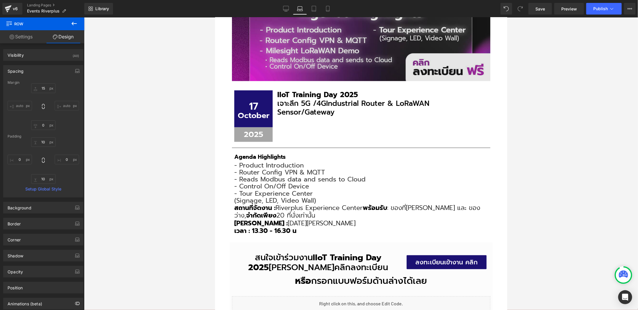
type input "50"
type input "0"
type input "10"
type input "0"
type input "10"
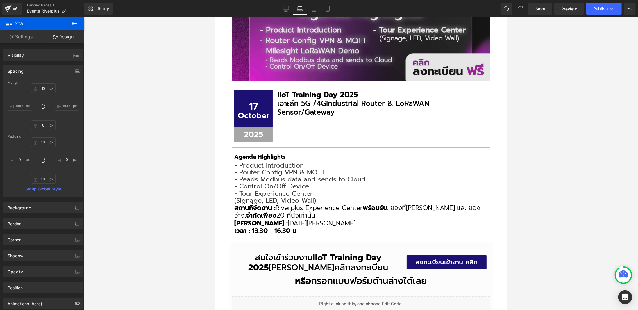
type input "0"
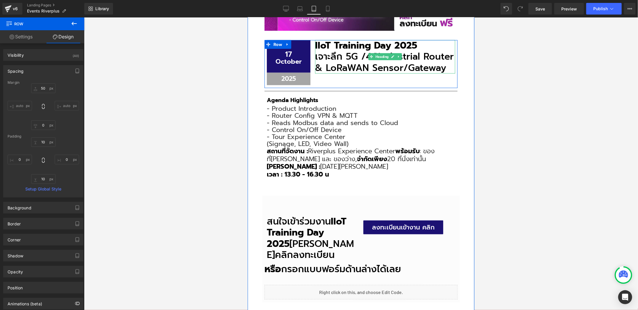
scroll to position [341, 0]
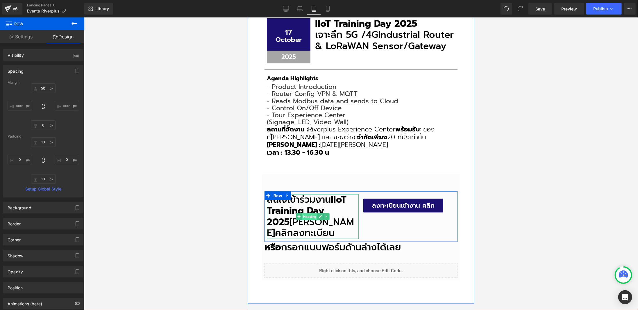
click at [308, 213] on span "Heading" at bounding box center [309, 216] width 15 height 7
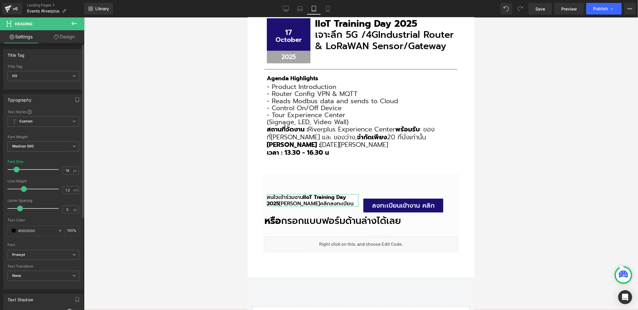
type input "20"
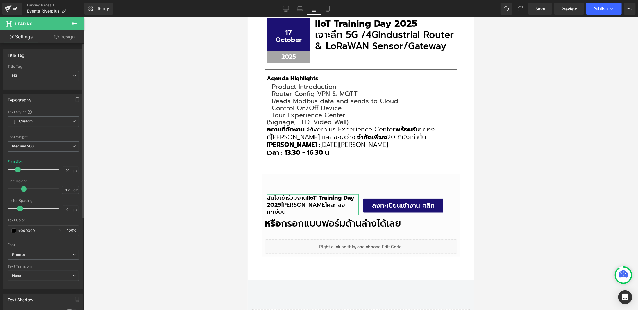
drag, startPoint x: 24, startPoint y: 168, endPoint x: 18, endPoint y: 169, distance: 6.4
click at [18, 169] on span at bounding box center [18, 170] width 6 height 6
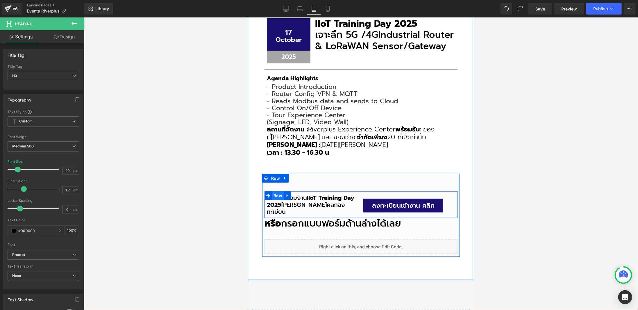
click at [272, 195] on span "Row" at bounding box center [278, 195] width 12 height 9
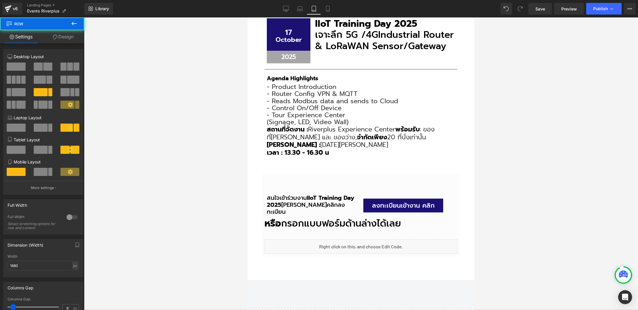
click at [60, 28] on span "Row" at bounding box center [35, 23] width 58 height 13
click at [62, 41] on link "Design" at bounding box center [63, 36] width 42 height 13
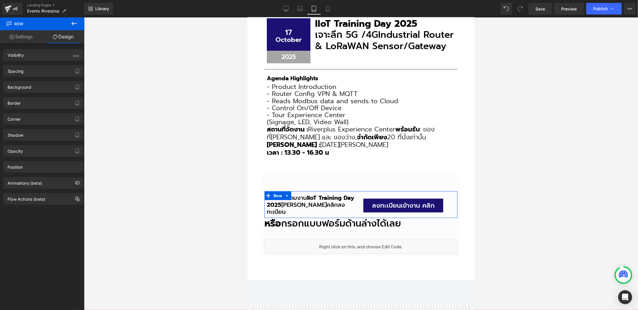
click at [25, 33] on link "Settings" at bounding box center [21, 36] width 42 height 13
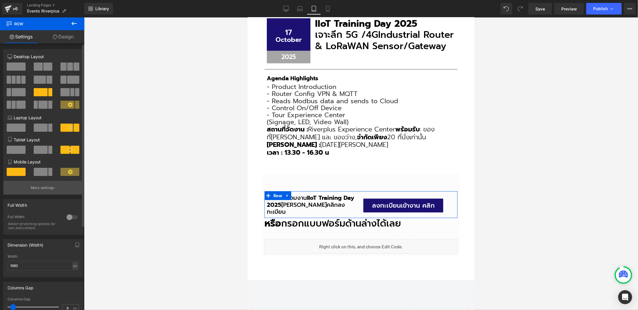
click at [47, 186] on p "More settings" at bounding box center [42, 187] width 23 height 5
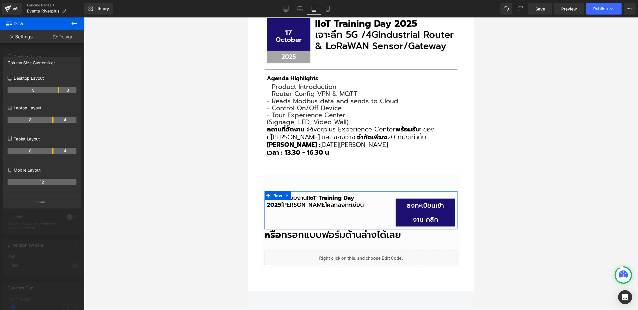
drag, startPoint x: 42, startPoint y: 152, endPoint x: 52, endPoint y: 152, distance: 10.2
click at [52, 152] on th "8" at bounding box center [31, 151] width 46 height 6
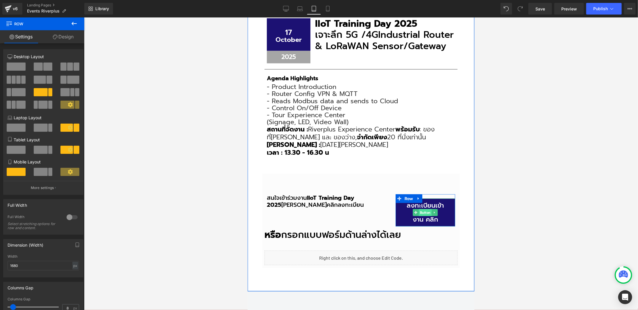
click at [420, 210] on span "Button" at bounding box center [425, 212] width 13 height 7
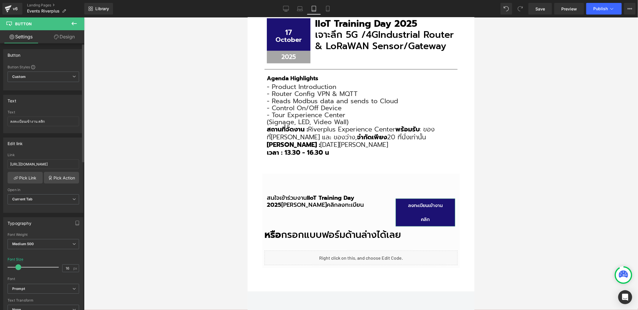
type input "14"
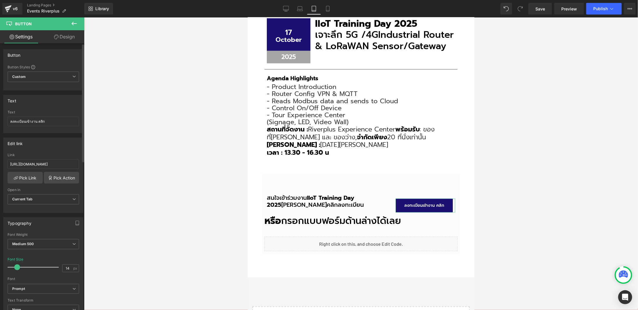
drag, startPoint x: 20, startPoint y: 265, endPoint x: 17, endPoint y: 268, distance: 4.2
click at [17, 268] on span at bounding box center [17, 267] width 6 height 6
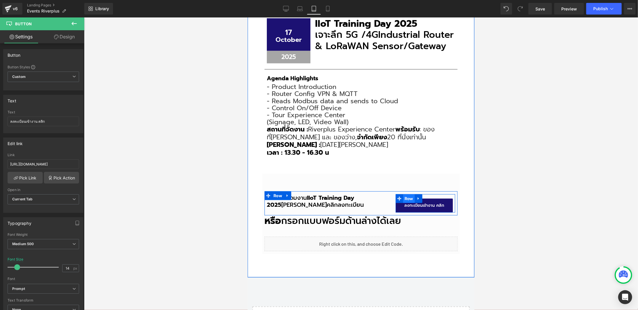
click at [404, 197] on span "Row" at bounding box center [409, 198] width 12 height 9
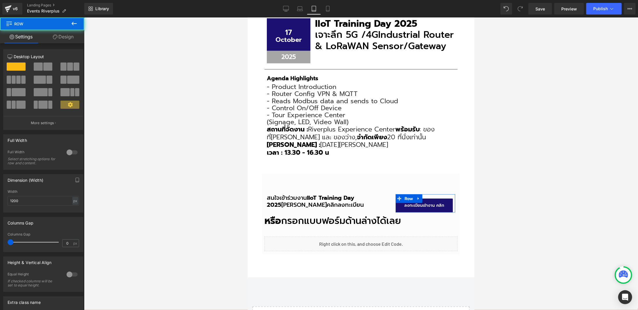
click at [58, 36] on link "Design" at bounding box center [63, 36] width 42 height 13
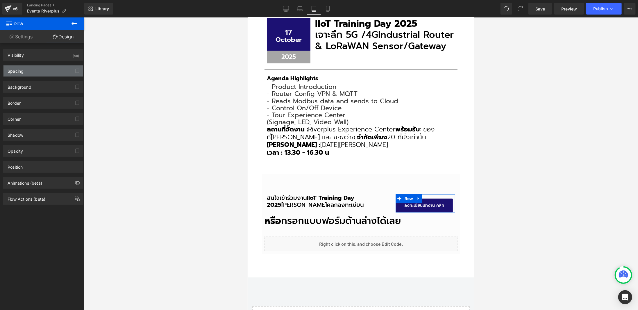
click at [32, 73] on div "Spacing" at bounding box center [43, 70] width 80 height 11
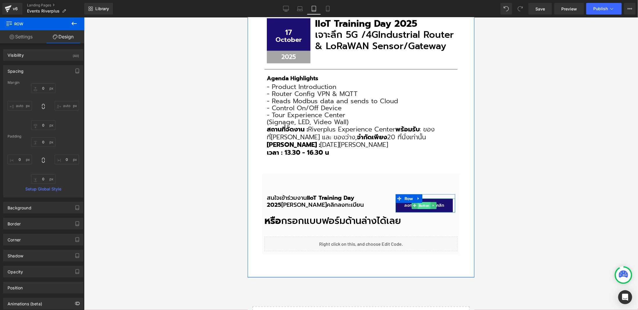
click at [419, 204] on span "Button" at bounding box center [424, 205] width 13 height 7
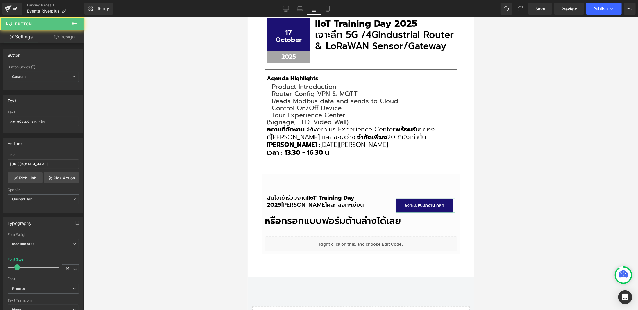
click at [52, 41] on link "Design" at bounding box center [64, 36] width 42 height 13
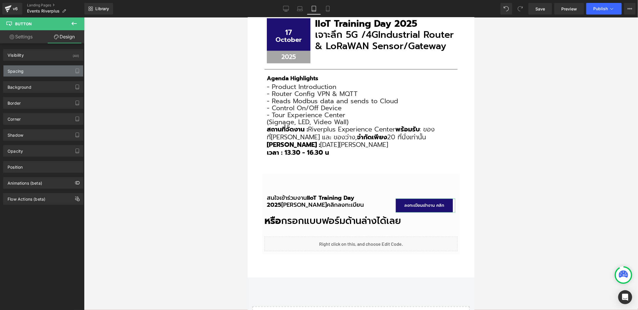
click at [38, 71] on div "Spacing" at bounding box center [43, 70] width 80 height 11
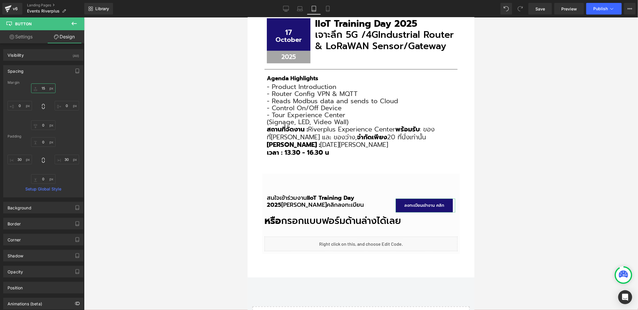
click at [39, 87] on input "15" at bounding box center [43, 88] width 24 height 10
type input "0"
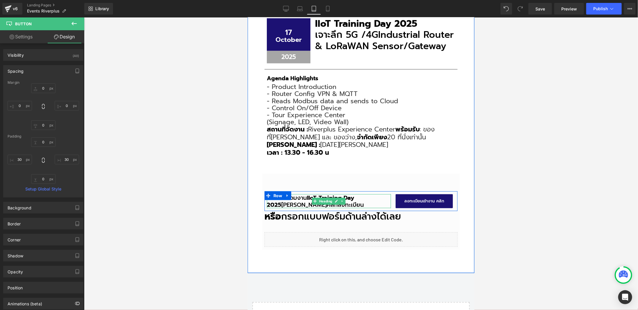
click at [294, 201] on h3 "สนใจเข้าร่วมงาน IIoT Training Day 2025 สามารถคลิกลงทะเบียน" at bounding box center [329, 201] width 124 height 14
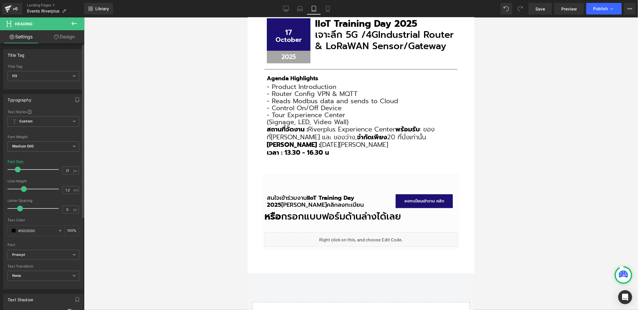
type input "22"
click at [20, 168] on span at bounding box center [19, 170] width 6 height 6
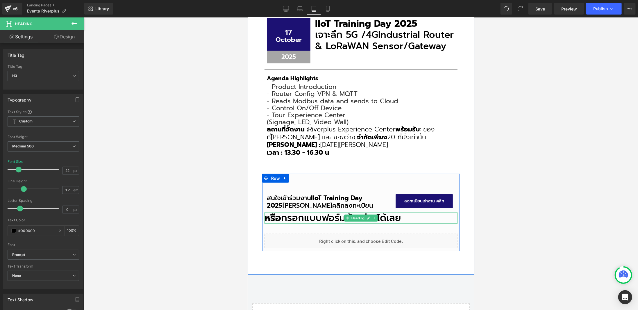
click at [272, 215] on strong "หรือ" at bounding box center [272, 218] width 17 height 14
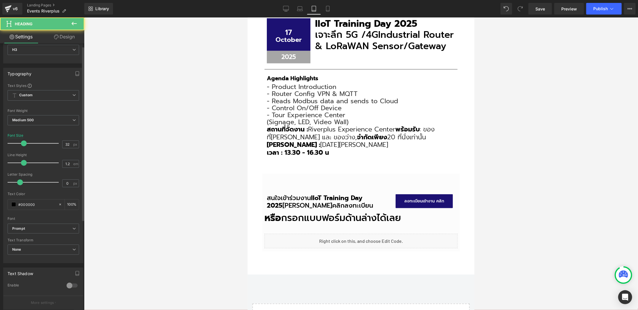
scroll to position [116, 0]
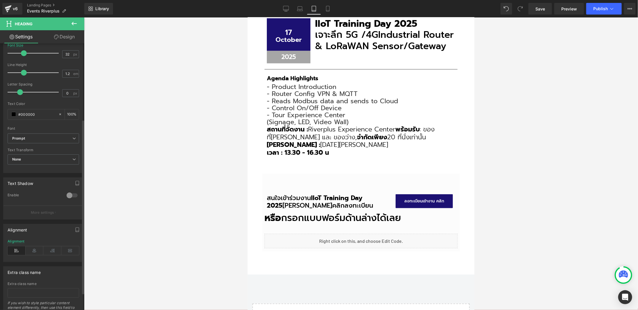
click at [42, 254] on div "Alignment" at bounding box center [44, 250] width 72 height 22
click at [35, 247] on icon at bounding box center [35, 250] width 18 height 9
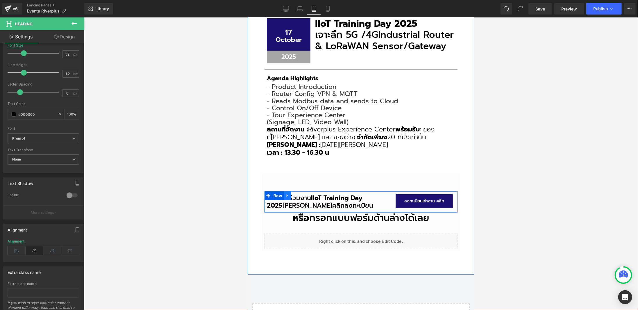
click at [286, 198] on link at bounding box center [288, 195] width 8 height 9
click at [289, 204] on h3 "สนใจเข้าร่วมงาน IIoT Training Day 2025 สามารถคลิกลงทะเบียน" at bounding box center [329, 201] width 124 height 15
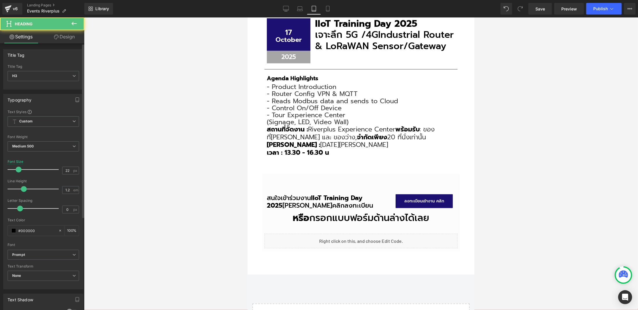
scroll to position [142, 0]
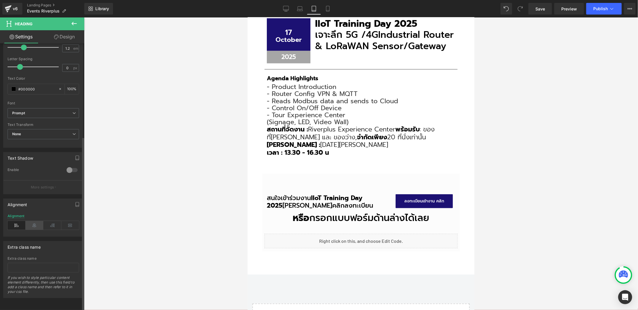
click at [33, 221] on icon at bounding box center [35, 225] width 18 height 9
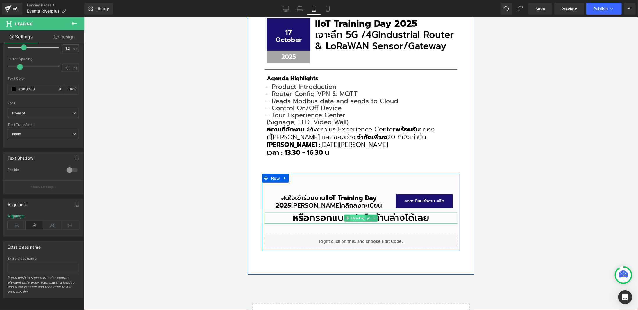
click at [355, 217] on span "Heading" at bounding box center [357, 218] width 15 height 7
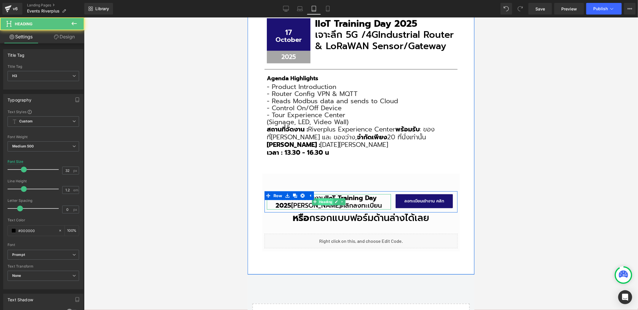
click at [326, 200] on span "Heading" at bounding box center [325, 201] width 15 height 7
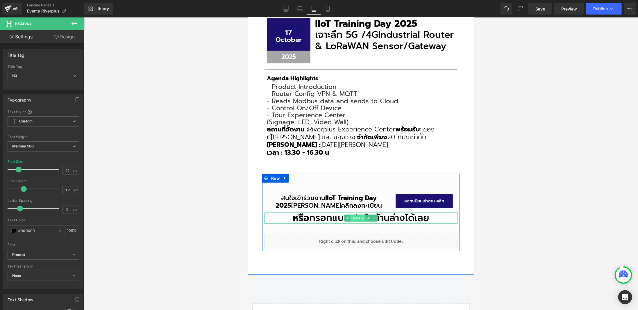
click at [355, 219] on span "Heading" at bounding box center [357, 218] width 15 height 7
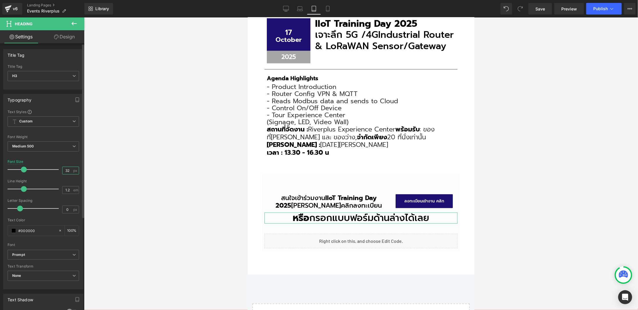
click at [65, 170] on input "32" at bounding box center [68, 170] width 10 height 7
type input "22"
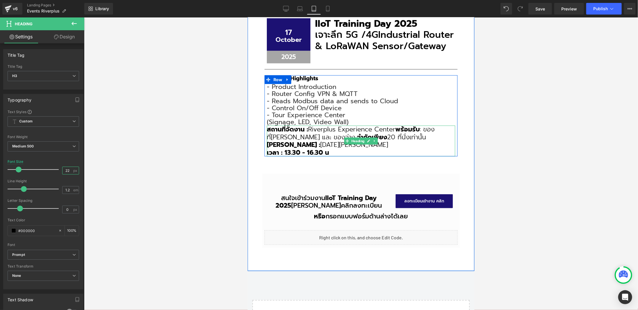
scroll to position [283, 0]
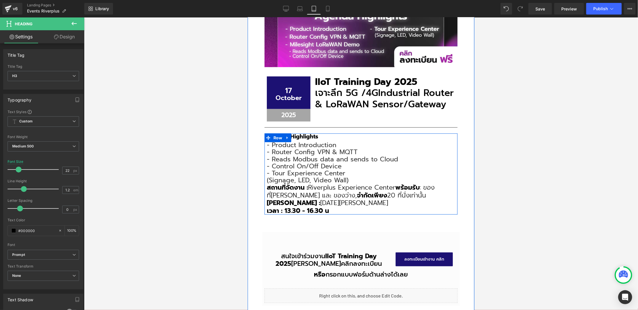
click at [309, 151] on span "- Router Config VPN & MQTT" at bounding box center [312, 152] width 91 height 10
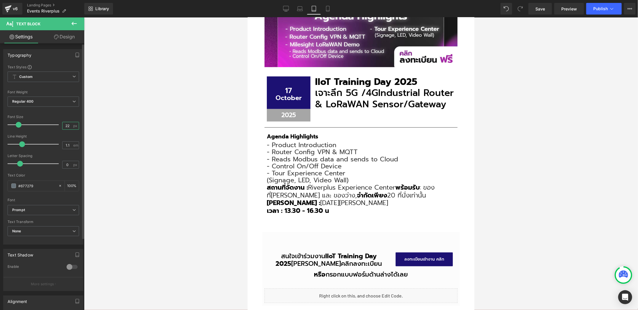
click at [63, 122] on input "22" at bounding box center [68, 125] width 10 height 7
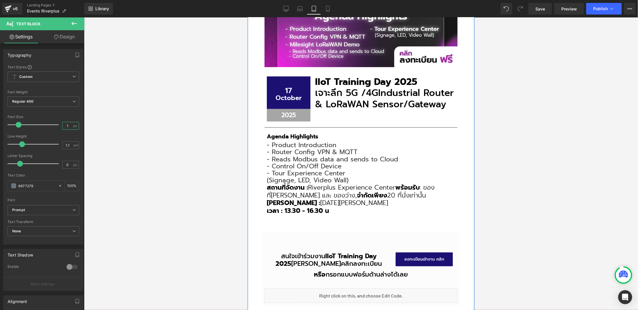
type input "16"
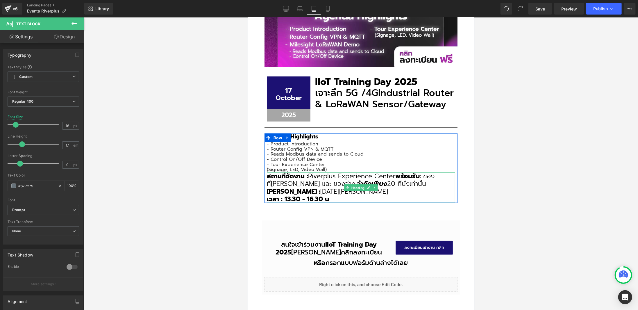
click at [279, 177] on span "สถานที่จัดงาน :" at bounding box center [287, 176] width 41 height 10
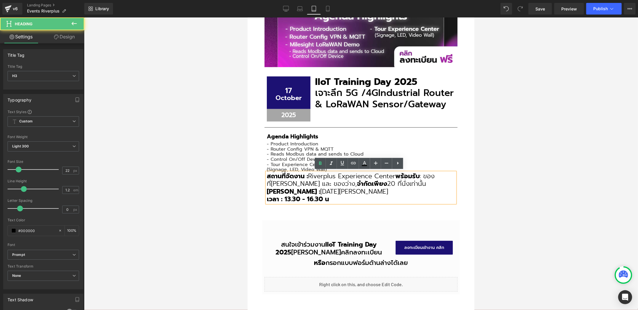
drag, startPoint x: 266, startPoint y: 174, endPoint x: 334, endPoint y: 198, distance: 71.5
click at [334, 197] on div "สถานที่จัดงาน : Riverplus Experience Center พร้อมรับ : ของที่ระลึก และ ของว่าง,…" at bounding box center [361, 187] width 188 height 31
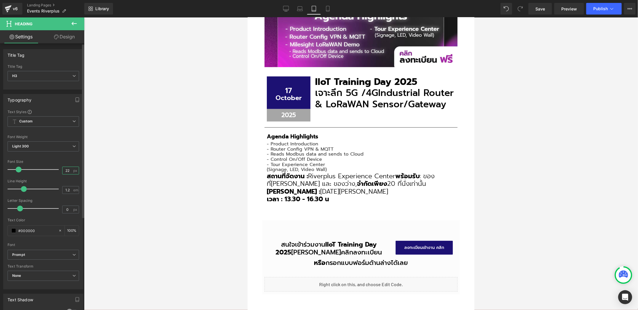
click at [64, 170] on input "22" at bounding box center [68, 170] width 10 height 7
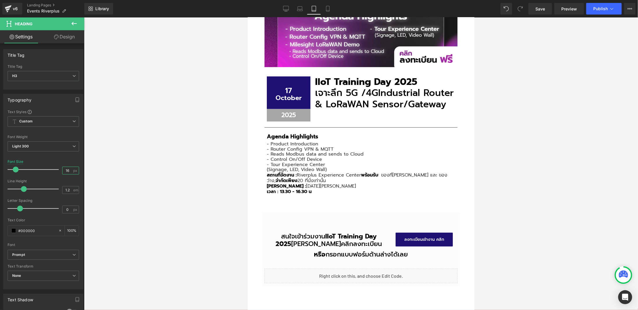
type input "16"
click at [568, 165] on div at bounding box center [361, 163] width 554 height 293
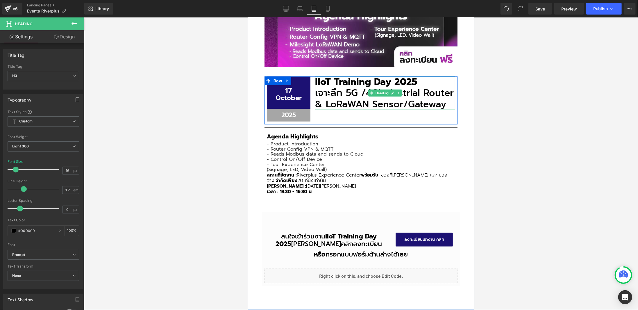
click at [332, 97] on span "Industrial Router & LoRaWAN Sensor/Gateway" at bounding box center [384, 97] width 139 height 25
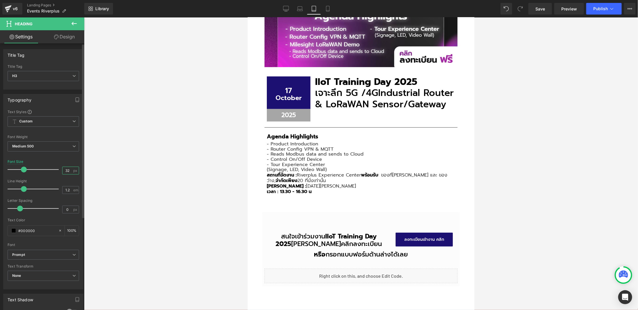
click at [65, 168] on input "32" at bounding box center [68, 170] width 10 height 7
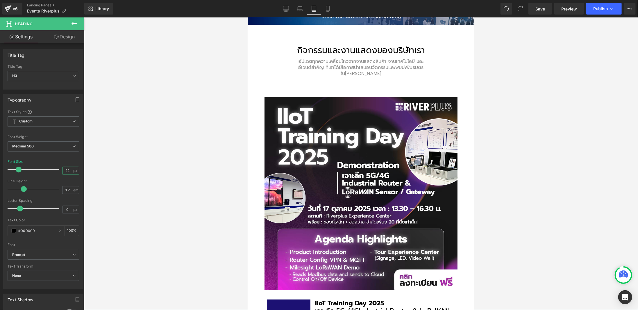
scroll to position [196, 0]
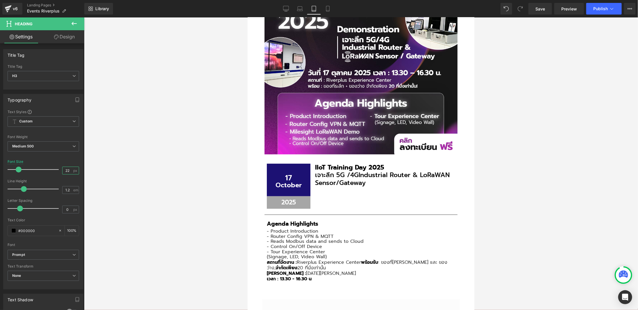
type input "2"
type input "24"
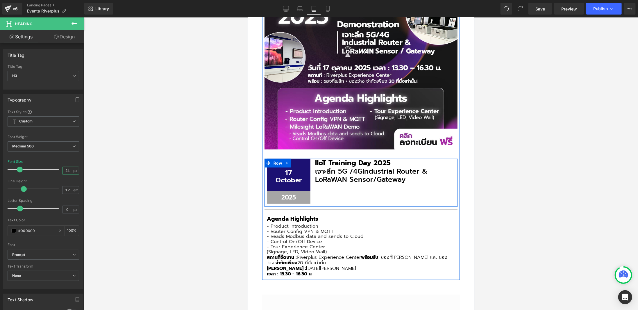
scroll to position [312, 0]
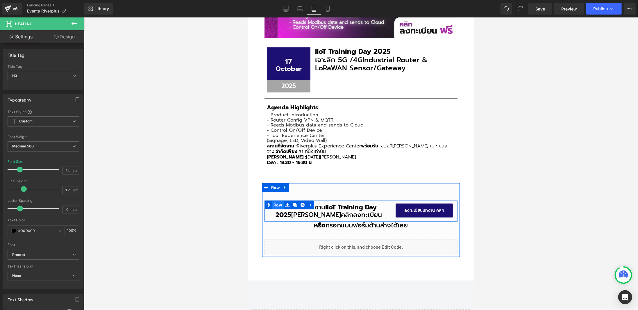
click at [278, 202] on span "Row" at bounding box center [278, 204] width 12 height 9
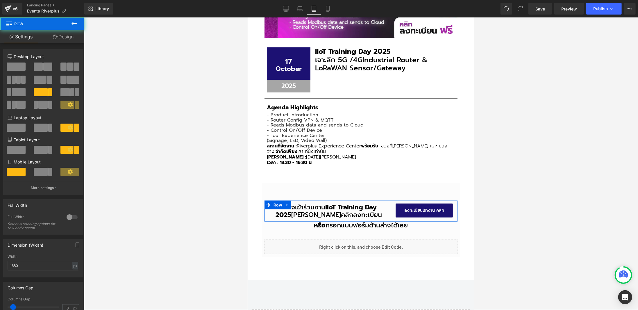
click at [63, 38] on link "Design" at bounding box center [63, 36] width 42 height 13
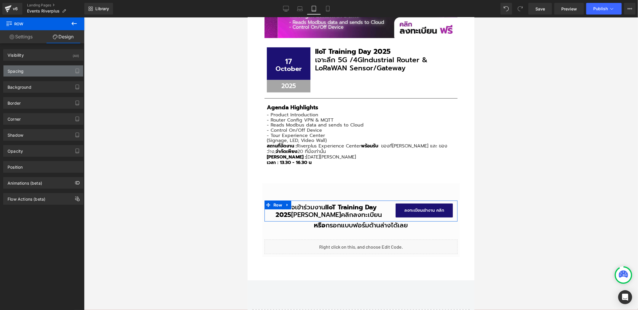
click at [23, 73] on div "Spacing" at bounding box center [16, 69] width 16 height 8
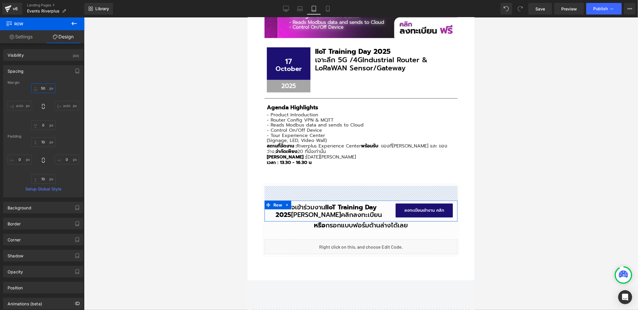
click at [37, 88] on input "50" at bounding box center [43, 88] width 24 height 10
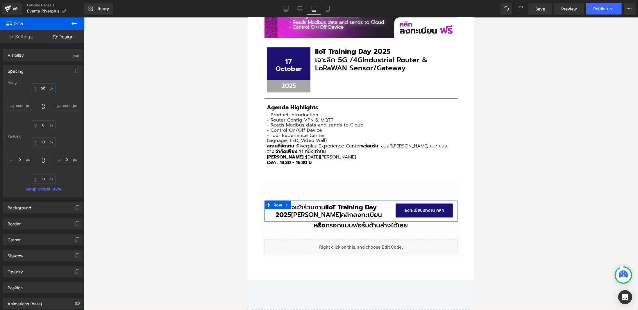
type input "0"
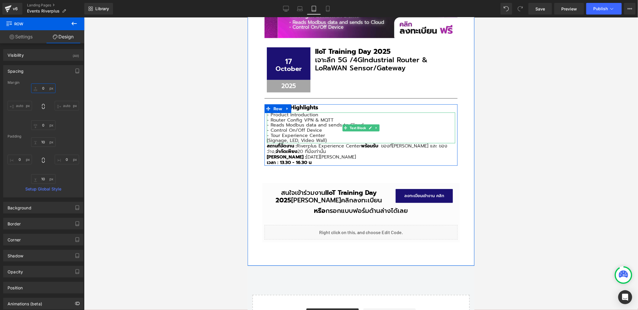
scroll to position [196, 0]
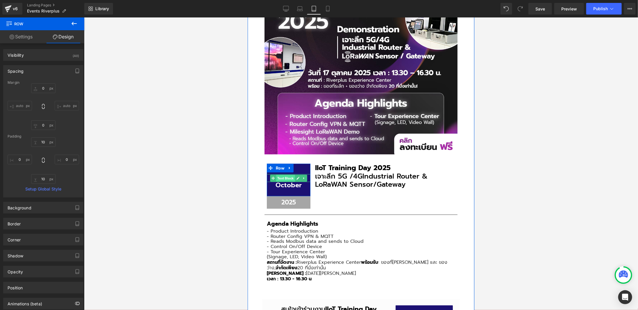
click at [284, 175] on span "Text Block" at bounding box center [285, 177] width 19 height 7
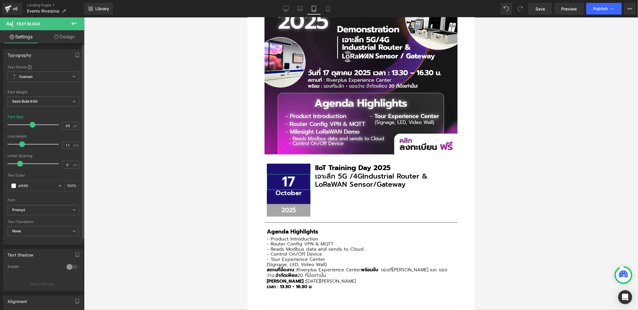
drag, startPoint x: 19, startPoint y: 124, endPoint x: 31, endPoint y: 124, distance: 11.9
click at [31, 124] on span at bounding box center [33, 125] width 6 height 6
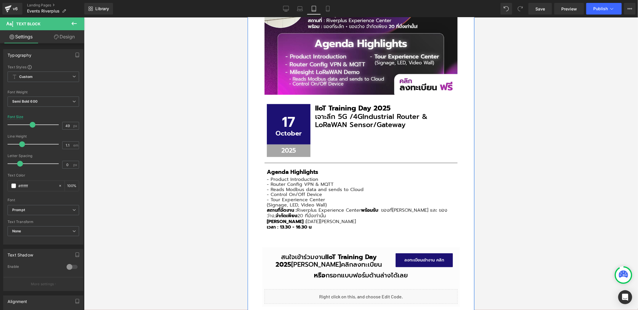
scroll to position [254, 0]
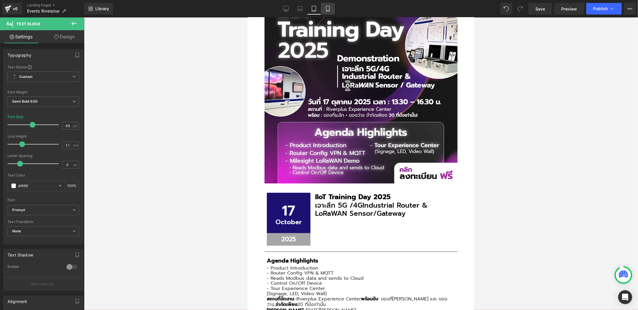
click at [329, 8] on icon at bounding box center [328, 9] width 6 height 6
type input "28"
type input "100"
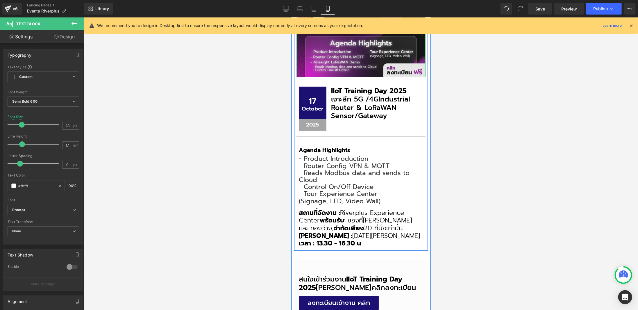
scroll to position [204, 0]
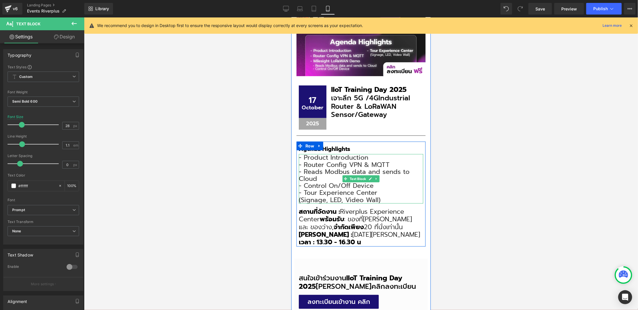
click at [308, 156] on span "- Product Introduction" at bounding box center [334, 157] width 70 height 10
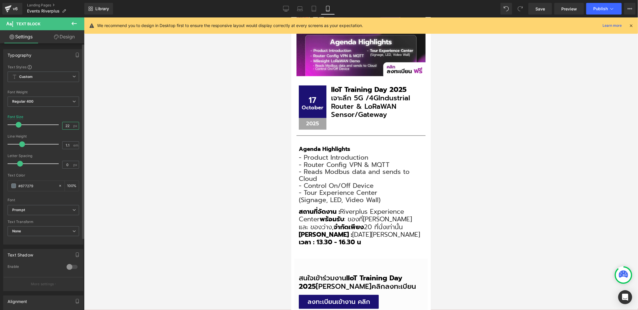
click at [63, 125] on input "22" at bounding box center [68, 125] width 10 height 7
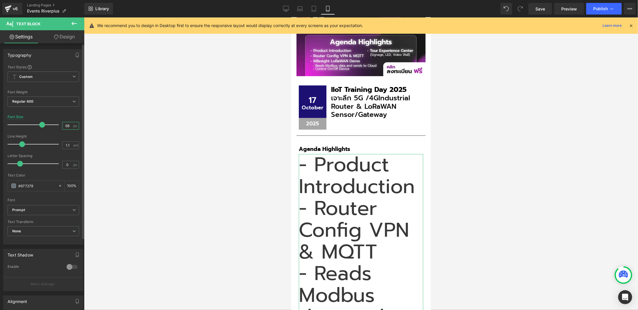
click at [64, 126] on input "68" at bounding box center [68, 125] width 10 height 7
type input "18"
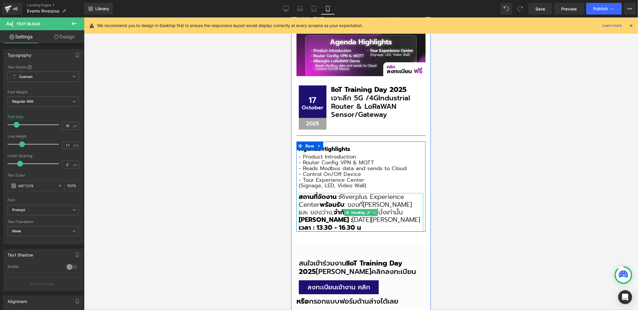
click at [309, 201] on h3 "สถานที่จัดงาน : Riverplus Experience Center พร้อมรับ : ของที่ระลึก และ ของว่าง,…" at bounding box center [361, 204] width 124 height 23
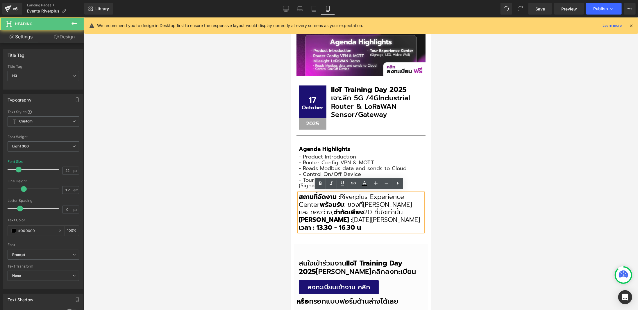
drag, startPoint x: 298, startPoint y: 195, endPoint x: 309, endPoint y: 190, distance: 11.7
click at [371, 225] on div "สถานที่จัดงาน : Riverplus Experience Center พร้อมรับ : ของที่ระลึก และ ของว่าง,…" at bounding box center [361, 212] width 124 height 39
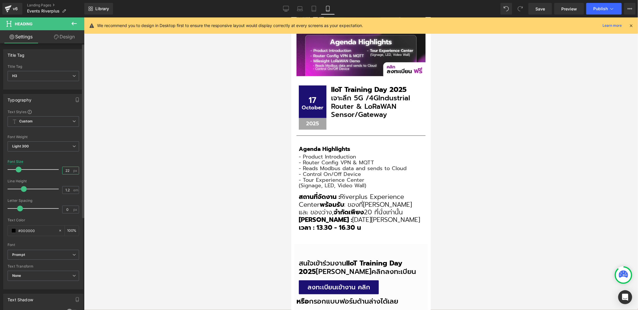
click at [63, 171] on input "22" at bounding box center [68, 170] width 10 height 7
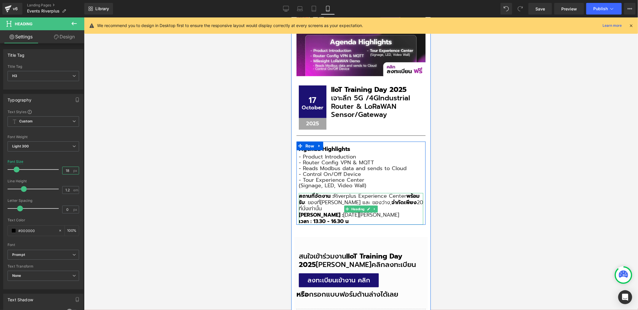
type input "18"
click at [406, 209] on h3 "สถานที่จัดงาน : Riverplus Experience Center พร้อมรับ : ของที่ระลึก และ ของว่าง,…" at bounding box center [361, 202] width 124 height 19
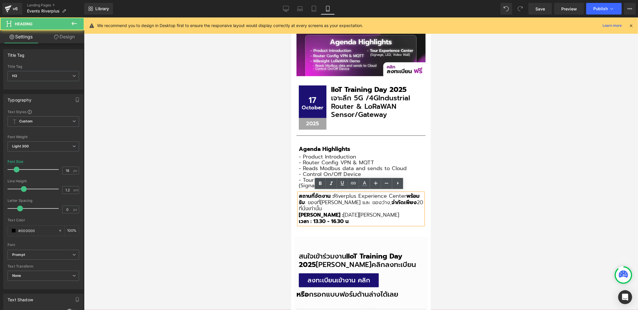
click at [406, 192] on strong "พร้อมรับ" at bounding box center [359, 199] width 121 height 15
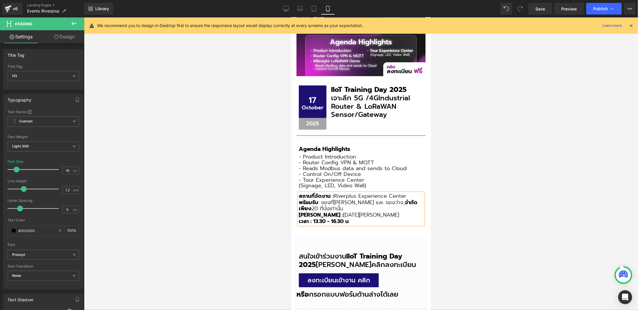
click at [378, 200] on strong "จำกัดเพียง" at bounding box center [358, 205] width 119 height 15
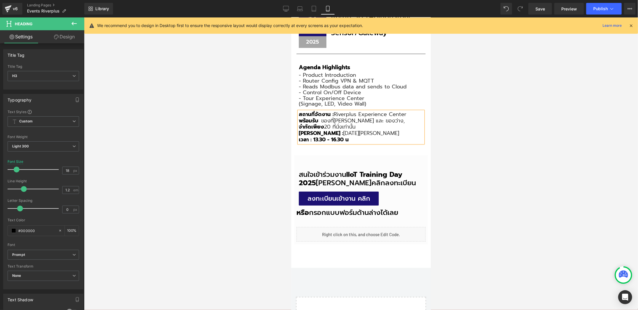
scroll to position [291, 0]
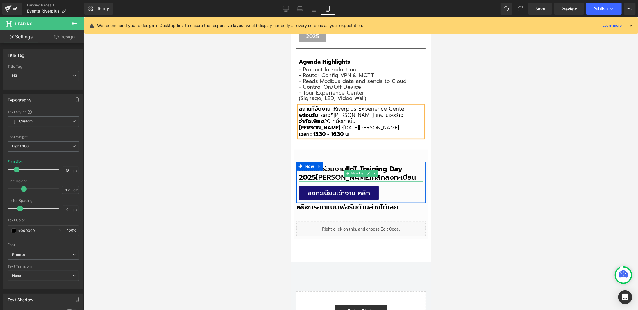
click at [323, 170] on h3 "สนใจเข้าร่วมงาน IIoT Training Day 2025 สามารถคลิกลงทะเบียน" at bounding box center [361, 173] width 124 height 17
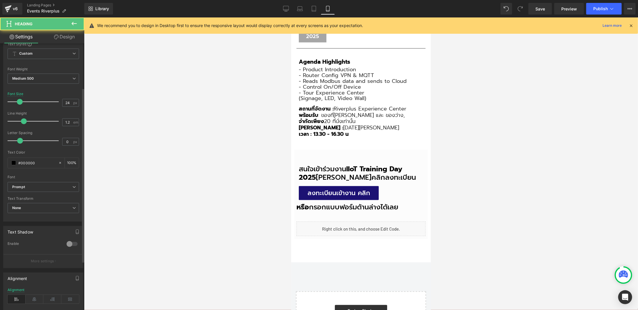
scroll to position [116, 0]
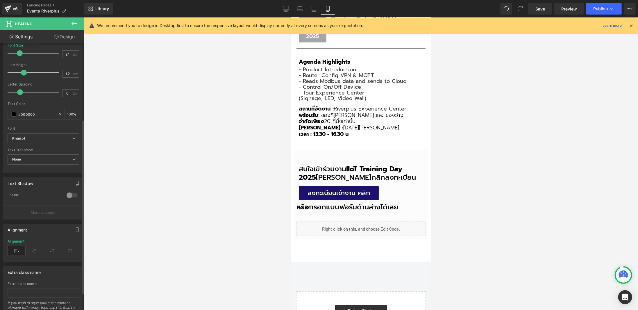
click at [30, 243] on div "Alignment" at bounding box center [44, 250] width 72 height 22
click at [34, 248] on icon at bounding box center [35, 250] width 18 height 9
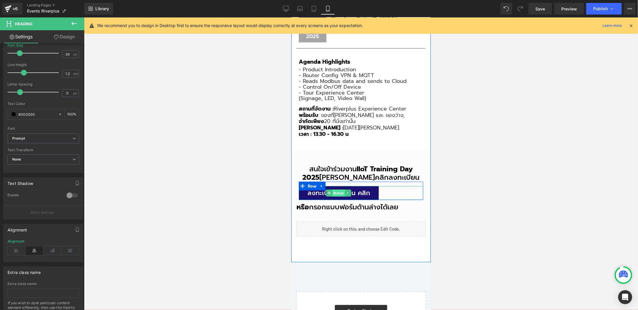
click at [336, 194] on span "Button" at bounding box center [338, 192] width 13 height 7
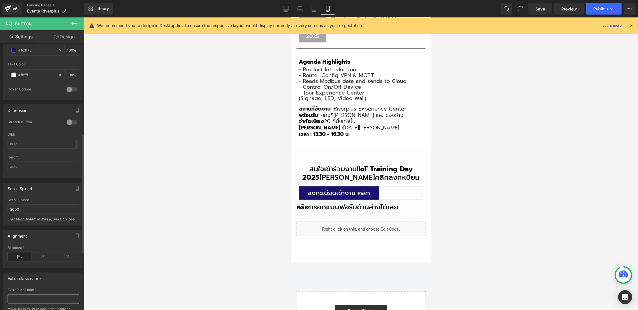
scroll to position [334, 0]
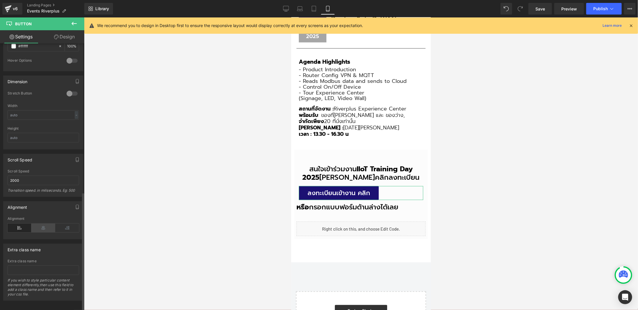
click at [42, 224] on icon at bounding box center [43, 228] width 24 height 9
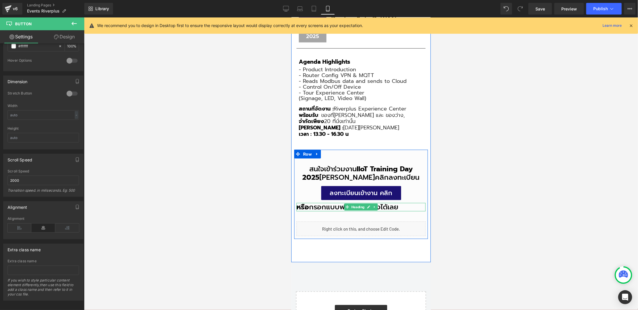
click at [307, 204] on h3 "หรือ กรอกแบบฟอร์มด้านล่างได้เลย" at bounding box center [360, 207] width 129 height 8
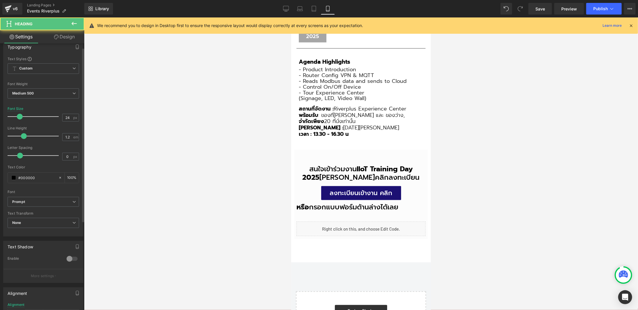
scroll to position [142, 0]
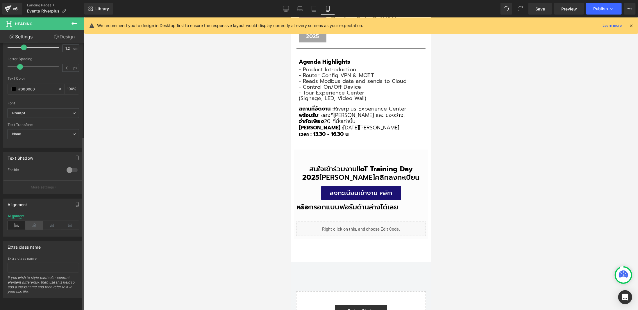
click at [35, 223] on icon at bounding box center [35, 225] width 18 height 9
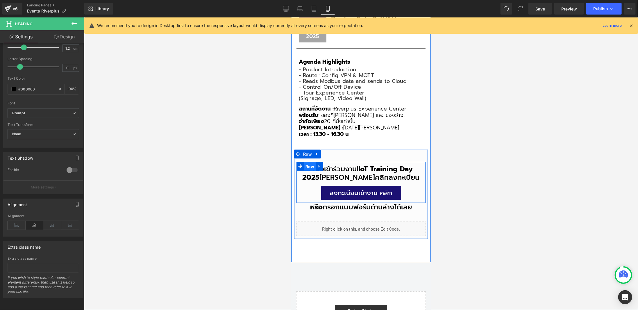
click at [307, 168] on span "Row" at bounding box center [310, 166] width 12 height 9
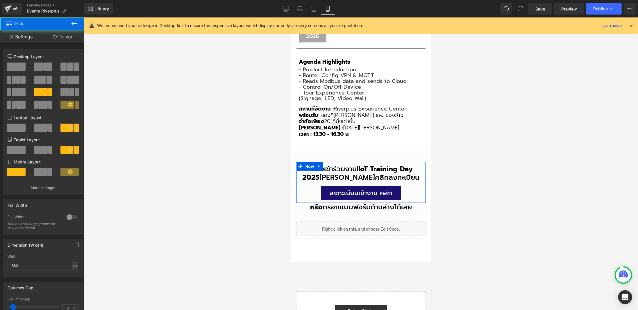
click at [55, 41] on link "Design" at bounding box center [63, 36] width 42 height 13
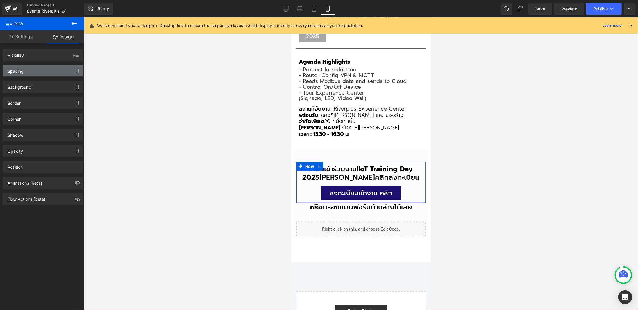
click at [20, 75] on div "Spacing" at bounding box center [43, 70] width 80 height 11
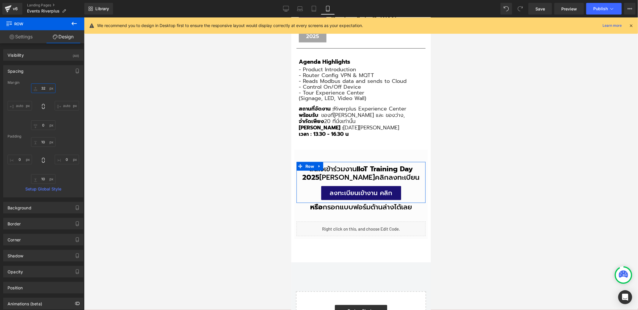
click at [44, 84] on input "32" at bounding box center [43, 88] width 24 height 10
type input "15"
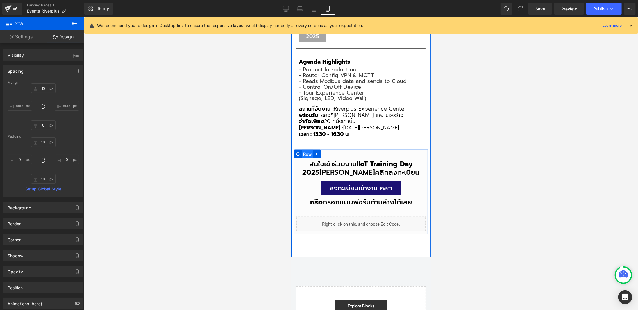
click at [311, 151] on span "Row" at bounding box center [308, 153] width 12 height 9
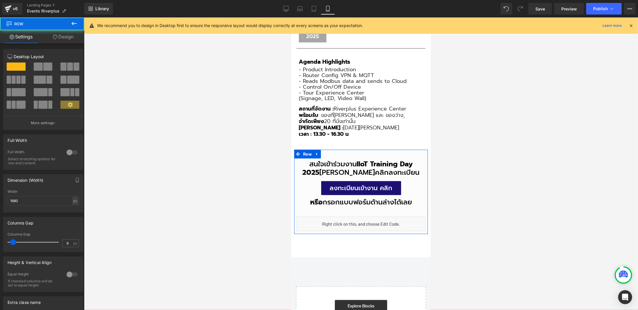
click at [58, 40] on link "Design" at bounding box center [63, 36] width 42 height 13
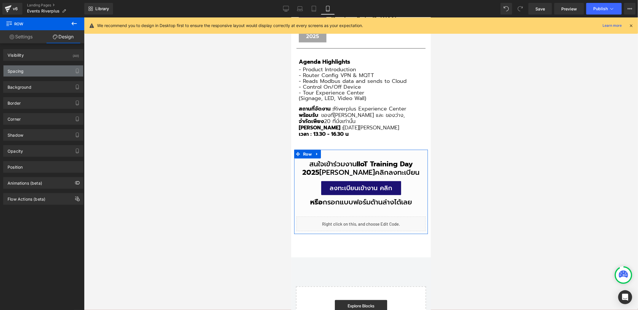
click at [27, 72] on div "Spacing" at bounding box center [43, 70] width 80 height 11
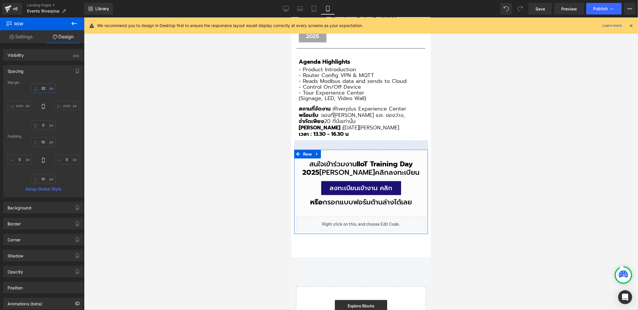
click at [40, 86] on input "32" at bounding box center [43, 88] width 24 height 10
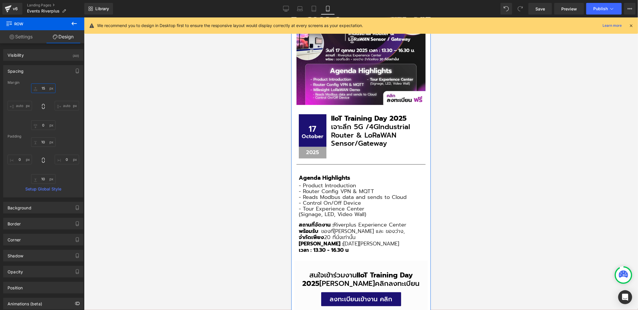
scroll to position [174, 0]
click at [289, 6] on icon at bounding box center [286, 9] width 6 height 6
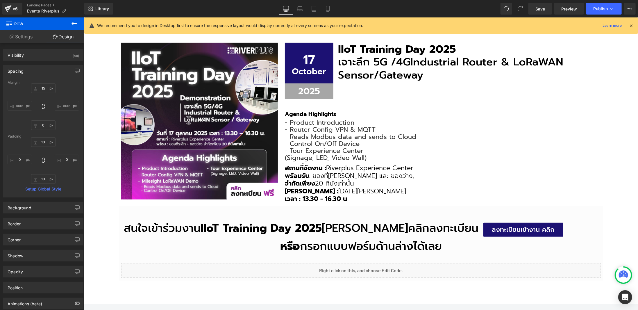
type input "0"
type input "10"
type input "0"
type input "10"
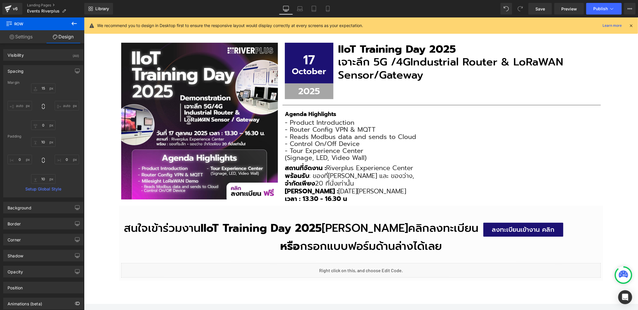
type input "0"
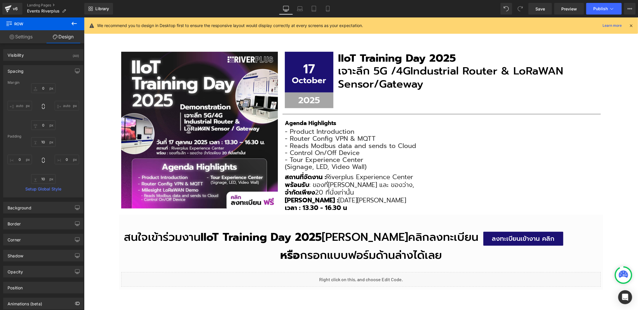
scroll to position [122, 0]
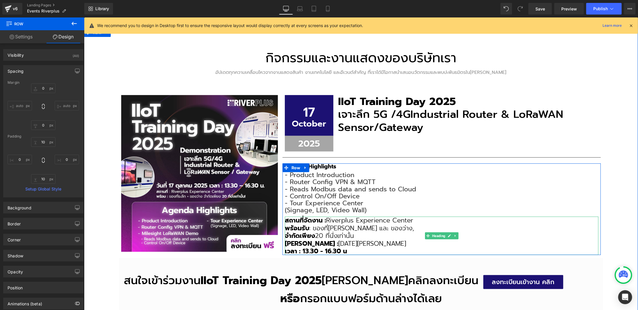
click at [347, 231] on span "จำกัดเพียง 20 ที่นั่งเท่านั้น" at bounding box center [319, 236] width 69 height 10
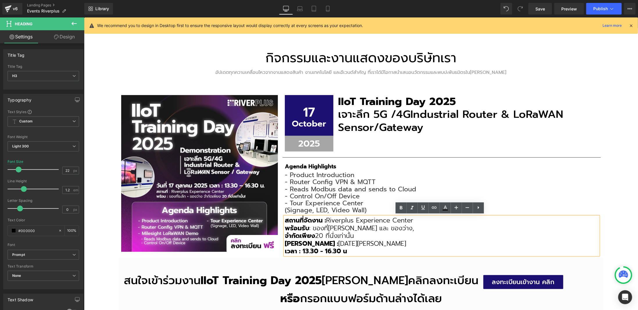
drag, startPoint x: 350, startPoint y: 252, endPoint x: 284, endPoint y: 220, distance: 73.1
click at [285, 220] on div "สถานที่จัดงาน : Riverplus Experience Center พร้อมรับ : ของที่ระลึก และ ของว่าง,…" at bounding box center [442, 235] width 314 height 38
click at [63, 168] on input "22" at bounding box center [68, 170] width 10 height 7
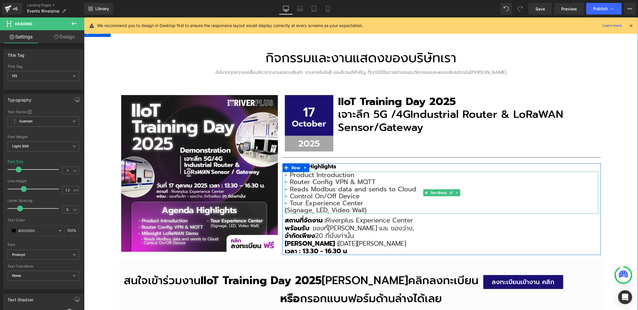
type input "18"
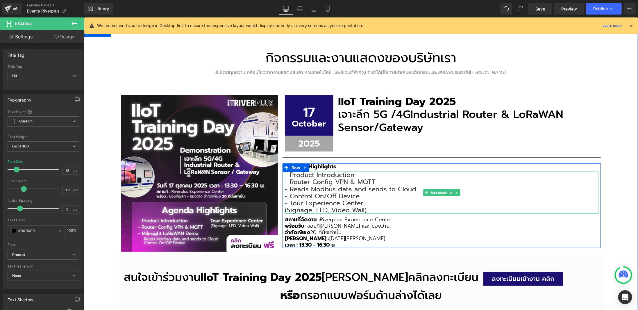
click at [312, 191] on span "- Control On/Off Device" at bounding box center [322, 196] width 75 height 10
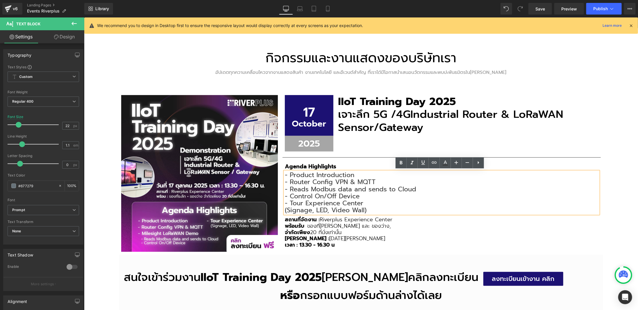
drag, startPoint x: 372, startPoint y: 208, endPoint x: 283, endPoint y: 172, distance: 95.7
click at [285, 172] on div "- Product Introduction - Router Config VPN & MQTT - Reads Modbus data and sends…" at bounding box center [442, 192] width 314 height 42
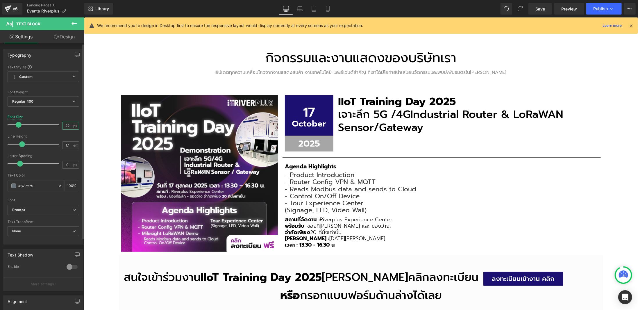
click at [65, 124] on input "22" at bounding box center [68, 125] width 10 height 7
type input "18"
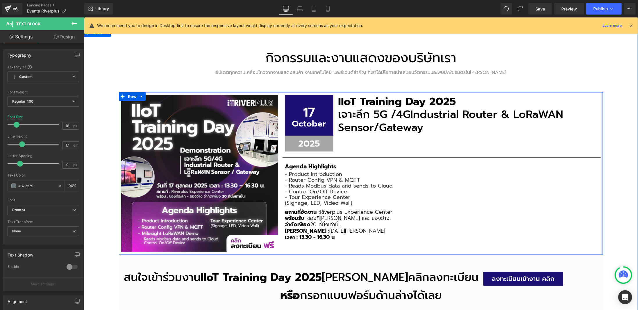
click at [607, 116] on div "กิจกรรมและงานแสดงของบริษัทเรา Heading อัปเดตทุกความเคลื่อนไหวจากงานแสดงสินค้า ง…" at bounding box center [361, 190] width 554 height 325
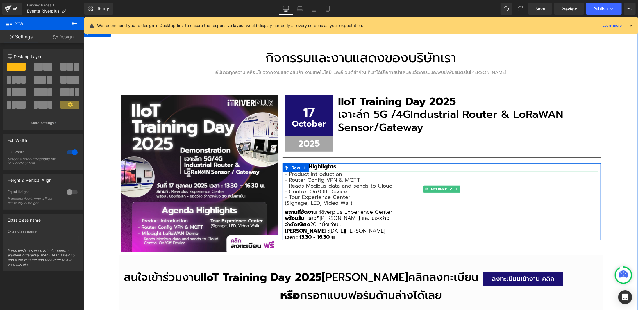
click at [335, 188] on span "- Control On/Off Device" at bounding box center [316, 191] width 62 height 8
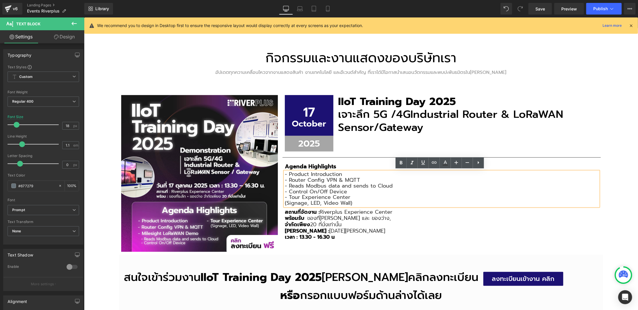
drag, startPoint x: 321, startPoint y: 195, endPoint x: 282, endPoint y: 173, distance: 44.8
click at [285, 173] on div "- Product Introduction - Router Config VPN & MQTT - Reads Modbus data and sends…" at bounding box center [442, 188] width 314 height 35
drag, startPoint x: 283, startPoint y: 173, endPoint x: 370, endPoint y: 203, distance: 92.2
click at [370, 203] on div "- Product Introduction - Router Config VPN & MQTT - Reads Modbus data and sends…" at bounding box center [442, 188] width 314 height 35
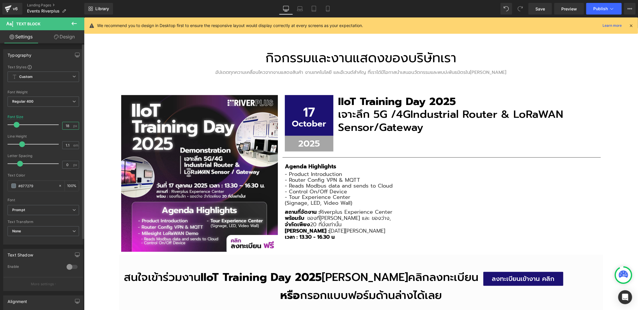
click at [64, 125] on input "18" at bounding box center [68, 125] width 10 height 7
type input "20"
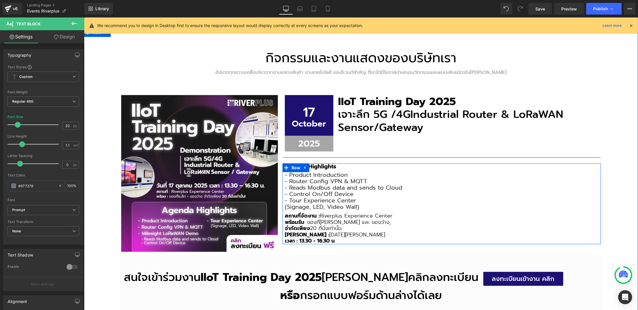
click at [329, 218] on span "พร้อมรับ : ของที่ระลึก และ ของว่าง," at bounding box center [338, 222] width 106 height 8
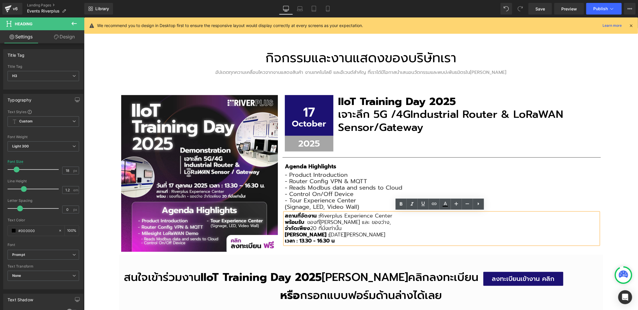
drag, startPoint x: 350, startPoint y: 241, endPoint x: 284, endPoint y: 214, distance: 71.4
click at [285, 214] on div "สถานที่จัดงาน : Riverplus Experience Center พร้อมรับ : ของที่ระลึก และ ของว่าง,…" at bounding box center [442, 228] width 314 height 31
click at [67, 173] on div "18 px" at bounding box center [70, 171] width 17 height 8
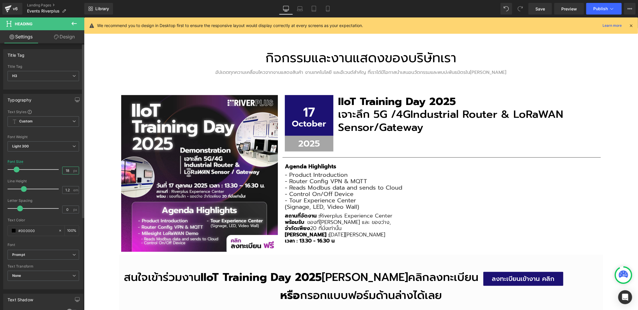
click at [65, 172] on input "18" at bounding box center [68, 170] width 10 height 7
type input "20"
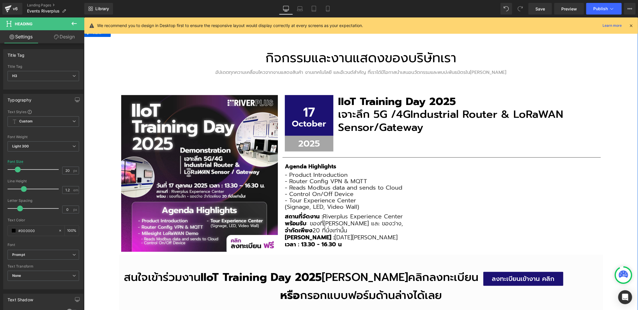
click at [610, 137] on div "กิจกรรมและงานแสดงของบริษัทเรา Heading อัปเดตทุกความเคลื่อนไหวจากงานแสดงสินค้า ง…" at bounding box center [361, 190] width 554 height 325
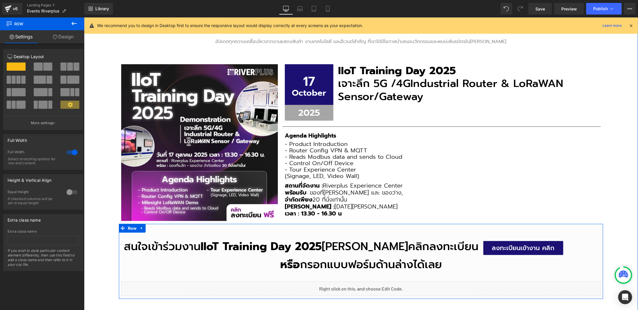
scroll to position [151, 0]
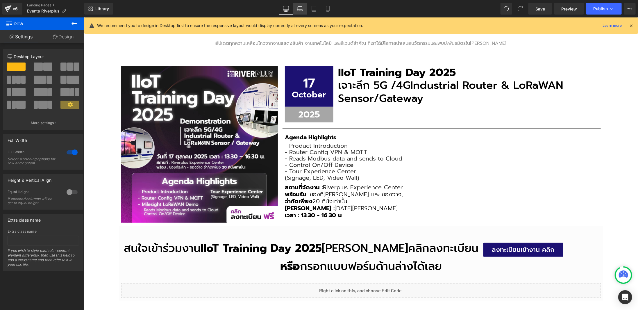
click at [295, 12] on link "Laptop" at bounding box center [300, 9] width 14 height 12
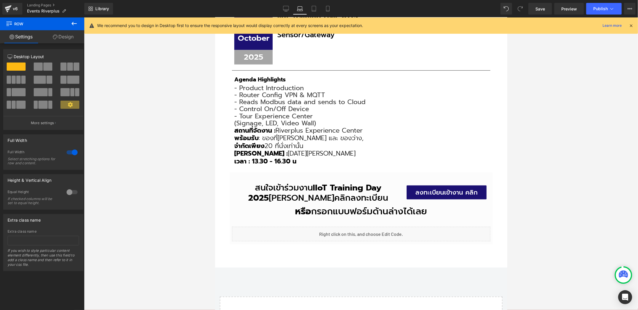
scroll to position [436, 0]
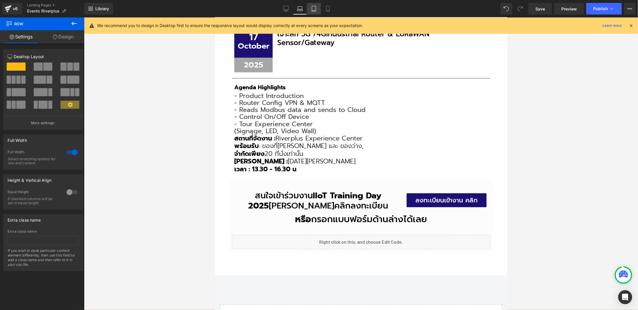
click at [316, 14] on link "Tablet" at bounding box center [314, 9] width 14 height 12
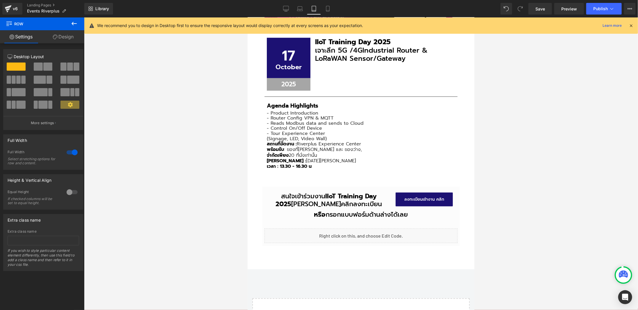
scroll to position [233, 0]
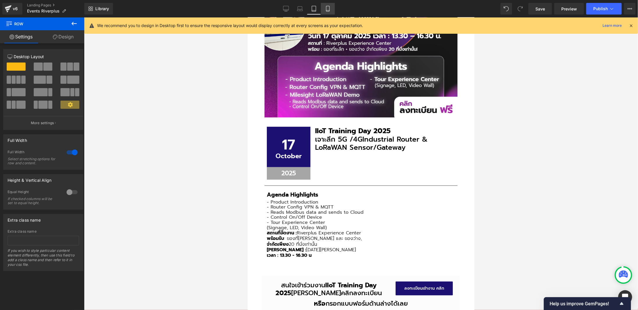
click at [330, 11] on icon at bounding box center [328, 9] width 6 height 6
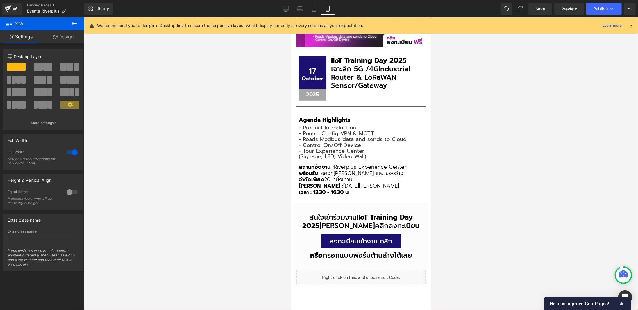
scroll to position [0, 0]
click at [285, 8] on icon at bounding box center [286, 9] width 6 height 6
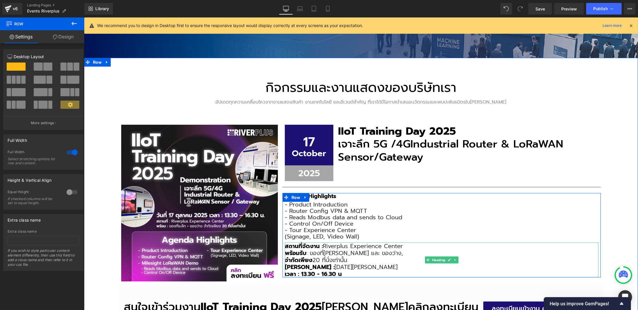
click at [300, 245] on span "สถานที่จัดงาน :" at bounding box center [304, 245] width 38 height 9
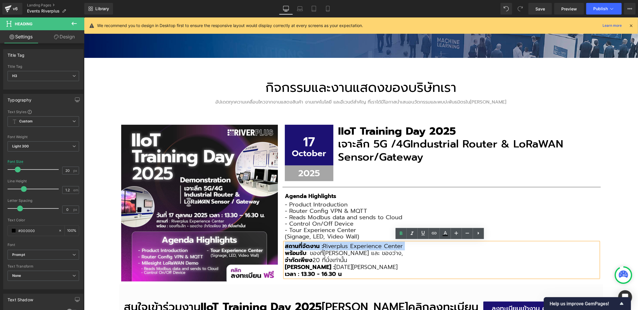
drag, startPoint x: 283, startPoint y: 245, endPoint x: 406, endPoint y: 246, distance: 123.0
click at [406, 246] on h3 "สถานที่จัดงาน : Riverplus Experience Center" at bounding box center [442, 245] width 314 height 7
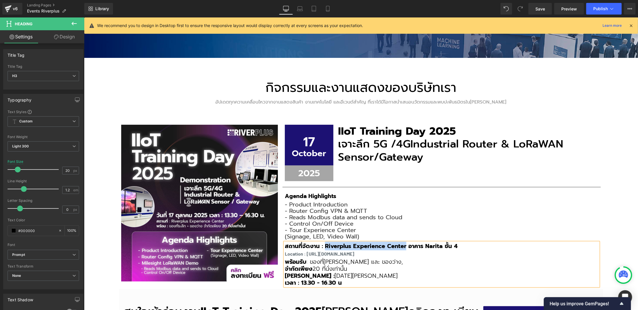
drag, startPoint x: 323, startPoint y: 243, endPoint x: 404, endPoint y: 244, distance: 80.8
click at [404, 244] on b "สถานที่จัดงาน : Riverplus Experience Center อาคาร Narita ชั้น 4" at bounding box center [371, 245] width 173 height 9
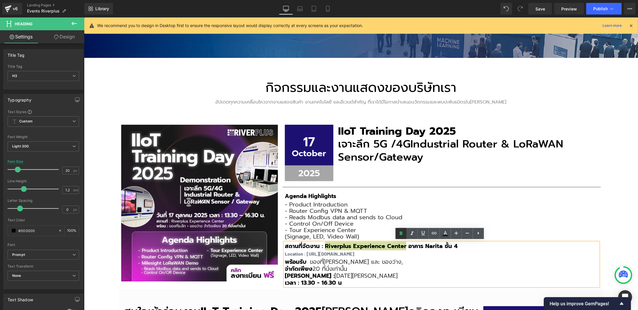
click at [401, 235] on icon at bounding box center [401, 232] width 3 height 3
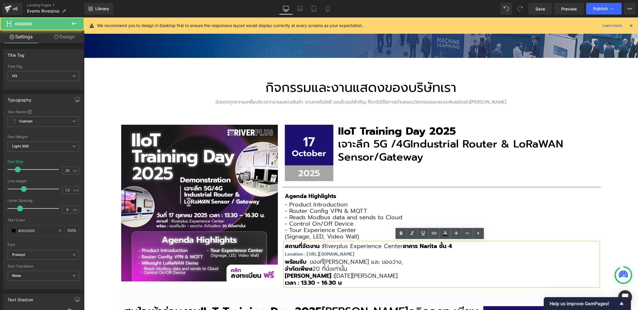
click at [434, 249] on strong "อาคาร Narita ชั้น 4" at bounding box center [427, 245] width 49 height 9
click at [451, 258] on h3 "พร้อมรับ : ของที่ระลึก และ ของว่าง," at bounding box center [442, 261] width 314 height 7
click at [289, 252] on b "Location : https://maps.app.goo.gl/GSdVA1gEFgm5CC9b7" at bounding box center [320, 254] width 70 height 6
drag, startPoint x: 282, startPoint y: 253, endPoint x: 414, endPoint y: 256, distance: 131.2
click at [414, 256] on div "สถานที่จัดงาน : Riverplus Experience Center อาคาร Narita ชั้น 4 Location : http…" at bounding box center [442, 264] width 314 height 44
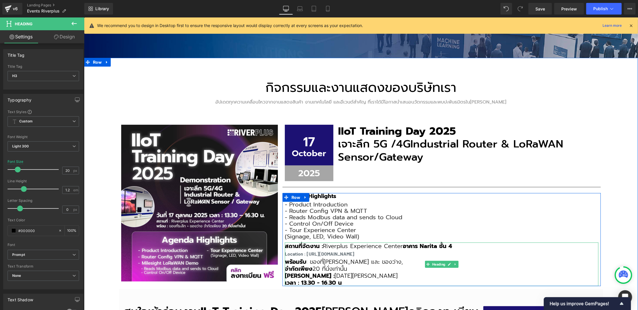
click at [354, 253] on b "Location : https://maps.app.goo.gl/GSdVA1gEFgm5CC9b7" at bounding box center [320, 254] width 70 height 6
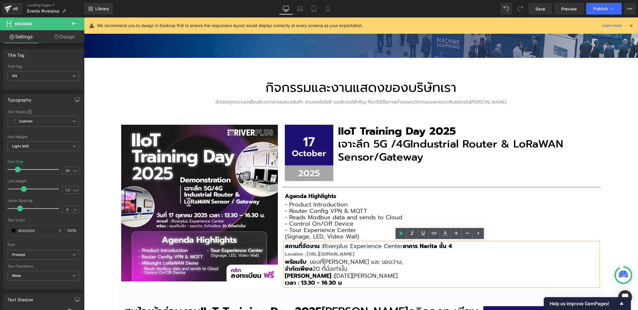
drag, startPoint x: 406, startPoint y: 252, endPoint x: 280, endPoint y: 253, distance: 125.9
click at [280, 253] on div "17 Text Block October Text Block Row 2025 Text Block Row IIoT Training Day 2025…" at bounding box center [441, 204] width 323 height 161
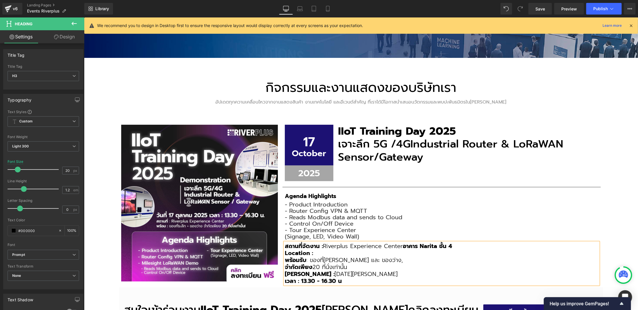
click at [343, 251] on h3 "Location :" at bounding box center [442, 252] width 314 height 7
drag, startPoint x: 341, startPoint y: 252, endPoint x: 311, endPoint y: 251, distance: 30.0
click at [311, 251] on strong "Location : Location : https://maps.app.goo.gl/GSdVA1gEFgm5CC9b7" at bounding box center [346, 252] width 123 height 9
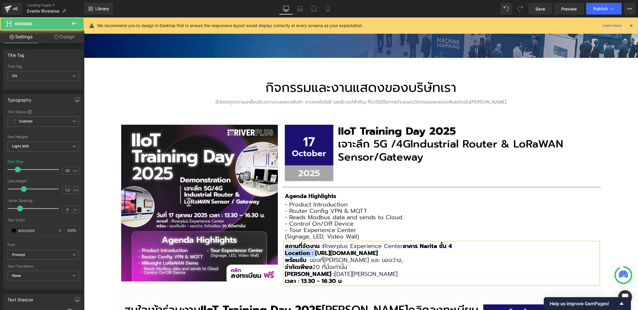
drag, startPoint x: 312, startPoint y: 252, endPoint x: 450, endPoint y: 249, distance: 137.6
click at [450, 249] on div "สถานที่จัดงาน : Riverplus Experience Center อาคาร Narita ชั้น 4 Location : http…" at bounding box center [442, 263] width 314 height 42
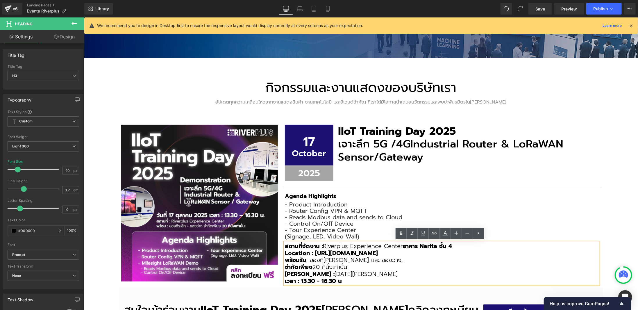
click at [378, 253] on strong "Location : https://maps.app.goo.gl/GSdVA1gEFgm5CC9b7" at bounding box center [331, 252] width 93 height 9
drag, startPoint x: 313, startPoint y: 252, endPoint x: 446, endPoint y: 254, distance: 132.6
click at [378, 254] on strong "Location : https://maps.app.goo.gl/GSdVA1gEFgm5CC9b7" at bounding box center [331, 252] width 93 height 9
click at [403, 234] on icon at bounding box center [401, 233] width 7 height 7
drag, startPoint x: 312, startPoint y: 251, endPoint x: 459, endPoint y: 248, distance: 147.2
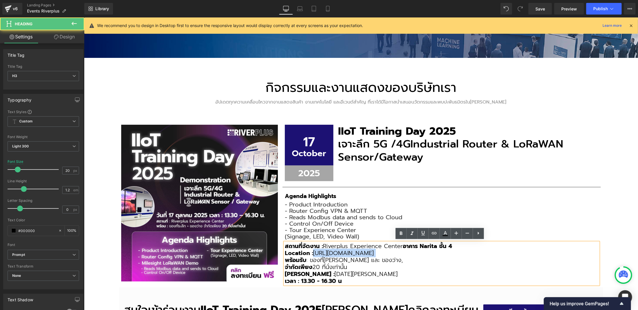
click at [459, 249] on h3 "Location : https://maps.app.goo.gl/GSdVA1gEFgm5CC9b7" at bounding box center [442, 252] width 314 height 7
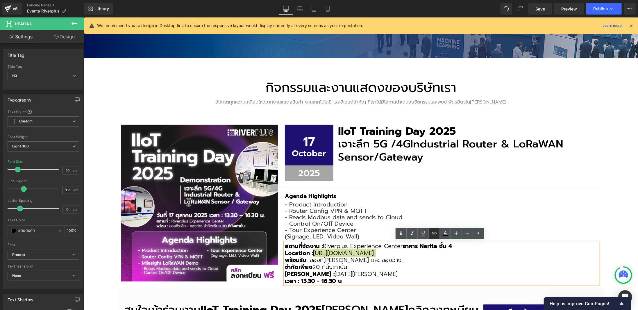
click at [432, 237] on link at bounding box center [434, 233] width 11 height 11
click at [413, 268] on input "text" at bounding box center [395, 266] width 90 height 15
paste input "Location : https://maps.app.goo.gl/GSdVA1gEFgm5CC9b7"
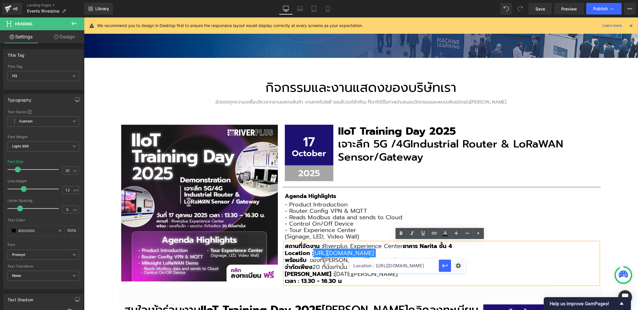
scroll to position [0, 44]
type input "Location : https://maps.app.goo.gl/GSdVA1gEFgm5CC9b7"
click at [442, 266] on icon "button" at bounding box center [445, 265] width 7 height 7
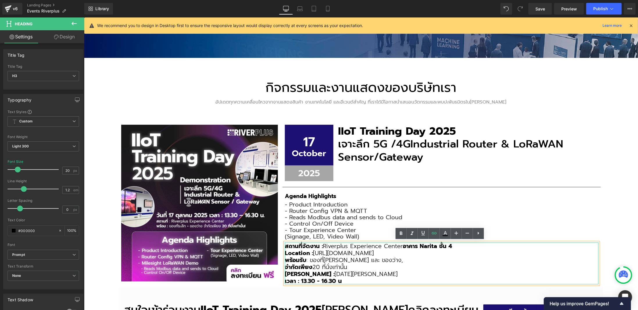
click at [470, 254] on h3 "Location : https://maps.app.goo.gl/GSdVA1gEFgm5CC9b7" at bounding box center [442, 252] width 314 height 7
drag, startPoint x: 313, startPoint y: 250, endPoint x: 452, endPoint y: 248, distance: 139.3
click at [452, 248] on div "สถานที่จัดงาน : Riverplus Experience Center อาคาร Narita ชั้น 4 Location : http…" at bounding box center [442, 263] width 314 height 42
click at [575, 209] on p "- Router Config VPN & MQTT" at bounding box center [442, 210] width 314 height 6
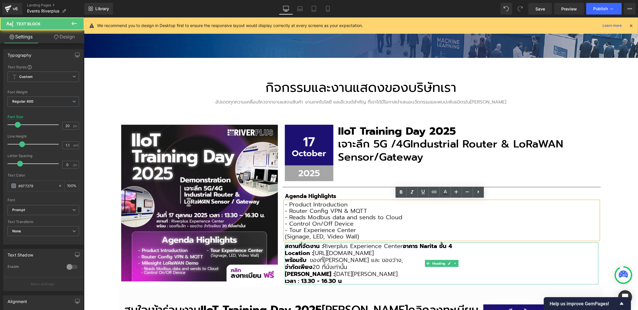
click at [519, 261] on h3 "พร้อมรับ : ของที่ระลึก และ ของว่าง," at bounding box center [442, 259] width 314 height 7
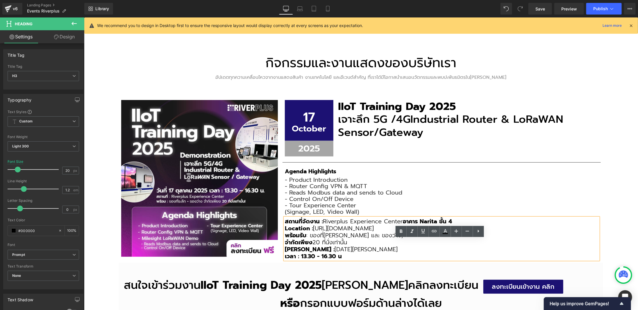
scroll to position [151, 0]
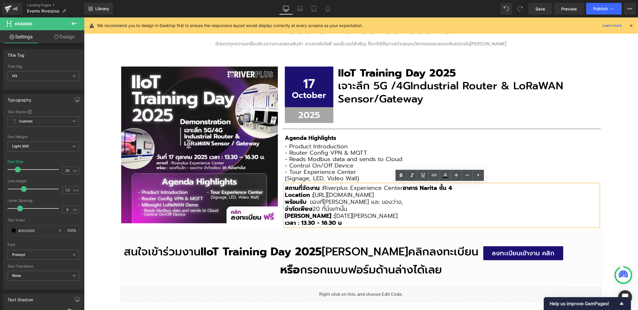
click at [629, 139] on div "กิจกรรมและงานแสดงของบริษัทเรา Heading อัปเดตทุกความเคลื่อนไหวจากงานแสดงสินค้า ง…" at bounding box center [361, 163] width 554 height 328
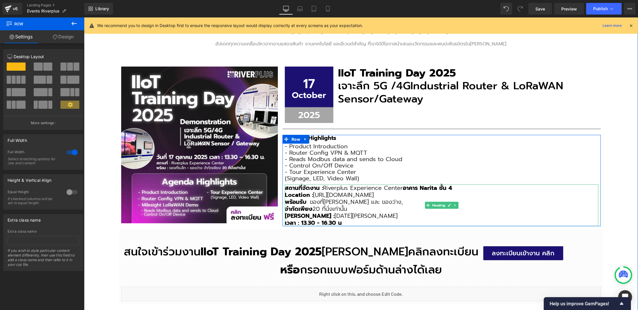
click at [328, 201] on span "พร้อมรับ : ของที่ระลึก และ ของว่าง," at bounding box center [344, 201] width 118 height 9
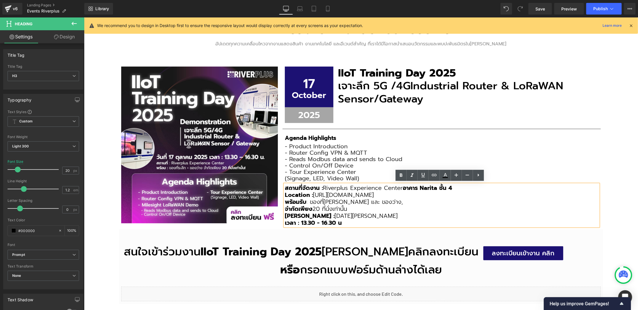
drag, startPoint x: 345, startPoint y: 221, endPoint x: 283, endPoint y: 187, distance: 71.2
click at [285, 187] on div "สถานที่จัดงาน : Riverplus Experience Center อาคาร Narita ชั้น 4 Location : http…" at bounding box center [442, 205] width 314 height 42
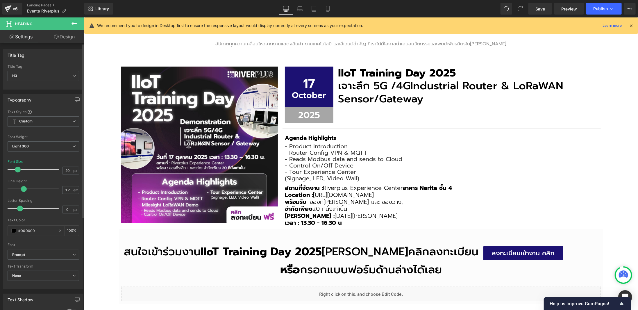
type input "1.3"
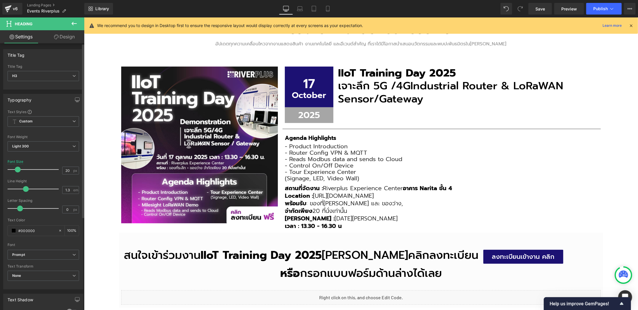
click at [26, 188] on span at bounding box center [26, 189] width 6 height 6
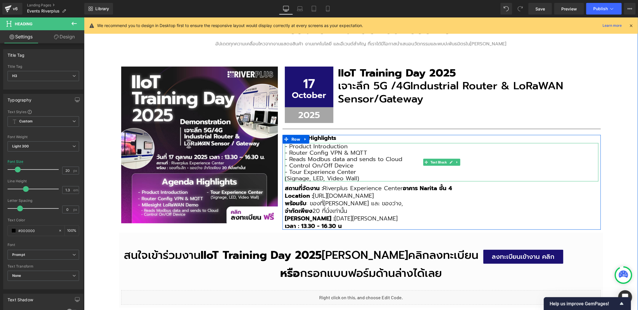
click at [546, 165] on p "- Control On/Off Device" at bounding box center [442, 165] width 314 height 6
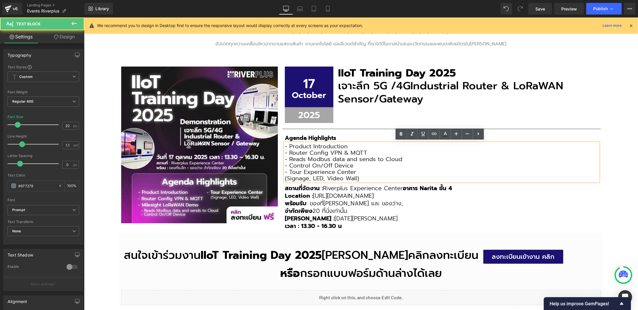
click at [608, 157] on div "กิจกรรมและงานแสดงของบริษัทเรา Heading อัปเดตทุกความเคลื่อนไหวจากงานแสดงสินค้า ง…" at bounding box center [361, 164] width 554 height 331
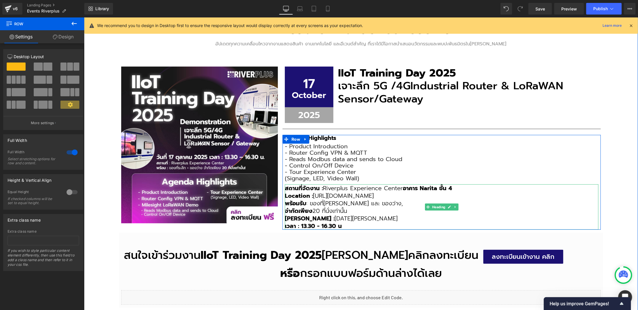
click at [386, 202] on h3 "พร้อมรับ : ของที่ระลึก และ ของว่าง," at bounding box center [442, 203] width 314 height 8
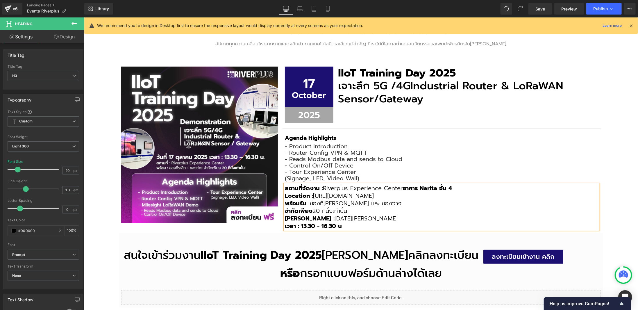
click at [630, 164] on div "กิจกรรมและงานแสดงของบริษัทเรา Heading อัปเดตทุกความเคลื่อนไหวจากงานแสดงสินค้า ง…" at bounding box center [361, 164] width 554 height 331
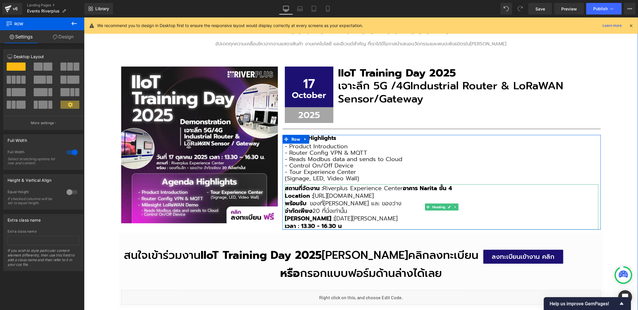
click at [285, 225] on b "เวลา : 13.30 - 16.30 น" at bounding box center [313, 225] width 57 height 9
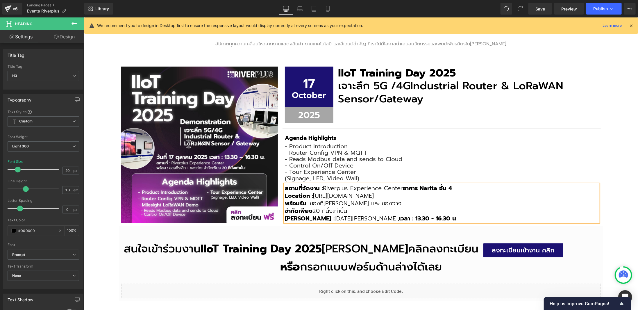
click at [616, 169] on div "กิจกรรมและงานแสดงของบริษัทเรา Heading อัปเดตทุกความเคลื่อนไหวจากงานแสดงสินค้า ง…" at bounding box center [361, 161] width 554 height 325
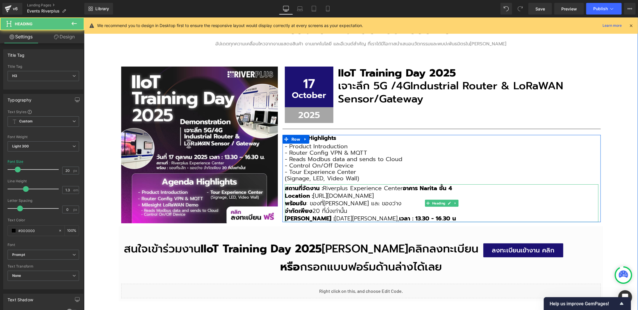
drag, startPoint x: 359, startPoint y: 217, endPoint x: 402, endPoint y: 215, distance: 43.4
click at [402, 215] on h3 "วันที่ : 17 ตุลาคม 2025, เวลา : 13.30 - 16.30 น" at bounding box center [442, 218] width 314 height 8
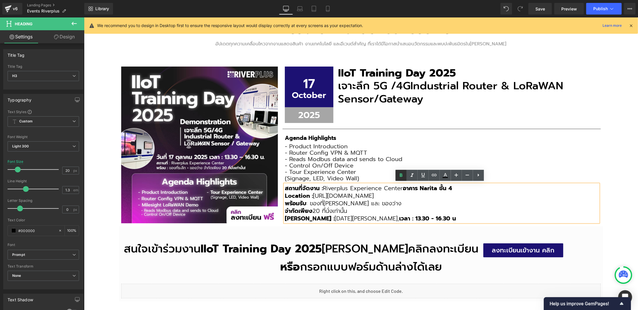
click at [398, 176] on icon at bounding box center [401, 175] width 7 height 7
click at [600, 166] on div "17 Text Block October Text Block Row 2025 Text Block Row IIoT Training Day 2025…" at bounding box center [441, 144] width 323 height 156
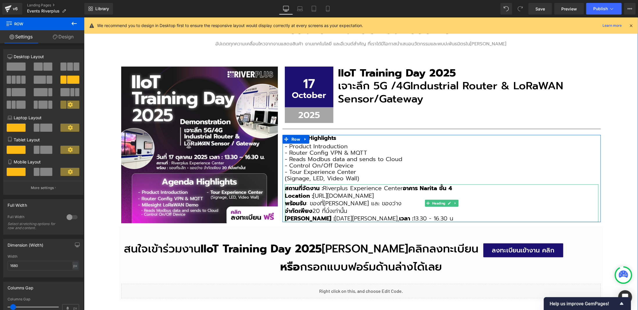
click at [424, 185] on strong "อาคาร Narita ชั้น 4" at bounding box center [427, 187] width 49 height 9
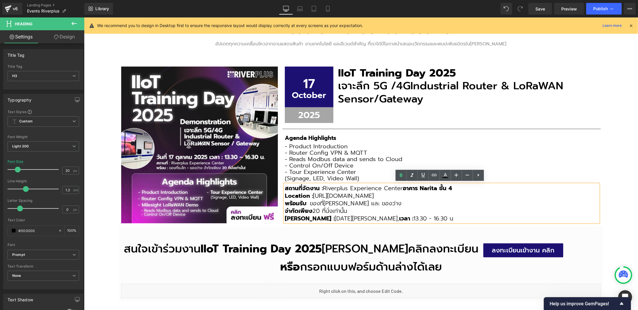
drag, startPoint x: 422, startPoint y: 187, endPoint x: 438, endPoint y: 187, distance: 16.0
click at [452, 188] on strong "อาคาร Narita ชั้น 4" at bounding box center [427, 187] width 49 height 9
click at [401, 177] on icon at bounding box center [401, 174] width 3 height 3
click at [597, 154] on div "Agenda Highlights Heading - Product Introduction - Router Config VPN & MQTT - R…" at bounding box center [441, 178] width 318 height 87
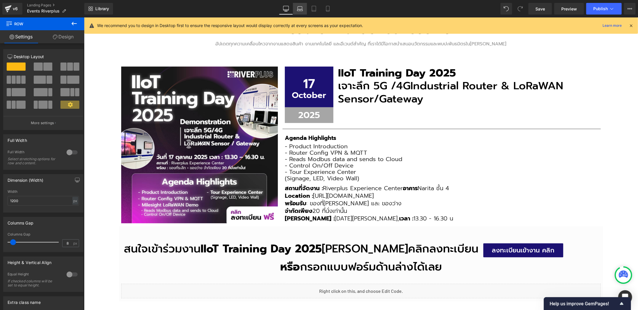
click at [306, 7] on link "Laptop" at bounding box center [300, 9] width 14 height 12
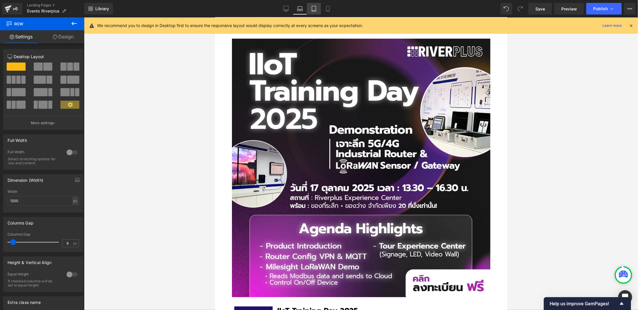
scroll to position [386, 0]
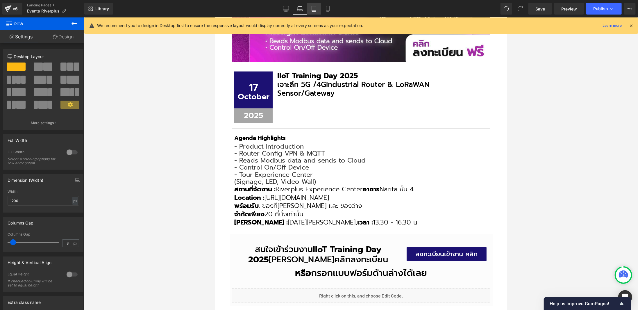
click at [313, 9] on icon at bounding box center [314, 9] width 6 height 6
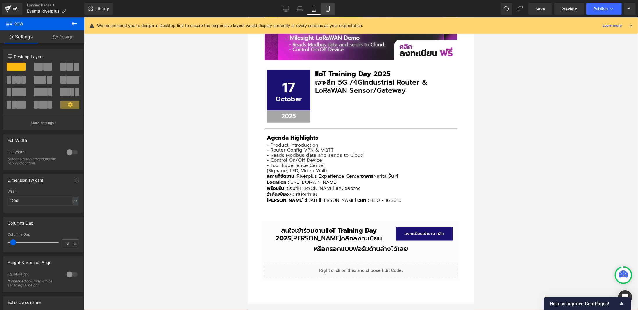
click at [325, 9] on icon at bounding box center [328, 9] width 6 height 6
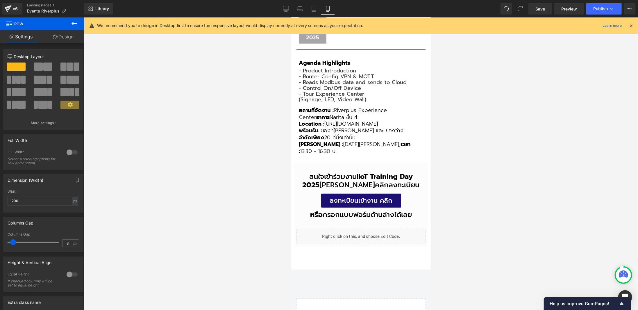
scroll to position [209, 0]
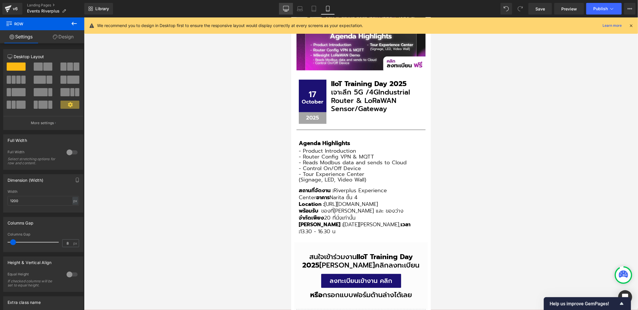
click at [286, 7] on icon at bounding box center [286, 9] width 6 height 6
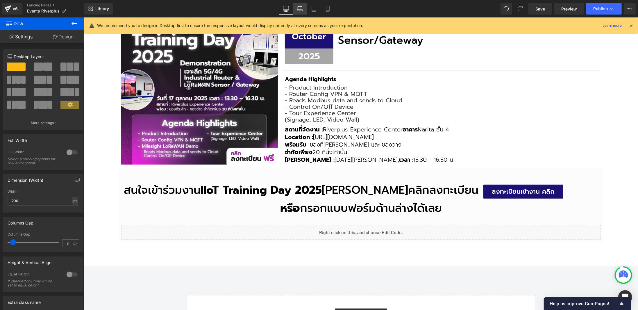
scroll to position [151, 0]
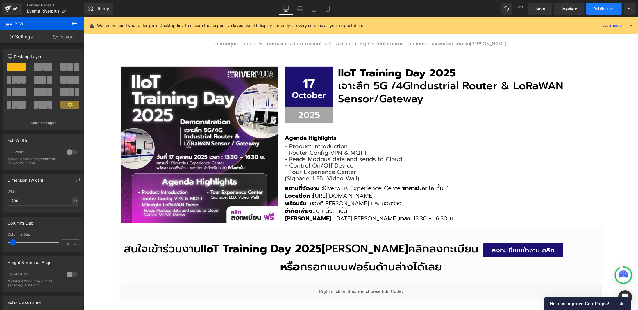
click at [609, 11] on button "Publish" at bounding box center [604, 9] width 35 height 12
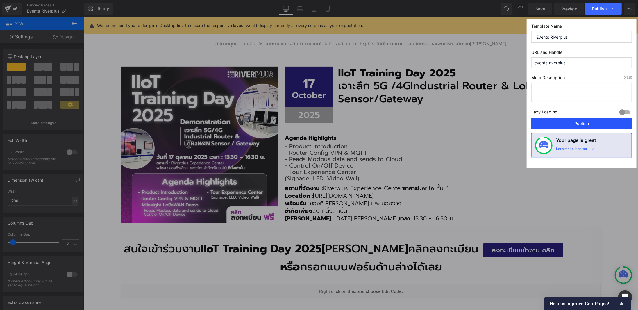
click at [583, 124] on button "Publish" at bounding box center [582, 124] width 101 height 12
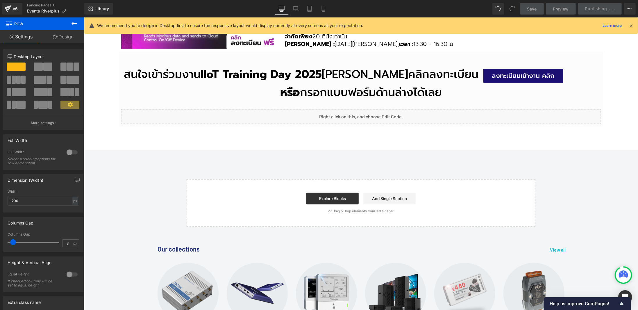
scroll to position [209, 0]
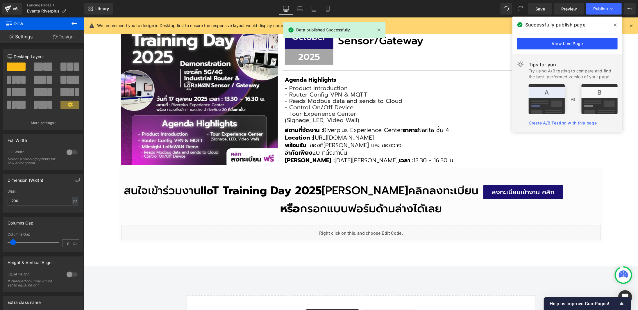
click at [562, 46] on link "View Live Page" at bounding box center [567, 44] width 101 height 12
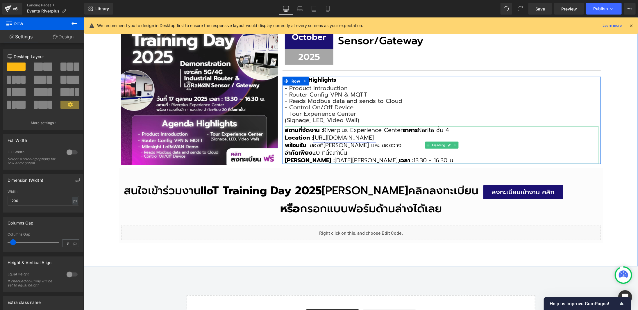
click at [322, 133] on link "https://maps.app.goo.gl/GSdVA1gEFgm5CC9b7" at bounding box center [344, 137] width 63 height 9
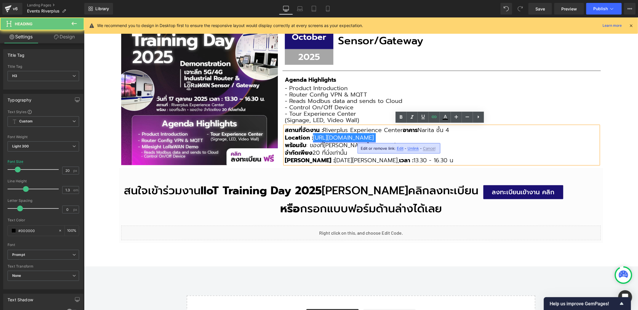
click at [314, 135] on link "https://maps.app.goo.gl/GSdVA1gEFgm5CC9b7" at bounding box center [344, 137] width 63 height 9
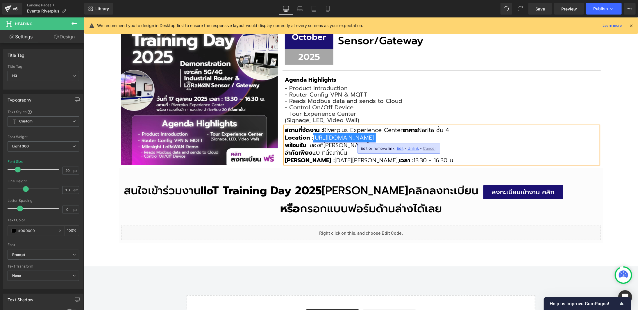
click at [376, 136] on link "https://maps.app.goo.gl/GSdVA1gEFgm5CC9b7" at bounding box center [344, 137] width 63 height 9
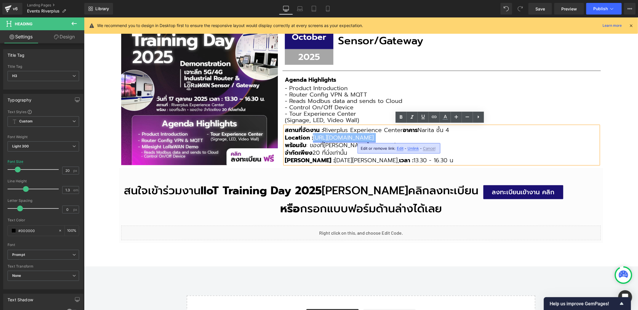
drag, startPoint x: 313, startPoint y: 137, endPoint x: 444, endPoint y: 135, distance: 130.3
click at [376, 135] on link "https://maps.app.goo.gl/GSdVA1gEFgm5CC9b7" at bounding box center [344, 137] width 63 height 9
click at [402, 149] on span "Edit" at bounding box center [400, 148] width 7 height 5
type input "Location : https://maps.app.goo.gl/GSdVA1gEFgm5CC9b7"
click at [416, 147] on input "Location : https://maps.app.goo.gl/GSdVA1gEFgm5CC9b7" at bounding box center [395, 150] width 90 height 15
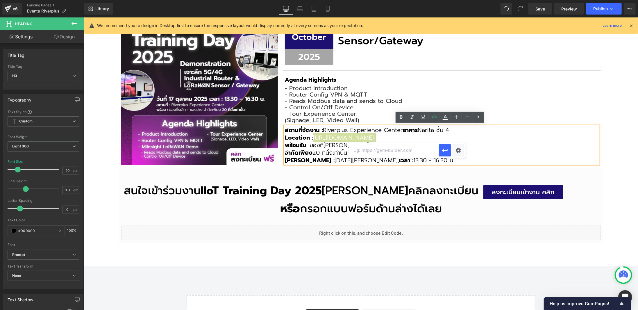
paste input "https://maps.app.goo.gl/GSdVA1gEFgm5CC9b7"
type input "https://maps.app.goo.gl/GSdVA1gEFgm5CC9b7"
click at [445, 152] on icon "button" at bounding box center [445, 150] width 7 height 7
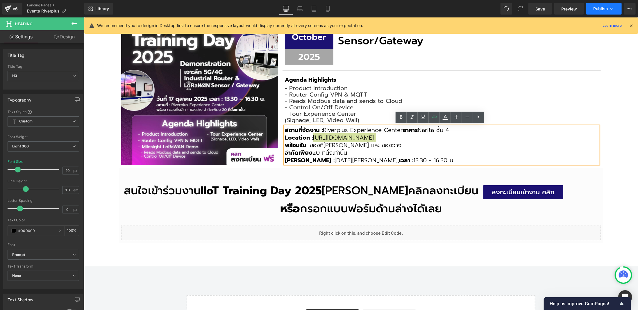
click at [601, 10] on span "Publish" at bounding box center [601, 8] width 15 height 5
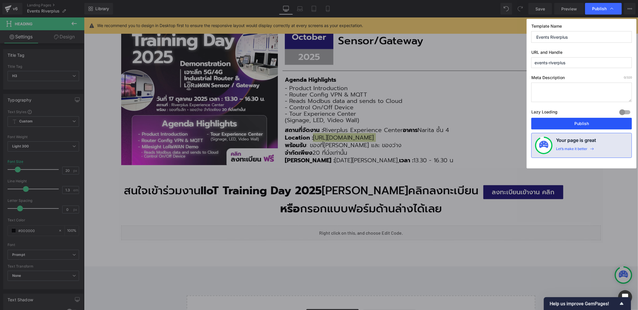
click at [595, 126] on button "Publish" at bounding box center [582, 124] width 101 height 12
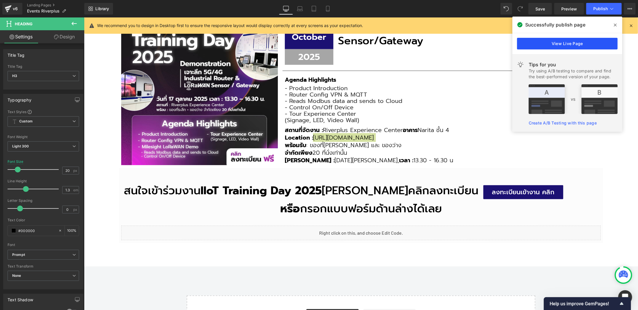
click at [596, 41] on link "View Live Page" at bounding box center [567, 44] width 101 height 12
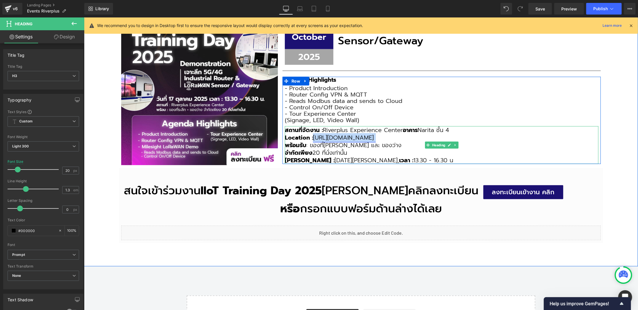
click at [316, 134] on link "https://maps.app.goo.gl/GSdVA1gEFgm5CC9b7" at bounding box center [344, 137] width 63 height 9
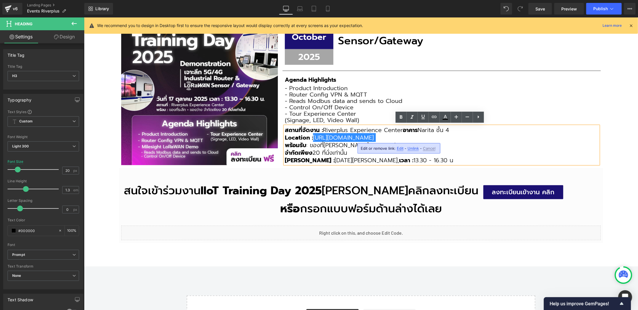
click at [402, 149] on span "Edit" at bounding box center [400, 148] width 7 height 5
click at [402, 149] on input "https://maps.app.goo.gl/GSdVA1gEFgm5CC9b7" at bounding box center [395, 150] width 90 height 15
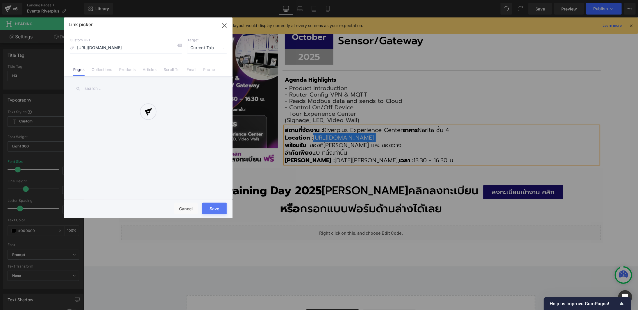
click at [459, 0] on div "Text Color Highlight Color #333333 Edit or remove link: Edit - Unlink - Cancel …" at bounding box center [319, 0] width 638 height 0
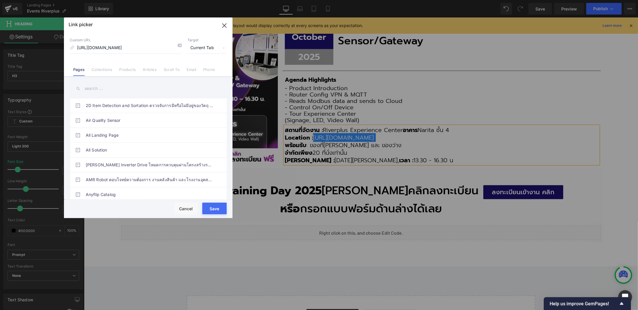
click at [220, 48] on span "Current Tab" at bounding box center [207, 47] width 39 height 11
click at [211, 70] on li "New Tab" at bounding box center [207, 69] width 45 height 10
click at [219, 203] on button "Save" at bounding box center [214, 209] width 24 height 12
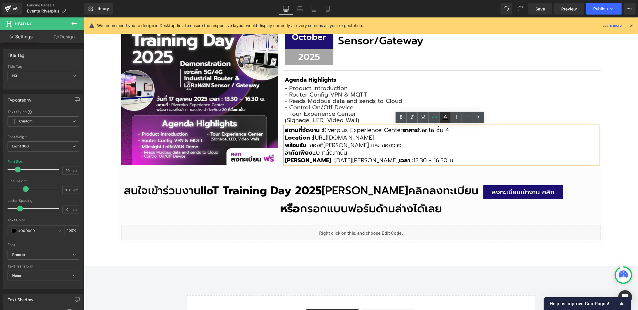
click at [448, 118] on icon at bounding box center [445, 117] width 7 height 7
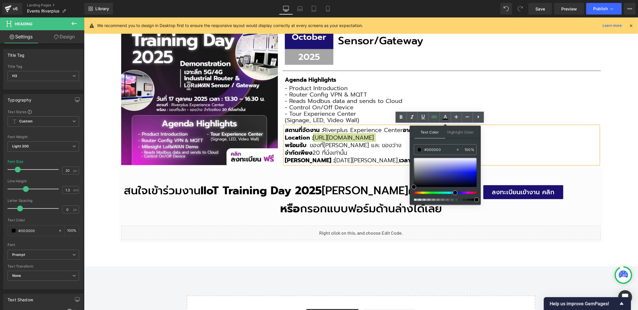
click at [453, 193] on div at bounding box center [443, 193] width 63 height 2
drag, startPoint x: 453, startPoint y: 193, endPoint x: 449, endPoint y: 193, distance: 4.1
click at [449, 193] on div at bounding box center [445, 179] width 63 height 43
drag, startPoint x: 452, startPoint y: 193, endPoint x: 455, endPoint y: 186, distance: 7.5
click at [449, 193] on div at bounding box center [443, 193] width 63 height 2
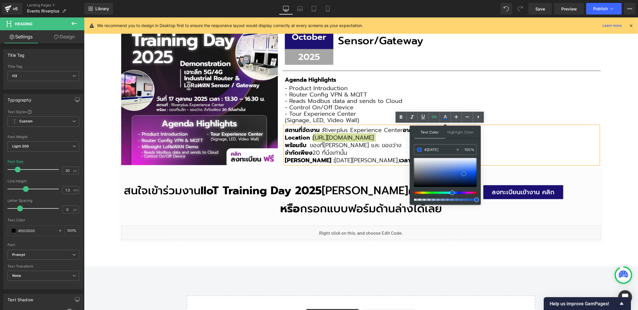
type input "#1553cf"
click at [464, 174] on div at bounding box center [445, 172] width 63 height 29
click at [559, 246] on div "กิจกรรมและงานแสดงของบริษัทเรา Heading อัปเดตทุกความเคลื่อนไหวจากงานแสดงสินค้า ง…" at bounding box center [361, 103] width 554 height 325
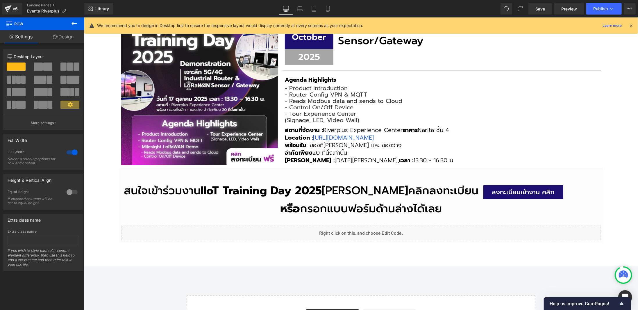
scroll to position [180, 0]
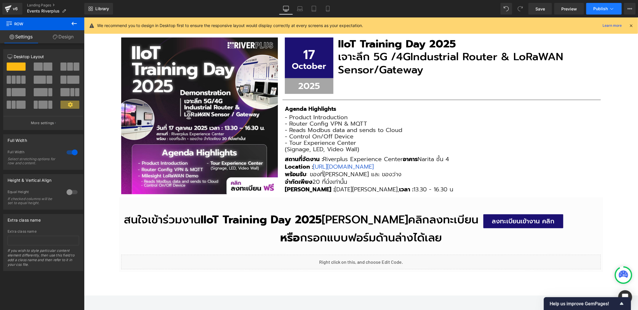
click at [614, 9] on icon at bounding box center [612, 9] width 6 height 6
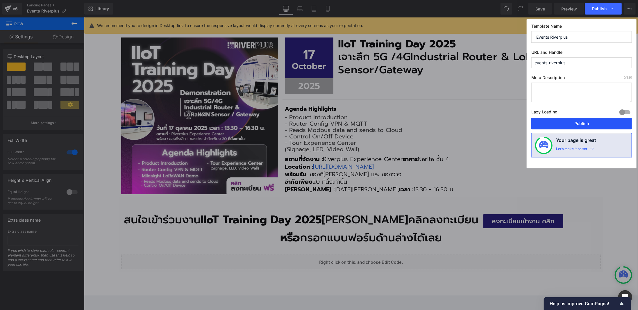
click at [580, 127] on button "Publish" at bounding box center [582, 124] width 101 height 12
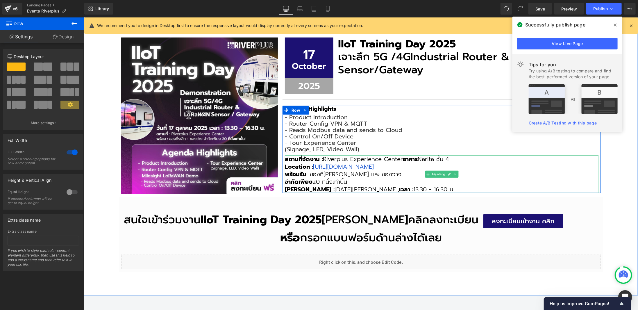
click at [455, 158] on h3 "สถานที่จัดงาน : Riverplus Experience Center อาคาร Narita ชั้น 4" at bounding box center [442, 159] width 314 height 8
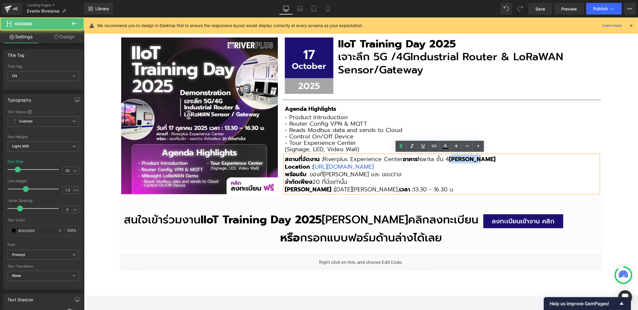
drag, startPoint x: 455, startPoint y: 158, endPoint x: 483, endPoint y: 157, distance: 27.6
click at [483, 157] on h3 "สถานที่จัดงาน : Riverplus Experience Center อาคาร Narita ชั้น 4 เมืองทอง" at bounding box center [442, 159] width 314 height 8
click at [399, 148] on icon at bounding box center [401, 146] width 7 height 7
click at [494, 159] on h3 "สถานที่จัดงาน : Riverplus Experience Center อาคาร Narita ชั้น 4 เมืองทอง" at bounding box center [442, 159] width 314 height 8
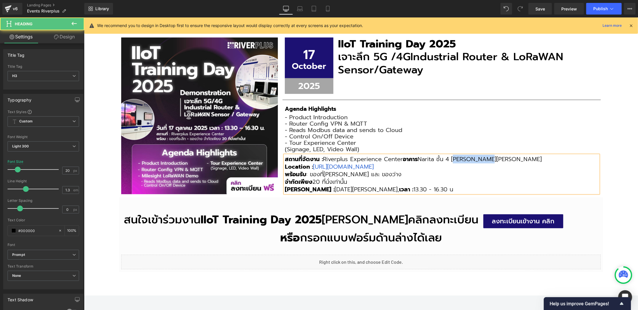
drag, startPoint x: 456, startPoint y: 159, endPoint x: 501, endPoint y: 159, distance: 45.7
click at [501, 159] on h3 "สถานที่จัดงาน : Riverplus Experience Center อาคาร Narita ชั้น 4 เมืองทองธานี" at bounding box center [442, 159] width 314 height 8
click at [480, 158] on h3 "สถานที่จัดงาน : Riverplus Experience Center อาคาร Narita ชั้น 4 เมืองทองธานี" at bounding box center [442, 159] width 314 height 8
drag, startPoint x: 455, startPoint y: 158, endPoint x: 500, endPoint y: 158, distance: 44.2
click at [500, 158] on h3 "สถานที่จัดงาน : Riverplus Experience Center อาคาร Narita ชั้น 4 เมืองทองธานี" at bounding box center [442, 159] width 314 height 8
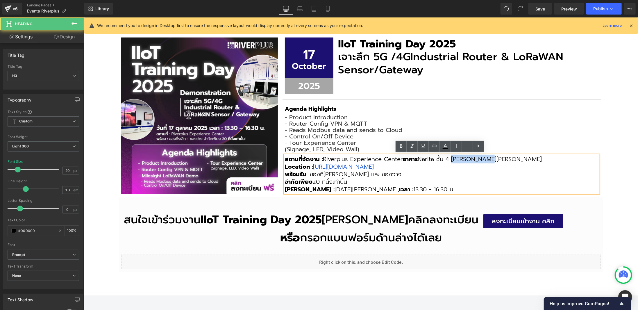
copy h3 "เมืองทองธานี"
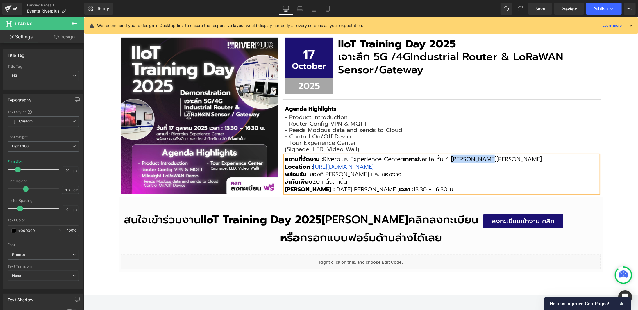
click at [602, 134] on div "กิจกรรมและงานแสดงของบริษัทเรา Heading อัปเดตทุกความเคลื่อนไหวจากงานแสดงสินค้า ง…" at bounding box center [361, 132] width 554 height 325
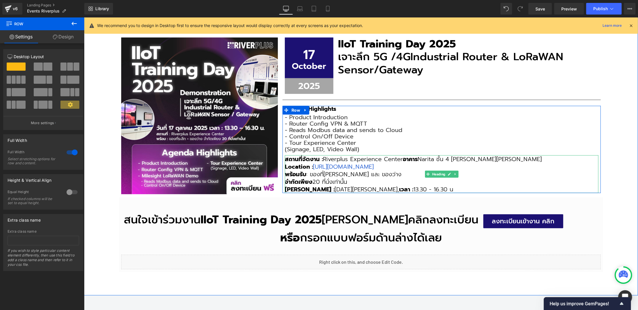
click at [456, 158] on h3 "สถานที่จัดงาน : Riverplus Experience Center อาคาร Narita ชั้น 4 เมืองทองธานี" at bounding box center [442, 159] width 314 height 8
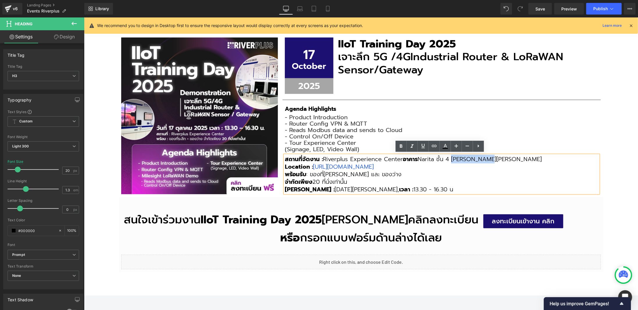
drag, startPoint x: 455, startPoint y: 158, endPoint x: 488, endPoint y: 154, distance: 33.7
click at [488, 155] on h3 "สถานที่จัดงาน : Riverplus Experience Center อาคาร Narita ชั้น 4 เมืองทองธานี" at bounding box center [442, 159] width 314 height 8
copy h3 "เมืองทองธานี"
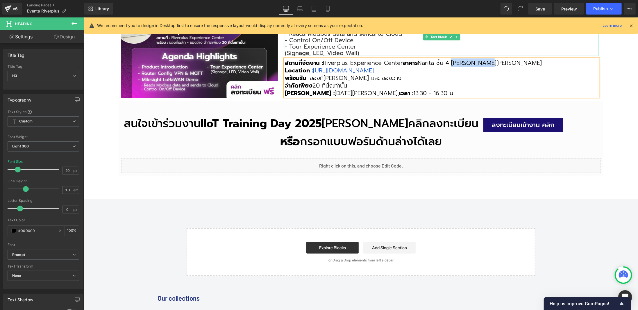
scroll to position [354, 0]
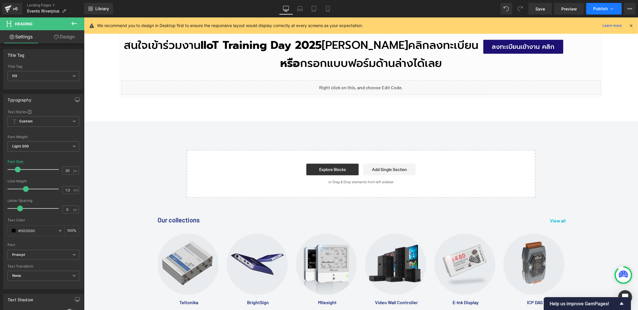
click at [598, 6] on button "Publish" at bounding box center [604, 9] width 35 height 12
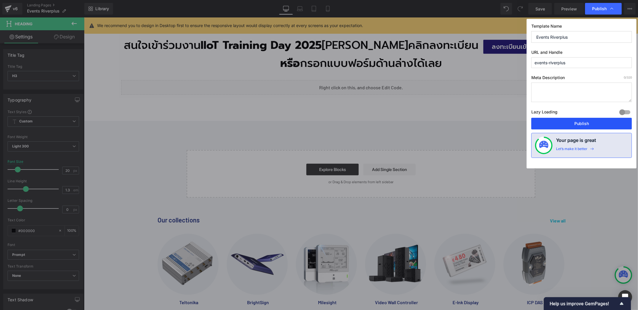
click at [587, 122] on button "Publish" at bounding box center [582, 124] width 101 height 12
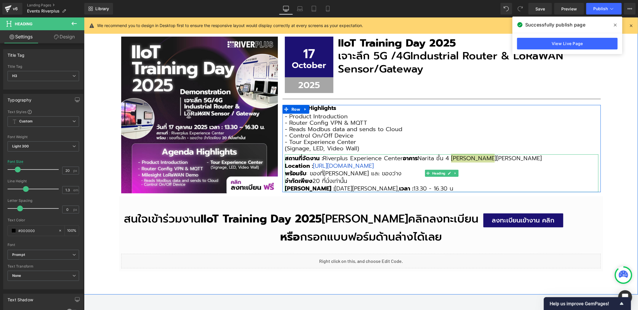
scroll to position [87, 0]
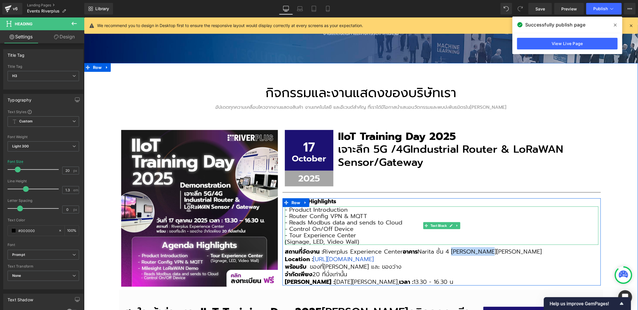
click at [303, 216] on span "- Router Config VPN & MQTT" at bounding box center [326, 215] width 82 height 9
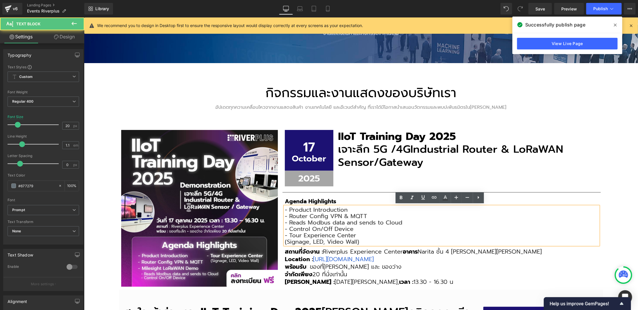
drag, startPoint x: 288, startPoint y: 209, endPoint x: 368, endPoint y: 240, distance: 85.3
click at [368, 240] on div "- Product Introduction - Router Config VPN & MQTT - Reads Modbus data and sends…" at bounding box center [442, 225] width 314 height 38
click at [614, 215] on div "กิจกรรมและงานแสดงของบริษัทเรา Heading อัปเดตทุกความเคลื่อนไหวจากงานแสดงสินค้า ง…" at bounding box center [361, 225] width 554 height 325
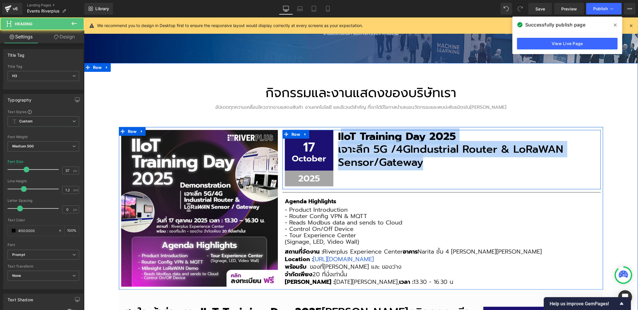
drag, startPoint x: 338, startPoint y: 134, endPoint x: 424, endPoint y: 171, distance: 93.0
click at [424, 171] on div "17 Text Block October Text Block Row 2025 Text Block Row IIoT Training Day 2025…" at bounding box center [441, 160] width 318 height 60
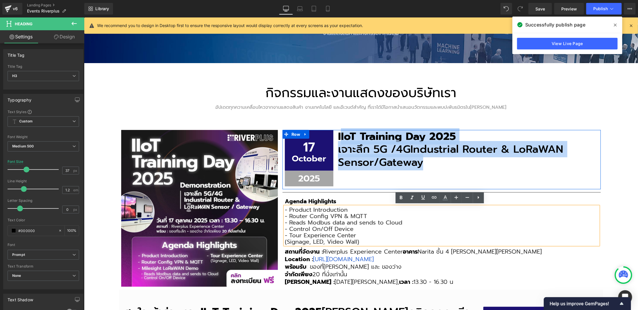
click at [423, 164] on h3 "เจาะลึก 5G /4G Industrial Router & LoRaWAN Sensor/Gateway" at bounding box center [468, 155] width 261 height 26
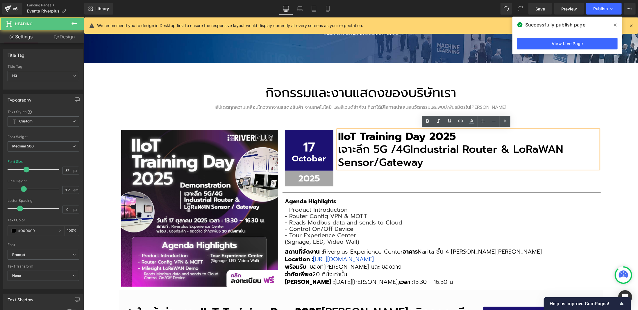
click at [621, 169] on div "กิจกรรมและงานแสดงของบริษัทเรา Heading อัปเดตทุกความเคลื่อนไหวจากงานแสดงสินค้า ง…" at bounding box center [361, 225] width 554 height 325
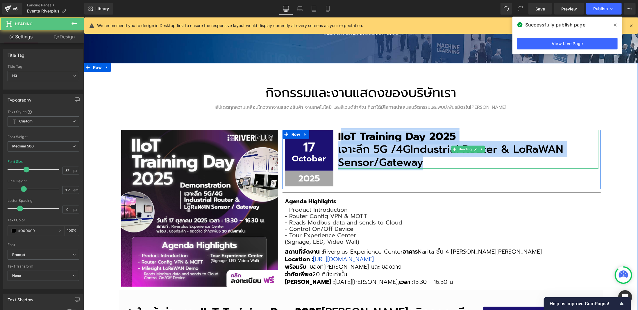
drag, startPoint x: 337, startPoint y: 136, endPoint x: 425, endPoint y: 164, distance: 91.8
click at [425, 164] on div "IIoT Training Day 2025 เจาะลึก 5G /4G Industrial Router & LoRaWAN Sensor/Gateway" at bounding box center [468, 149] width 261 height 39
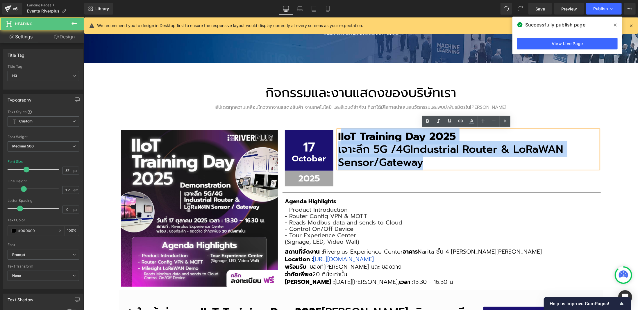
click at [425, 164] on h3 "เจาะลึก 5G /4G Industrial Router & LoRaWAN Sensor/Gateway" at bounding box center [468, 155] width 261 height 26
drag, startPoint x: 433, startPoint y: 164, endPoint x: 334, endPoint y: 131, distance: 104.6
click at [336, 131] on div "IIoT Training Day 2025 เจาะลึก 5G /4G Industrial Router & LoRaWAN Sensor/Gatewa…" at bounding box center [468, 149] width 265 height 39
click at [341, 136] on strong "IIoT Training Day 2025" at bounding box center [397, 136] width 118 height 16
drag, startPoint x: 337, startPoint y: 134, endPoint x: 423, endPoint y: 165, distance: 91.6
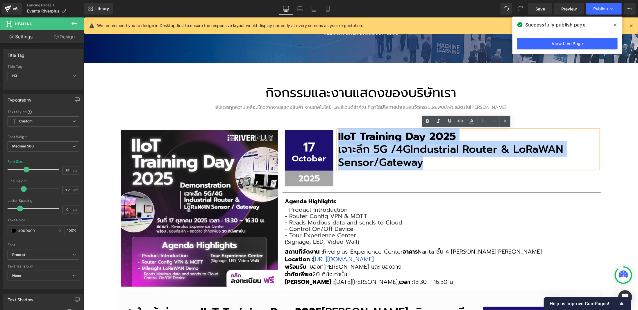
click at [423, 165] on div "IIoT Training Day 2025 เจาะลึก 5G /4G Industrial Router & LoRaWAN Sensor/Gateway" at bounding box center [468, 149] width 261 height 39
click at [625, 131] on div "กิจกรรมและงานแสดงของบริษัทเรา Heading อัปเดตทุกความเคลื่อนไหวจากงานแสดงสินค้า ง…" at bounding box center [361, 225] width 554 height 325
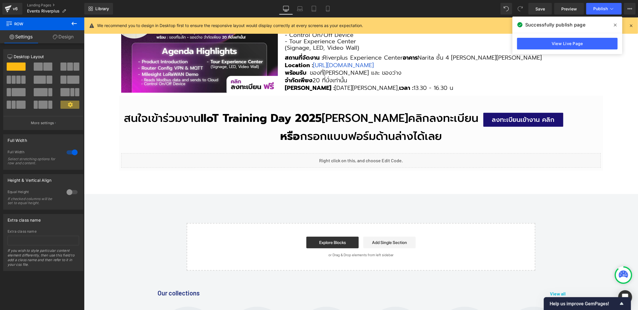
scroll to position [307, 0]
